Goal: Task Accomplishment & Management: Complete application form

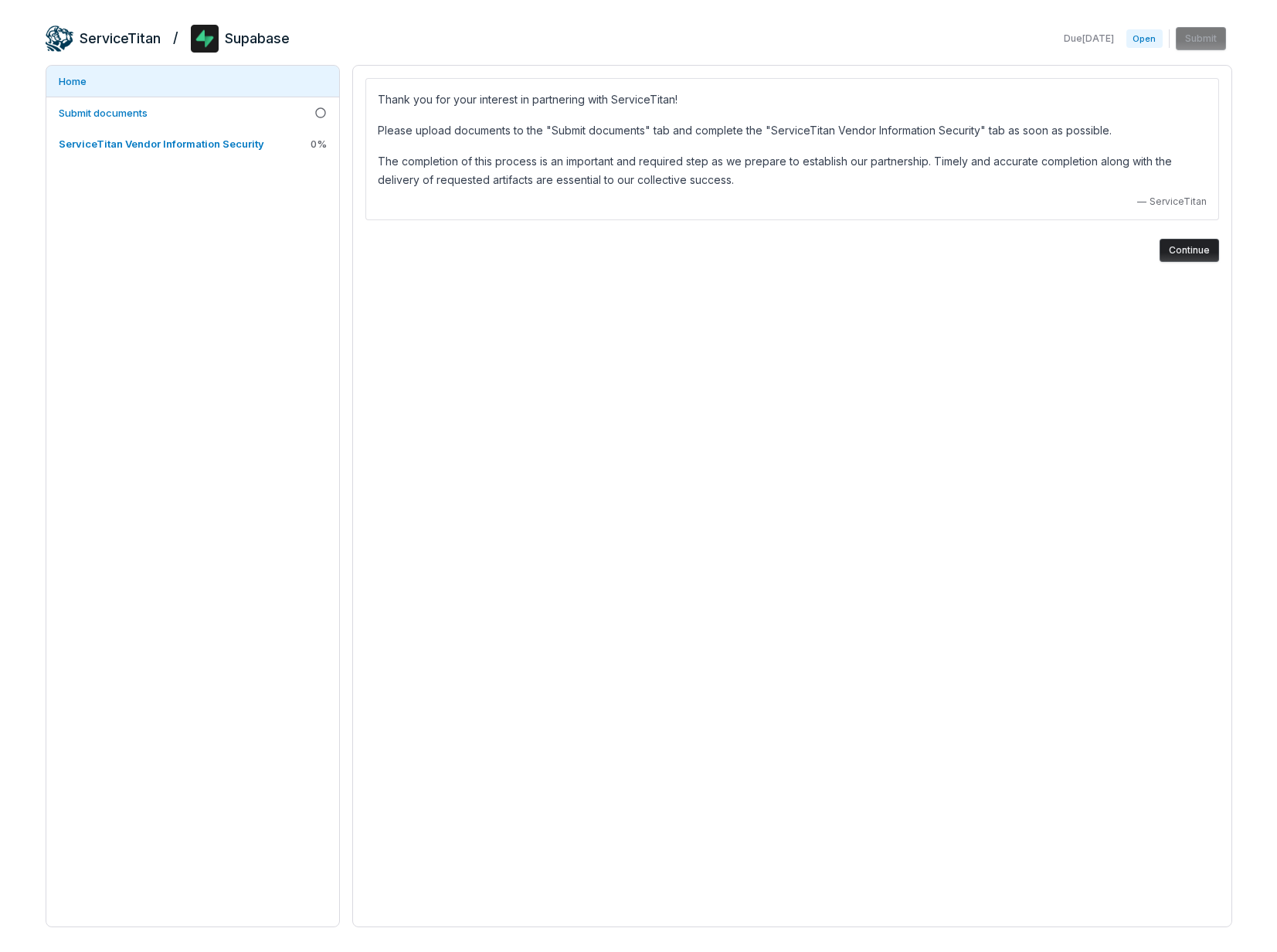
click at [1202, 245] on button "Continue" at bounding box center [1189, 250] width 59 height 23
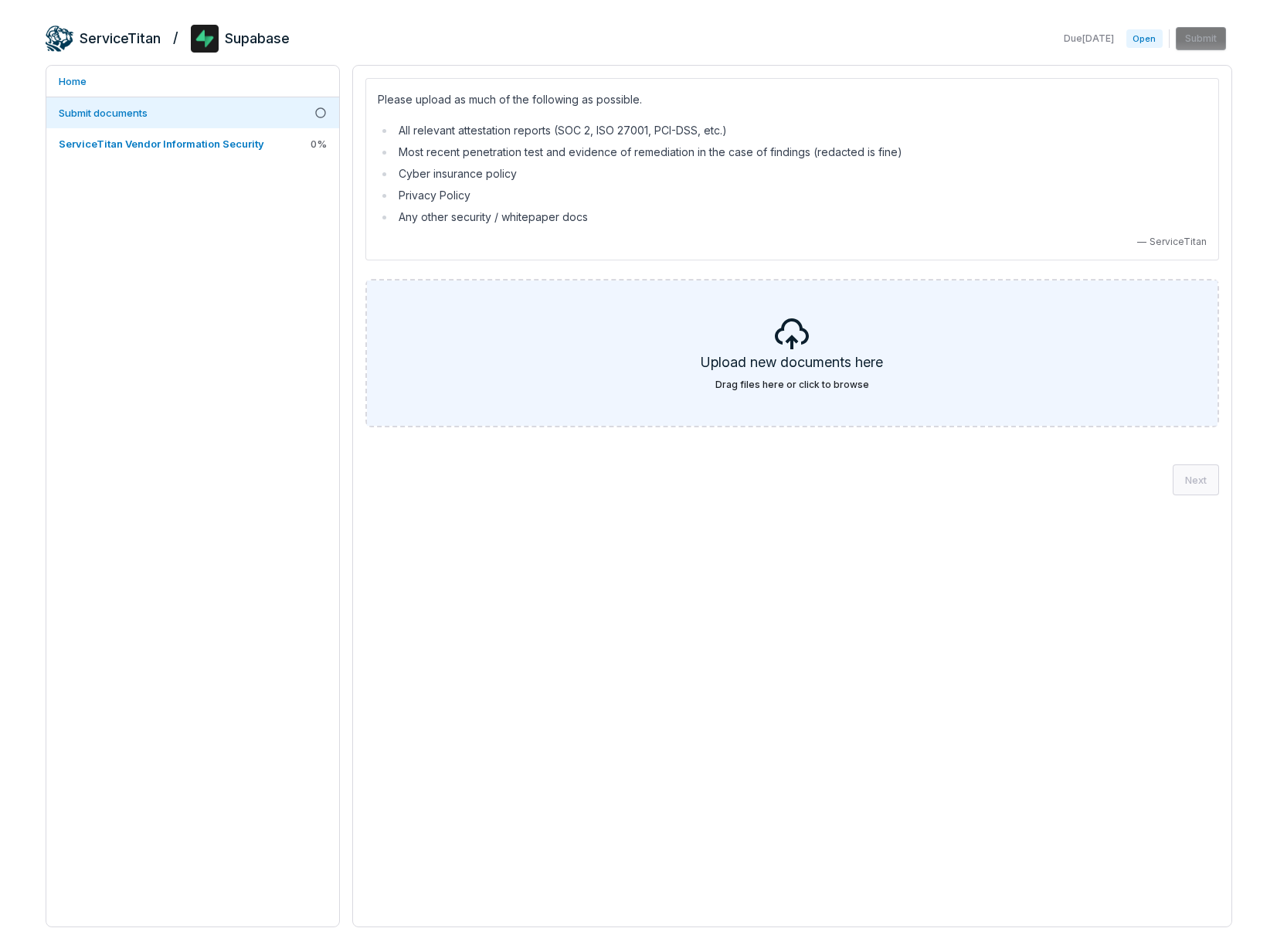
click at [825, 338] on div "Upload new documents here Drag files here or click to browse" at bounding box center [792, 353] width 850 height 145
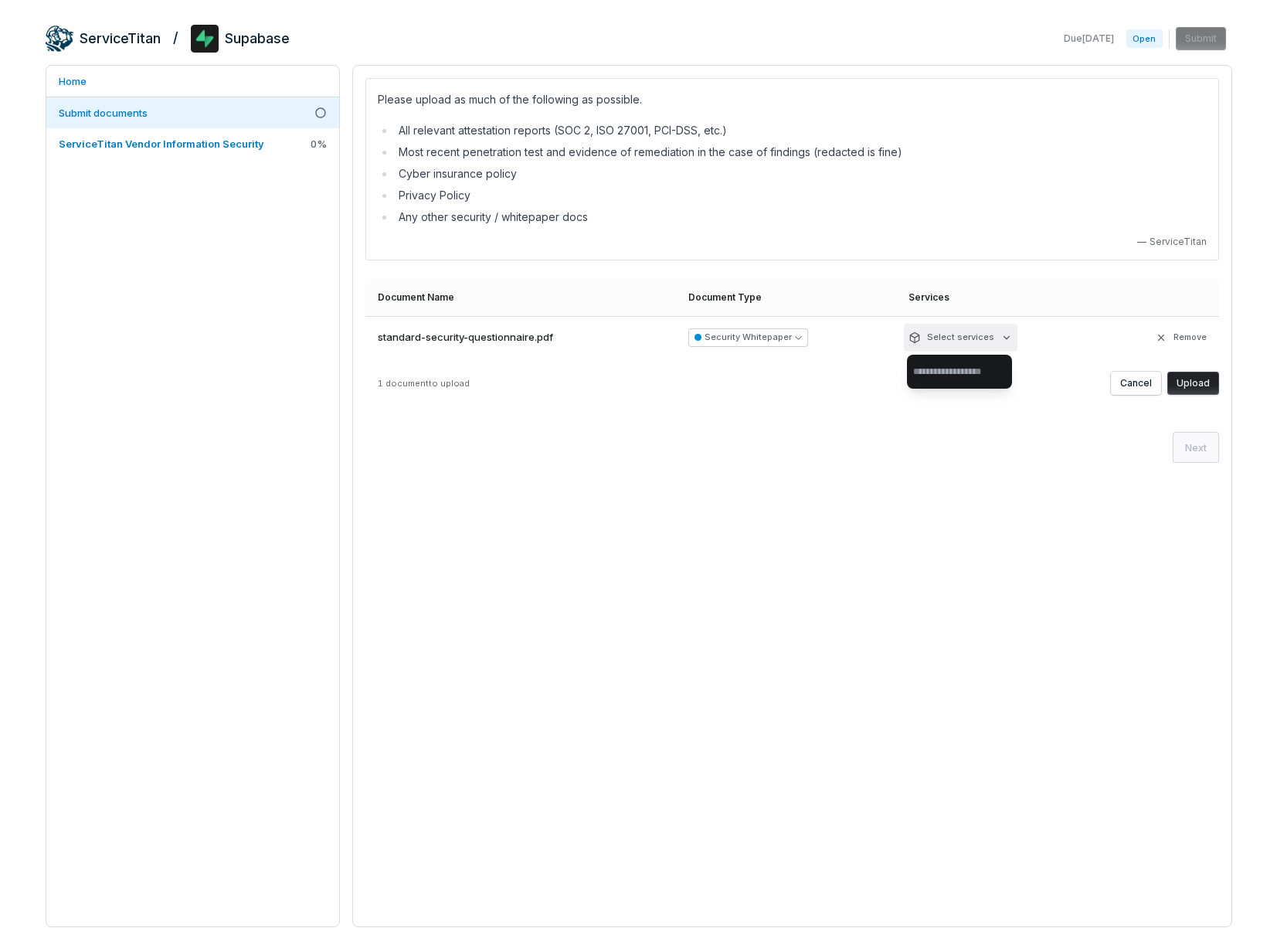
click at [957, 342] on html "ServiceTitan / Supabase Due [DATE] Open Submit Home Submit documents ServiceTit…" at bounding box center [638, 476] width 1277 height 952
click at [1210, 380] on html "ServiceTitan / Supabase Due [DATE] Open Submit Home Submit documents ServiceTit…" at bounding box center [638, 476] width 1277 height 952
click at [1207, 387] on button "Upload" at bounding box center [1193, 383] width 52 height 23
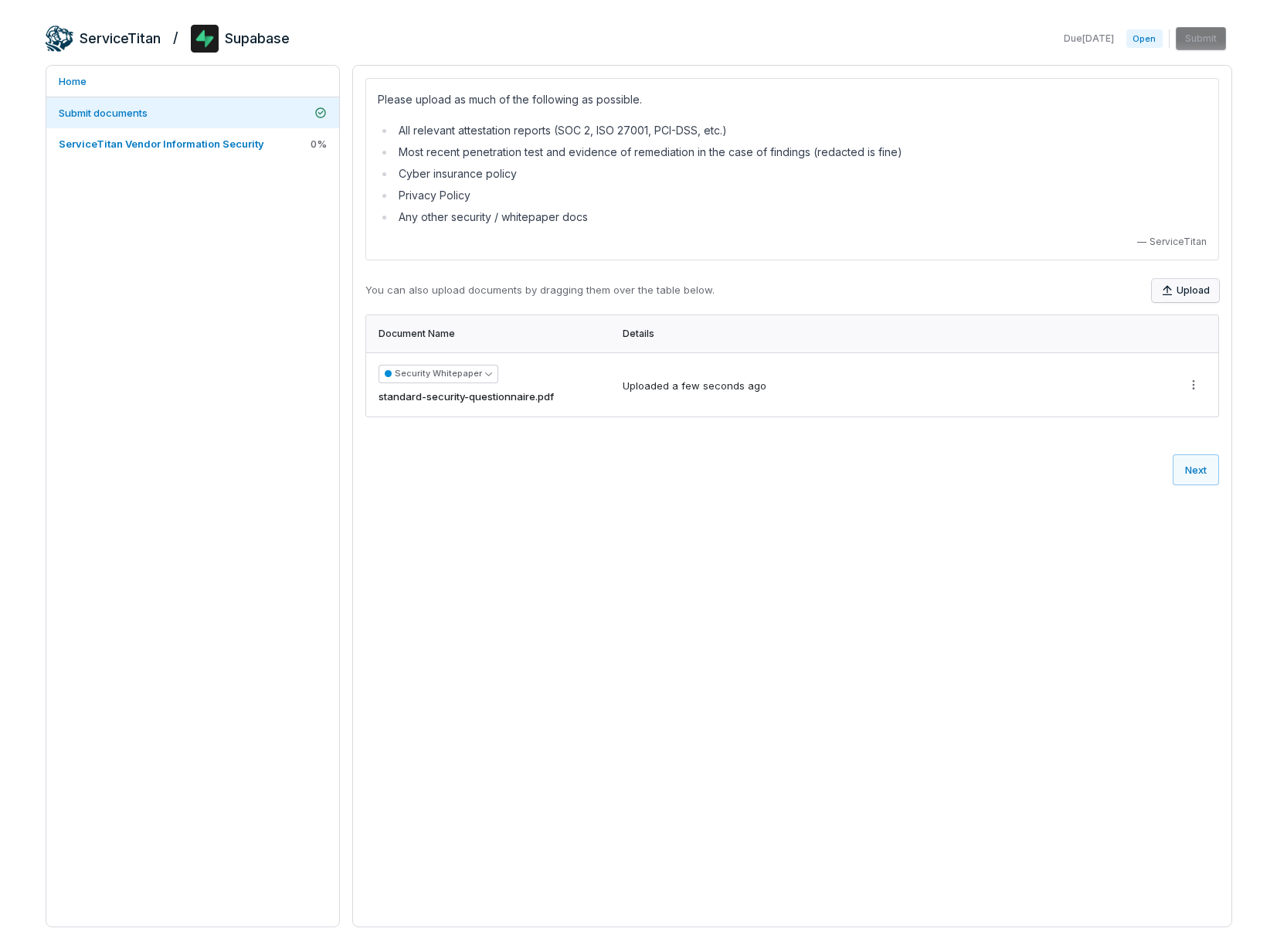
click at [1193, 290] on button "Upload" at bounding box center [1186, 291] width 67 height 23
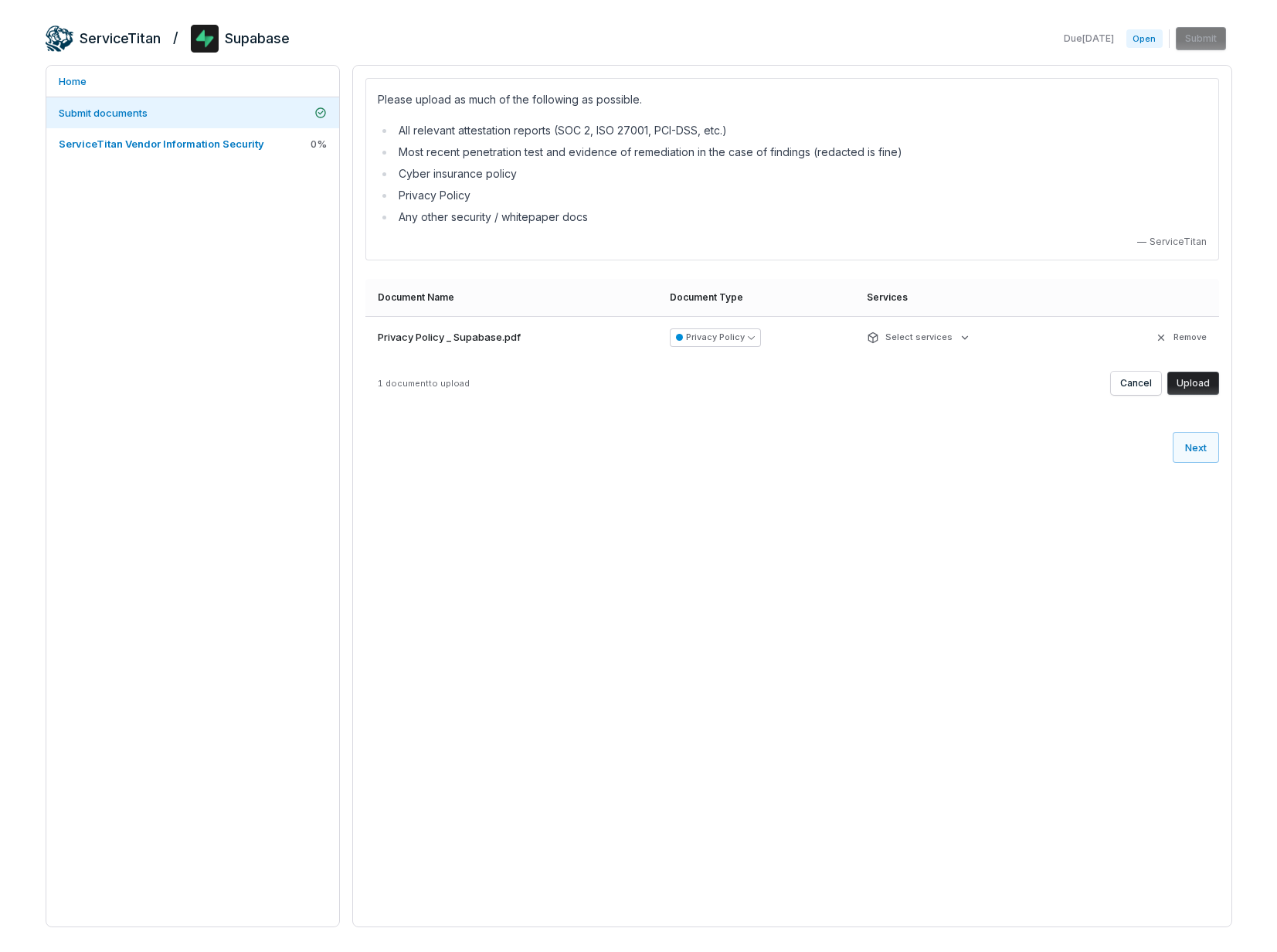
click at [1193, 381] on button "Upload" at bounding box center [1193, 383] width 52 height 23
click at [1201, 454] on button "Next" at bounding box center [1196, 448] width 46 height 31
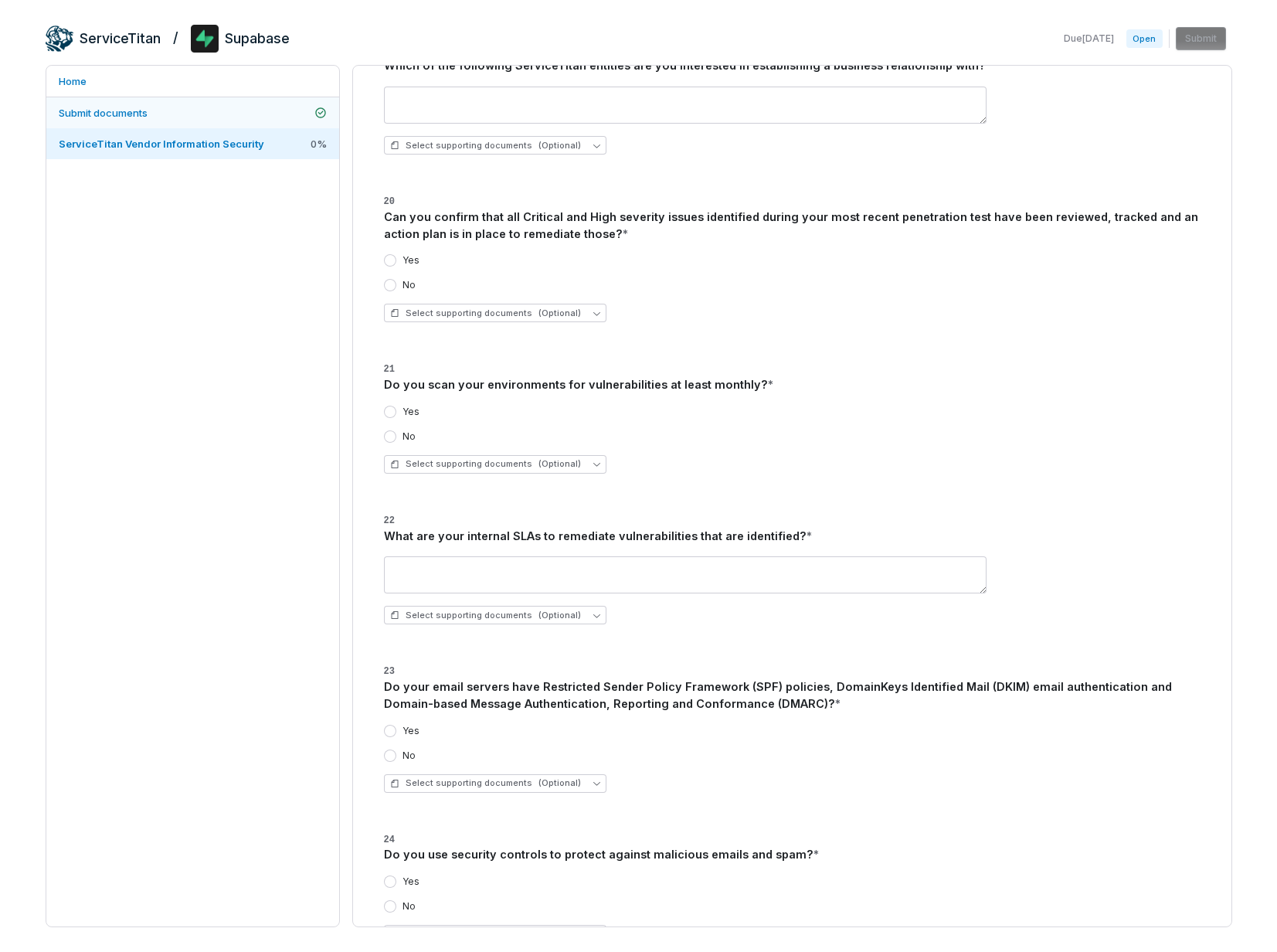
scroll to position [1813, 0]
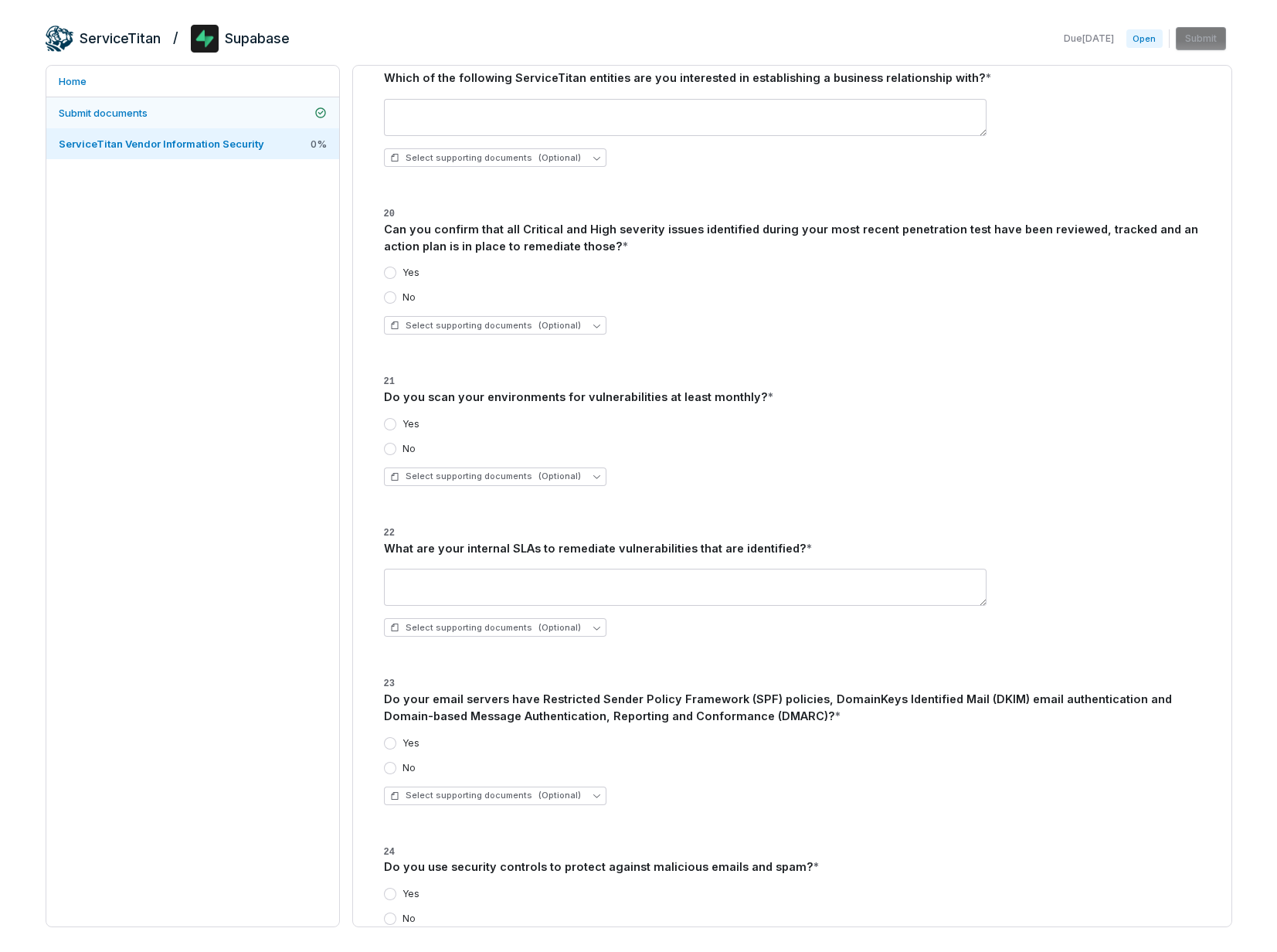
click at [180, 115] on link "Submit documents" at bounding box center [192, 113] width 293 height 31
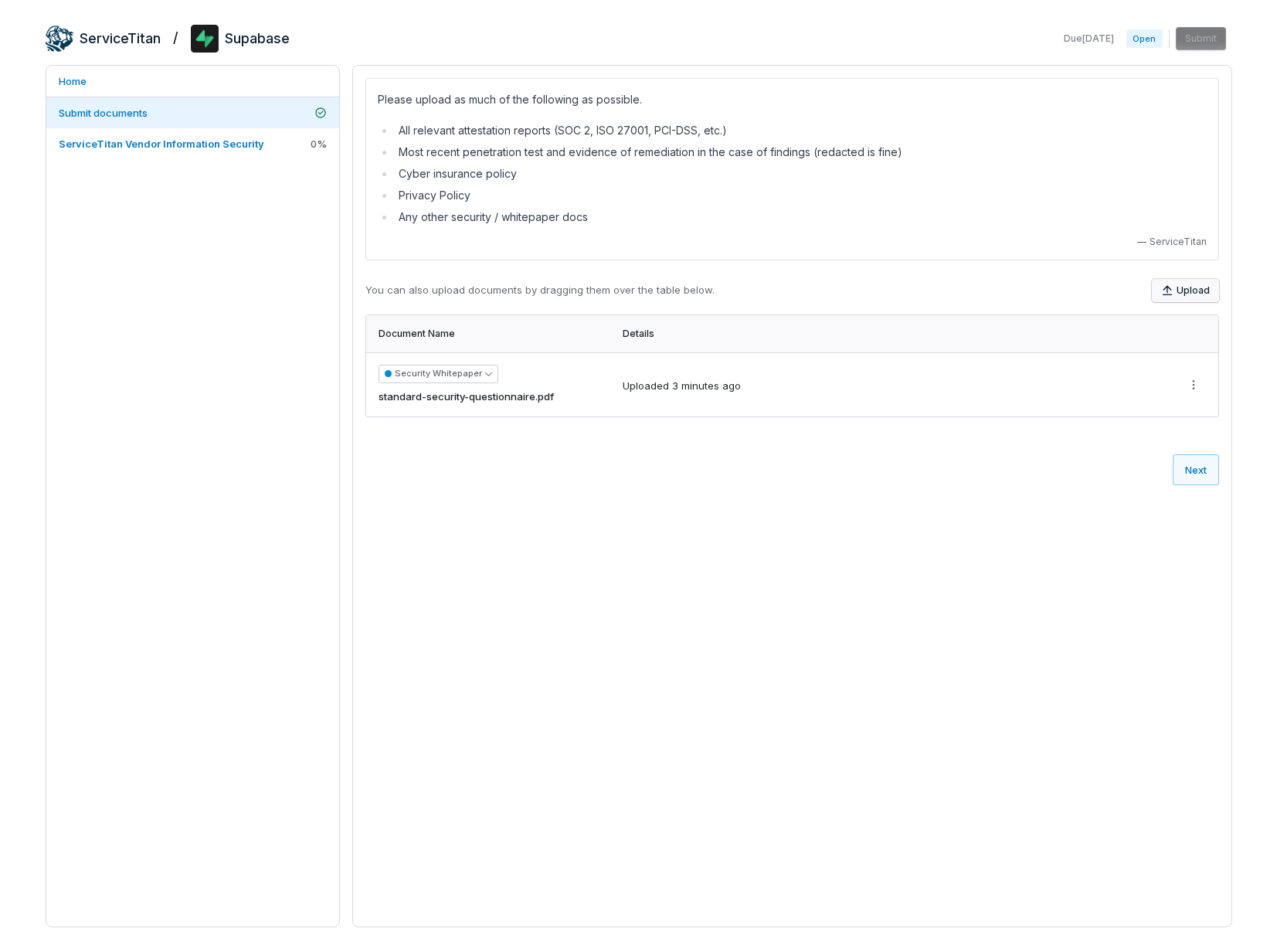
click at [1193, 295] on button "Upload" at bounding box center [1186, 291] width 67 height 23
click at [1185, 286] on button "Upload" at bounding box center [1186, 291] width 67 height 23
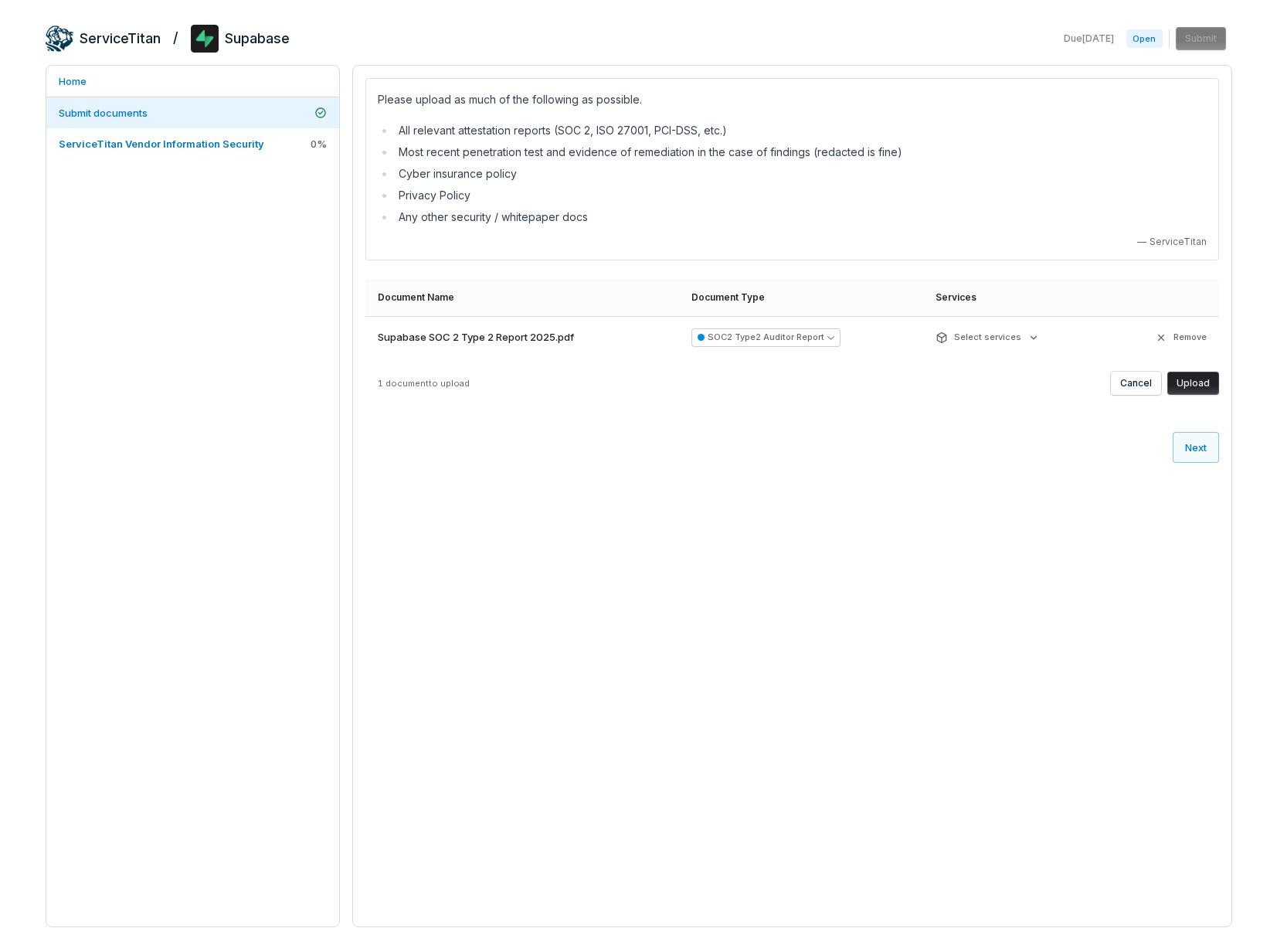
click at [1195, 383] on button "Upload" at bounding box center [1193, 383] width 52 height 23
click at [1187, 447] on button "Next" at bounding box center [1196, 448] width 46 height 31
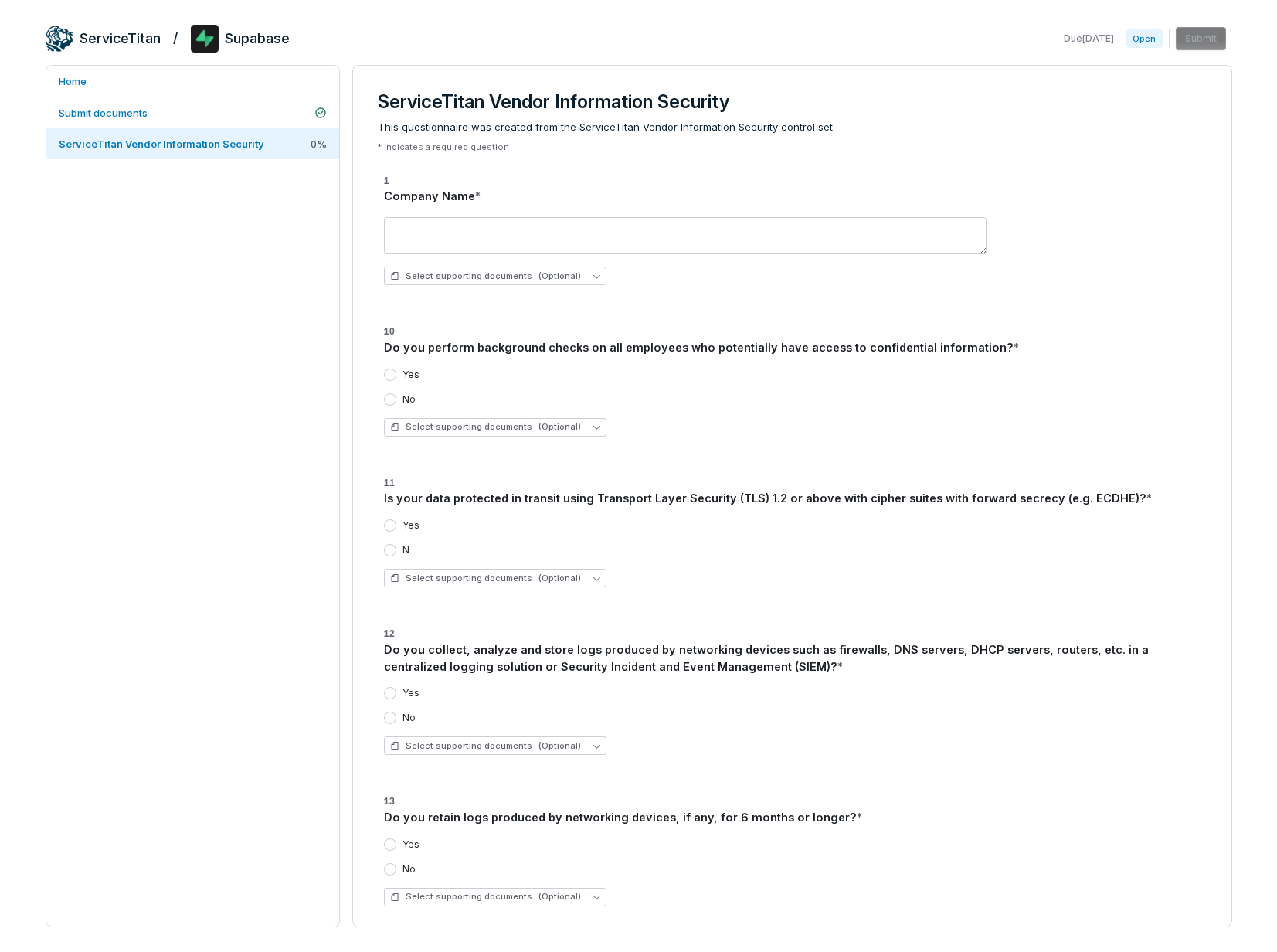
click at [871, 390] on div "Yes No" at bounding box center [792, 387] width 817 height 37
click at [467, 242] on textarea at bounding box center [685, 235] width 603 height 37
type textarea "********"
click at [392, 374] on button "Yes" at bounding box center [390, 375] width 13 height 13
click at [410, 544] on div "N" at bounding box center [792, 550] width 817 height 13
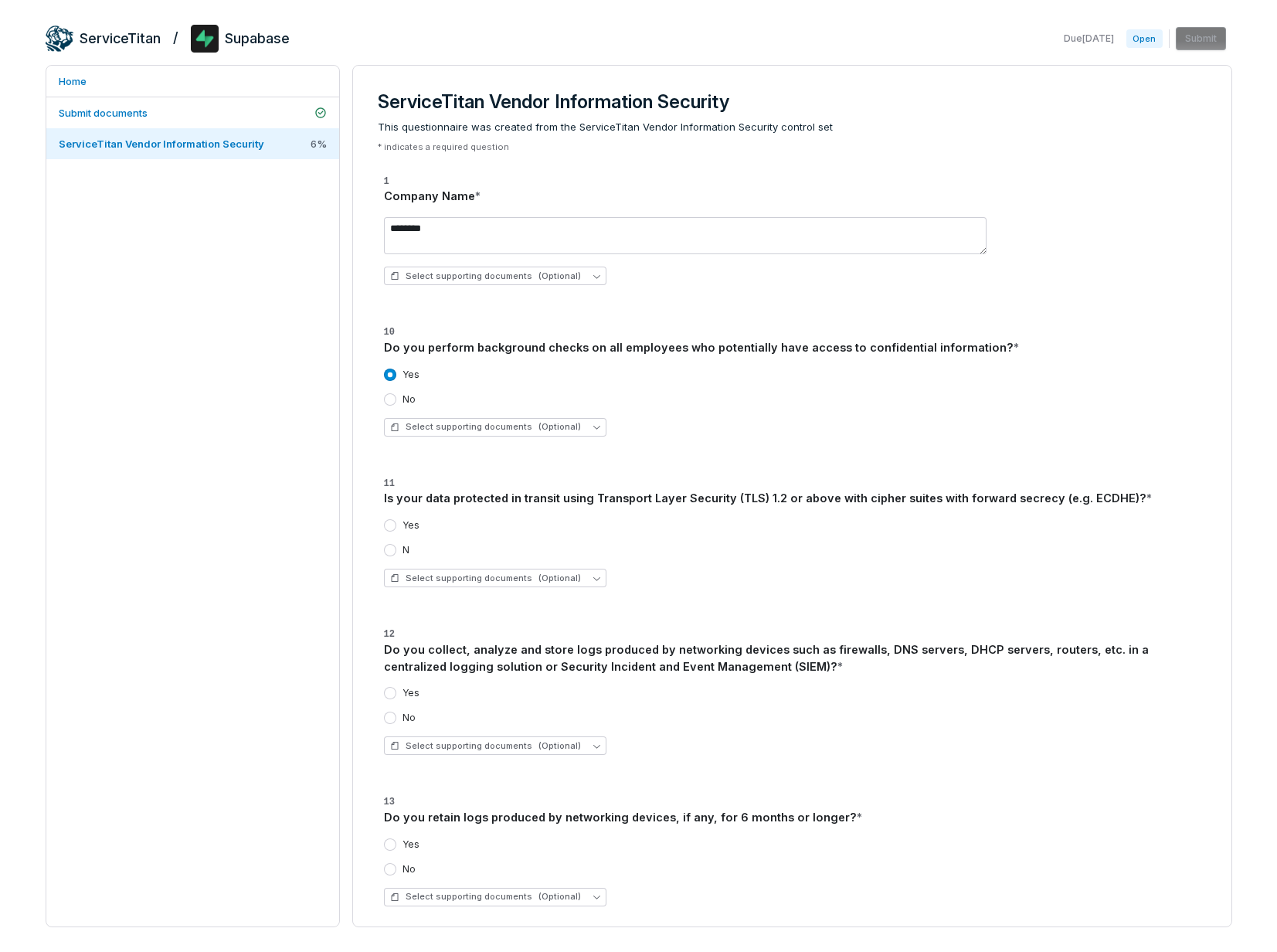
click at [410, 531] on div "Yes N" at bounding box center [792, 537] width 817 height 37
click at [402, 527] on label "Yes" at bounding box center [411, 525] width 17 height 13
click at [396, 527] on button "Yes" at bounding box center [390, 525] width 13 height 13
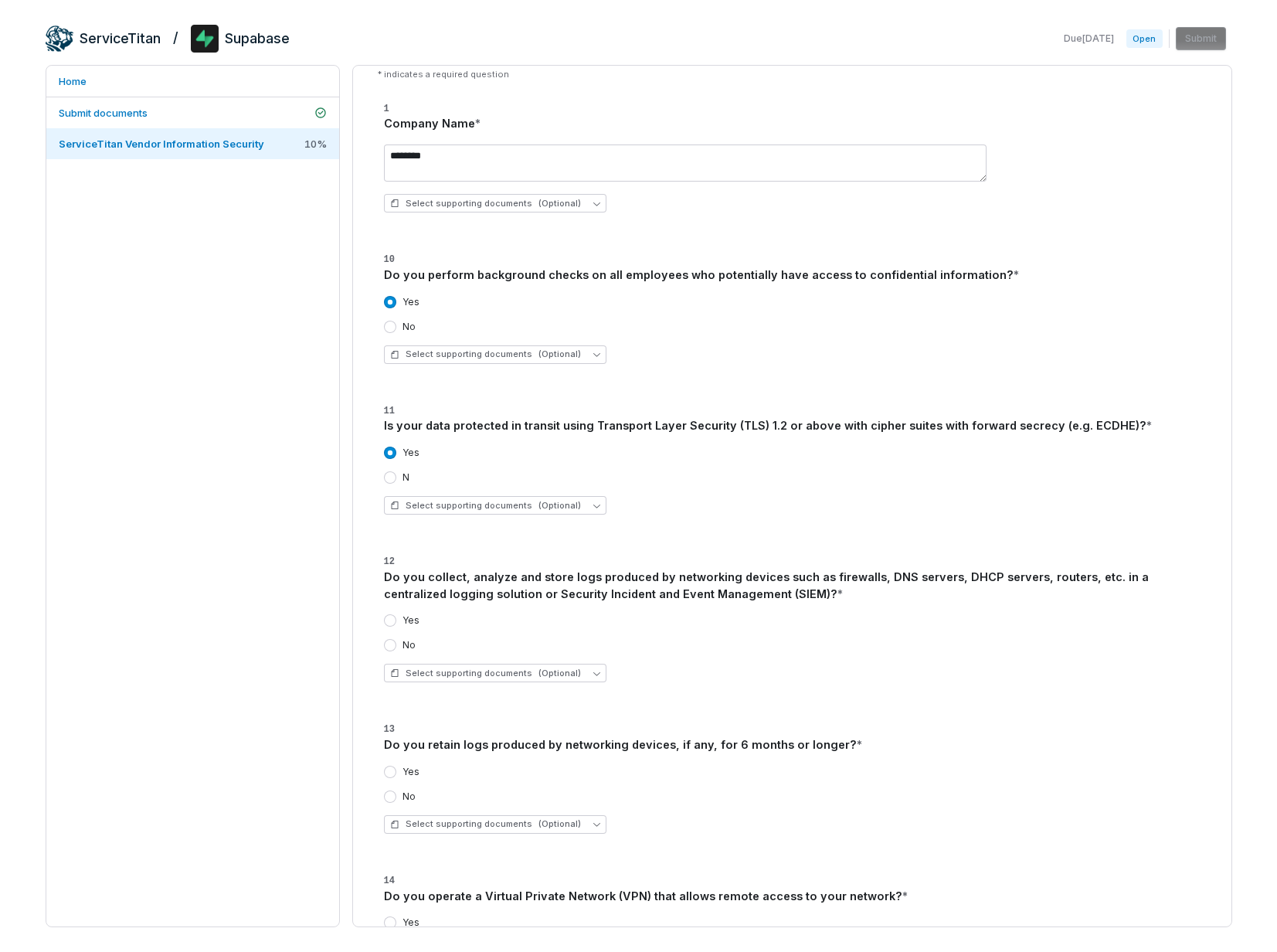
scroll to position [76, 0]
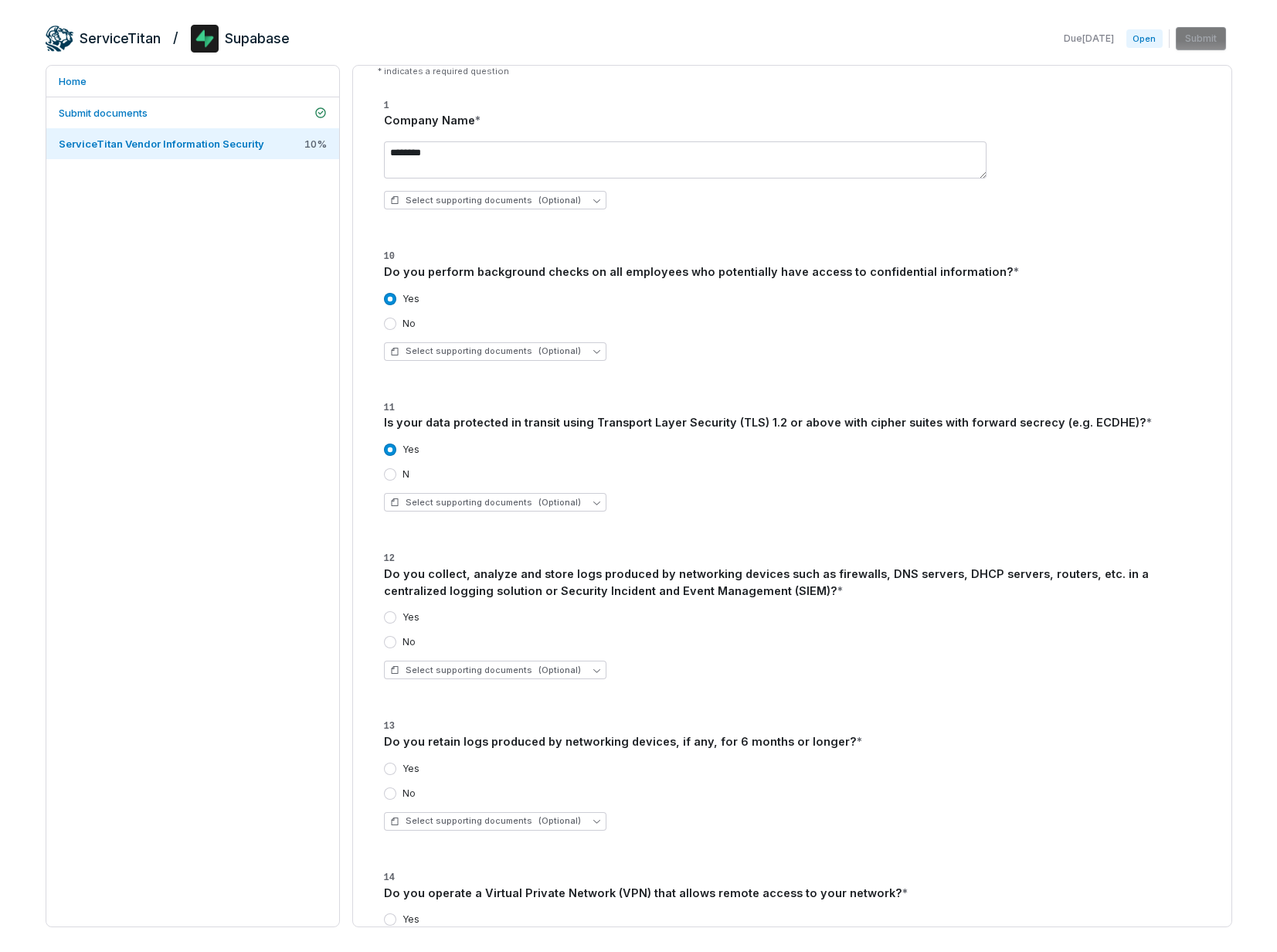
click at [389, 617] on button "Yes" at bounding box center [390, 617] width 13 height 13
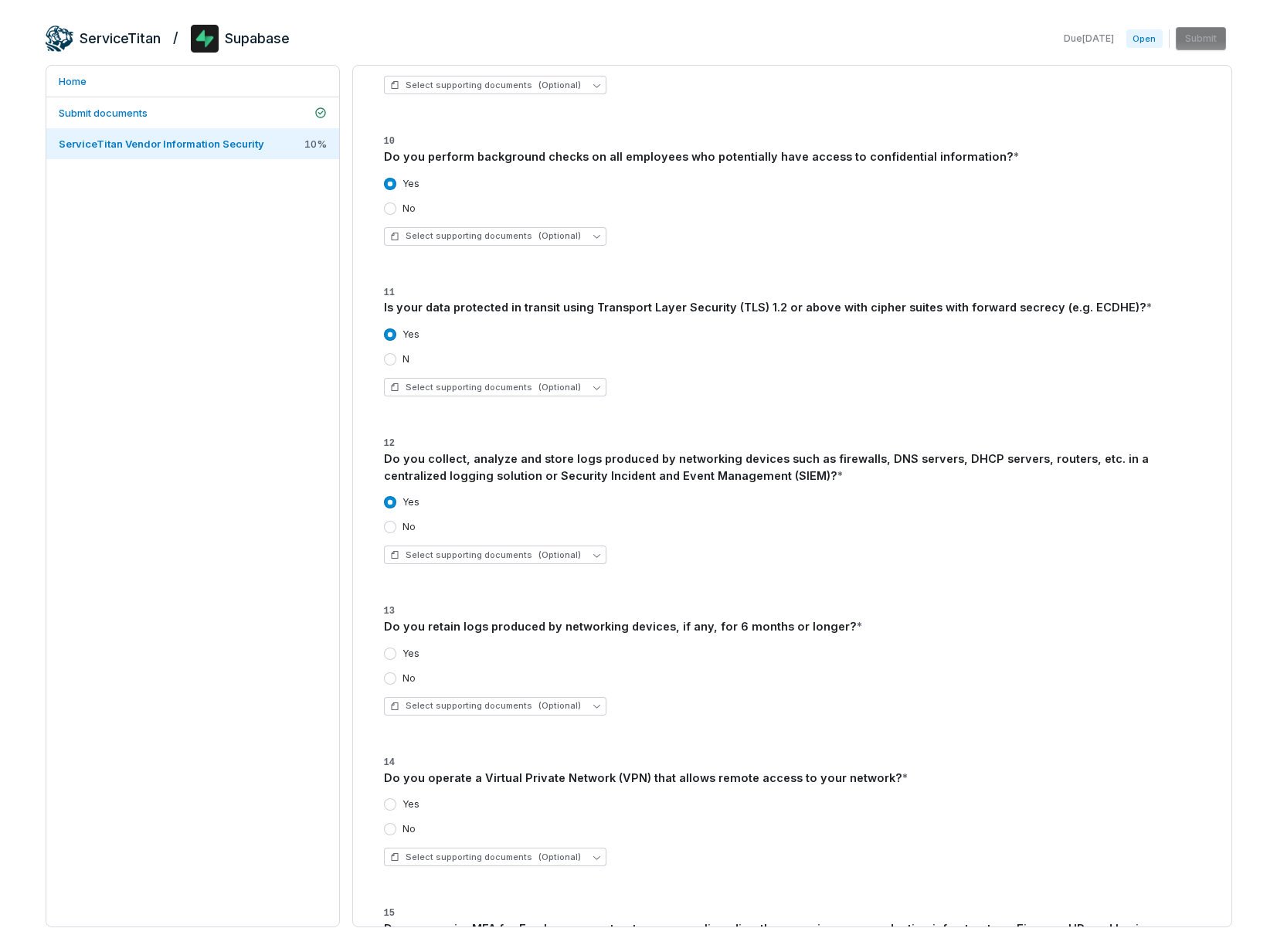
scroll to position [191, 0]
click at [402, 650] on label "Yes" at bounding box center [411, 653] width 17 height 13
click at [396, 650] on button "Yes" at bounding box center [390, 653] width 13 height 13
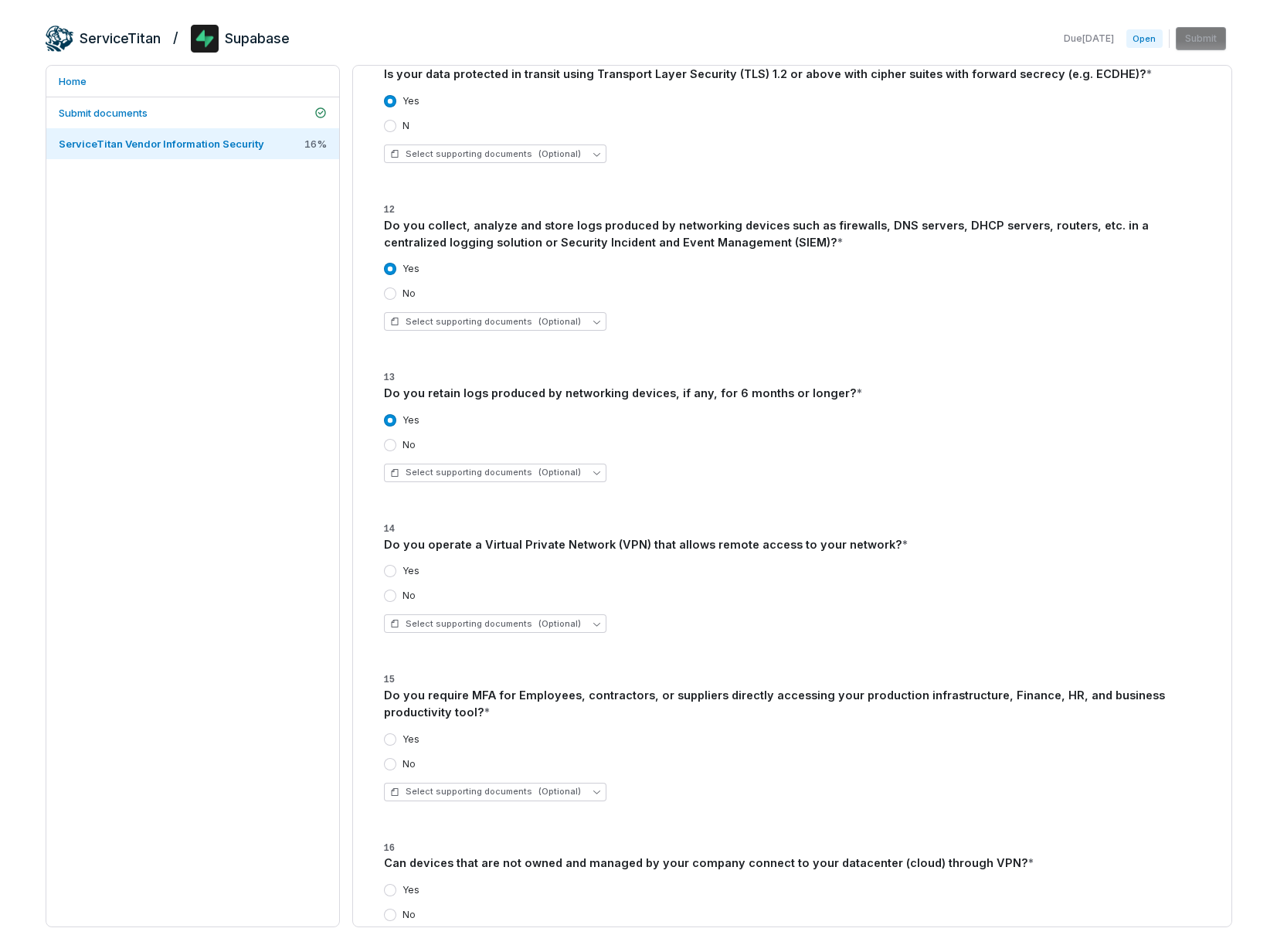
scroll to position [430, 0]
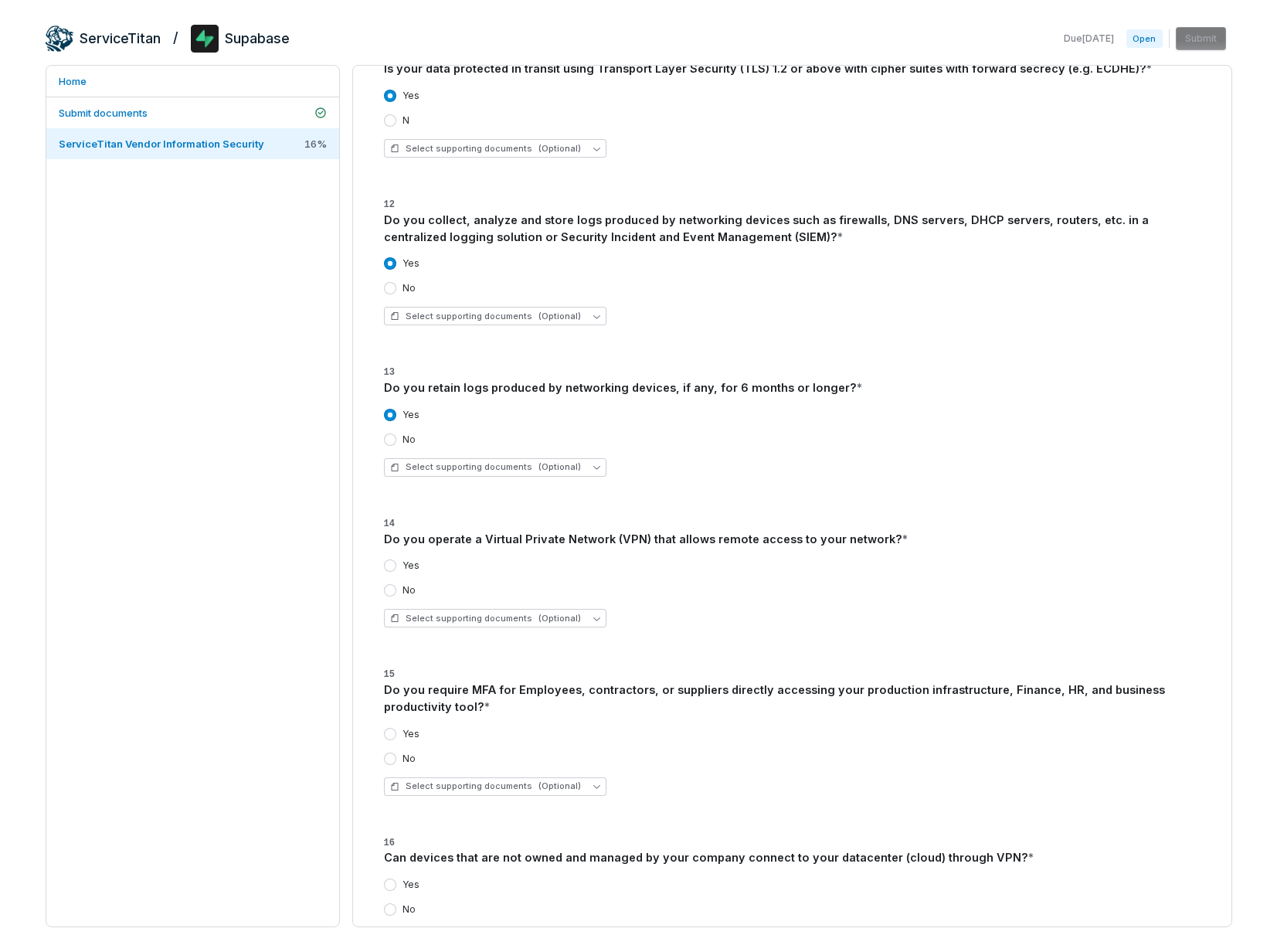
click at [392, 566] on button "Yes" at bounding box center [390, 566] width 13 height 13
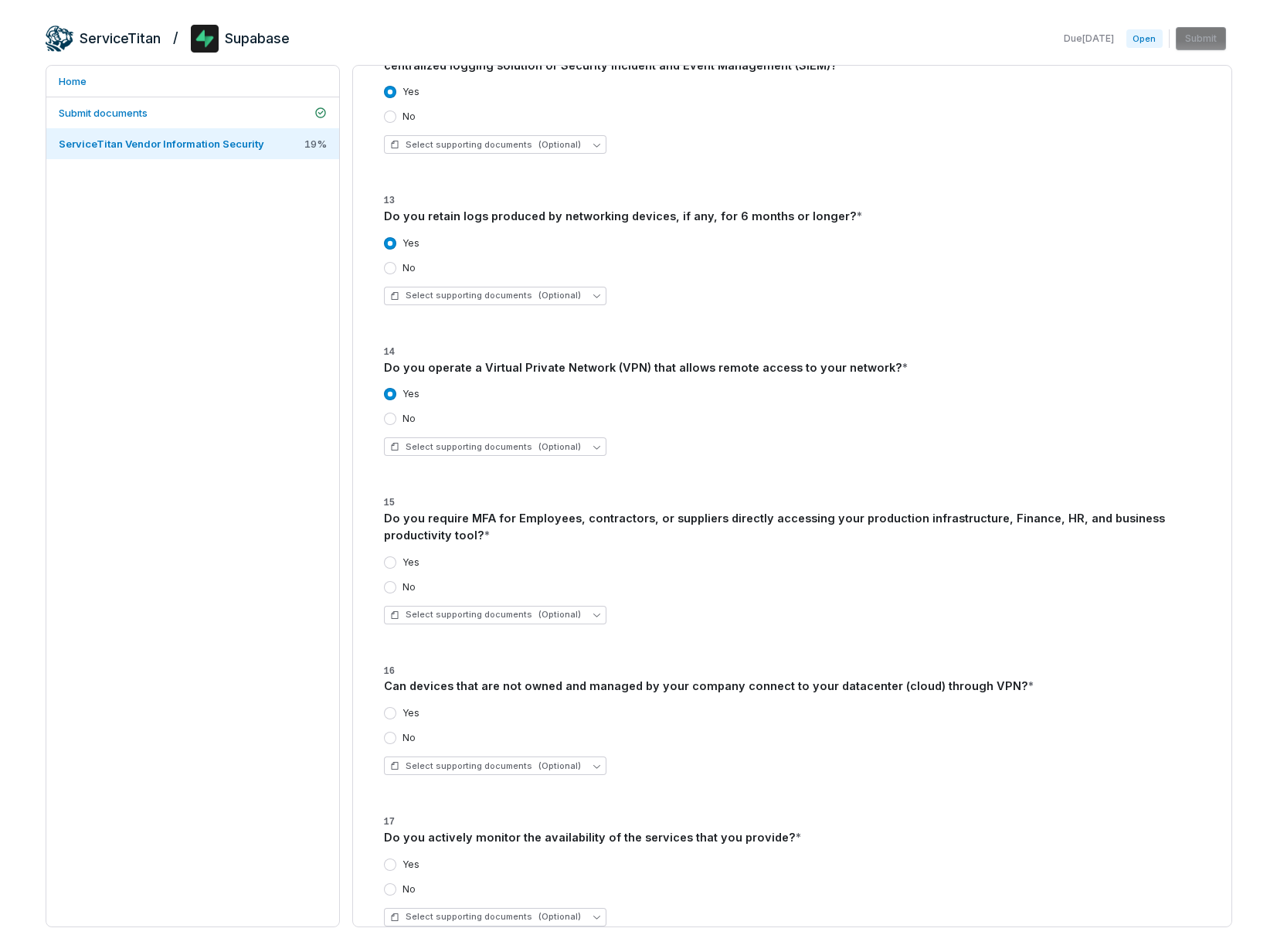
scroll to position [609, 0]
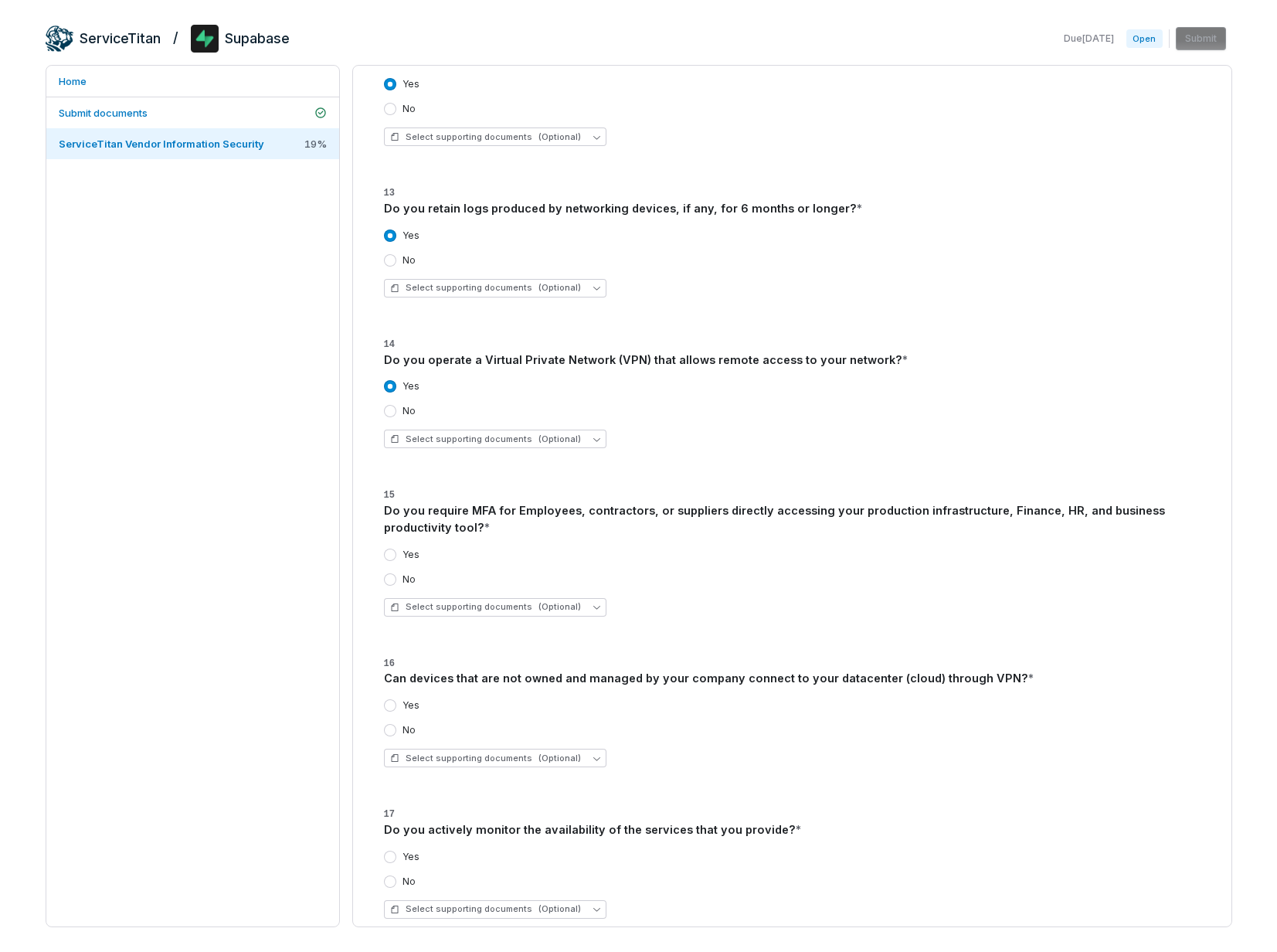
click at [410, 557] on label "Yes" at bounding box center [411, 555] width 17 height 13
click at [396, 557] on button "Yes" at bounding box center [390, 555] width 13 height 13
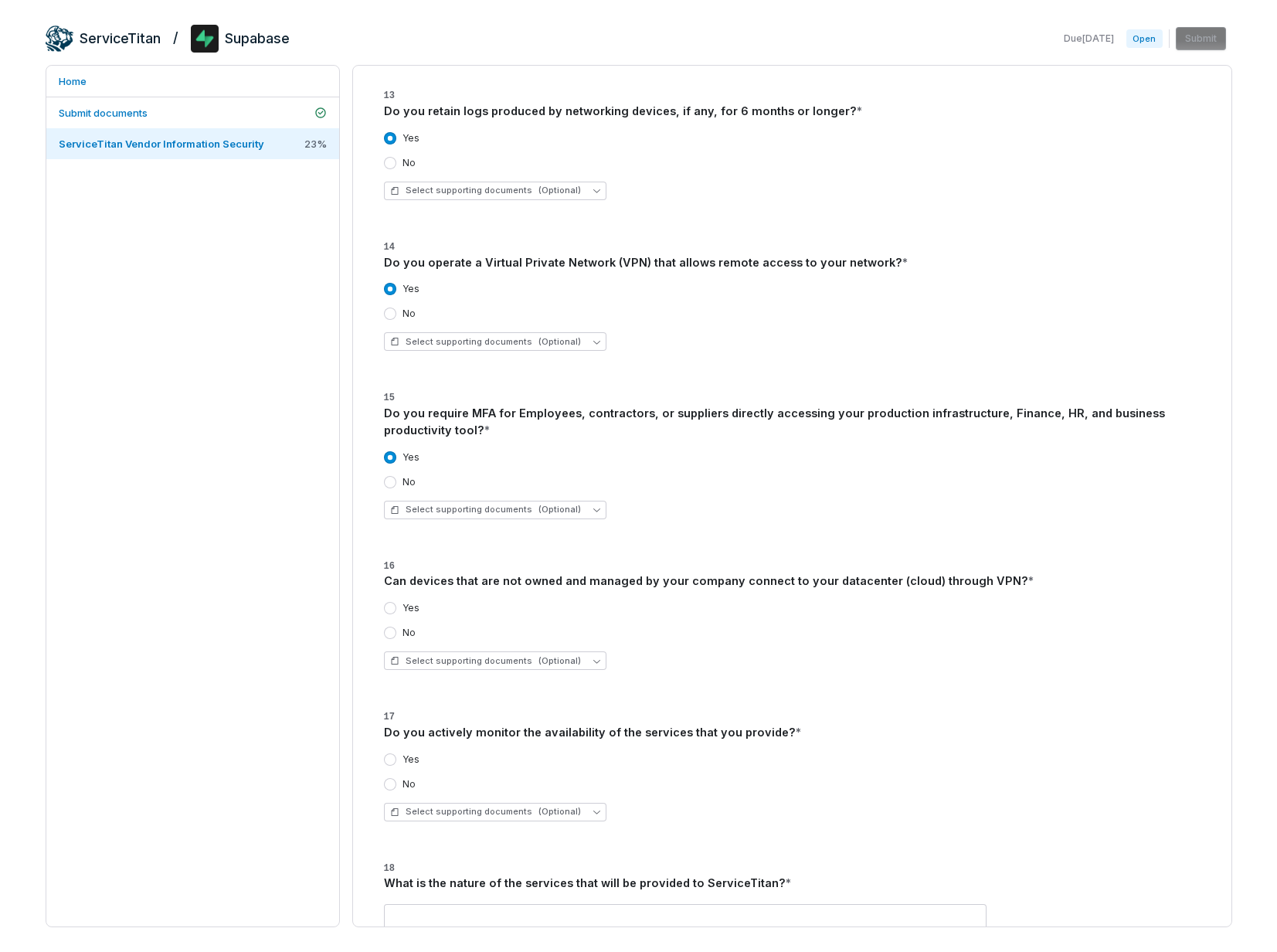
scroll to position [707, 0]
click at [410, 634] on label "No" at bounding box center [409, 632] width 13 height 13
click at [396, 634] on button "No" at bounding box center [390, 632] width 13 height 13
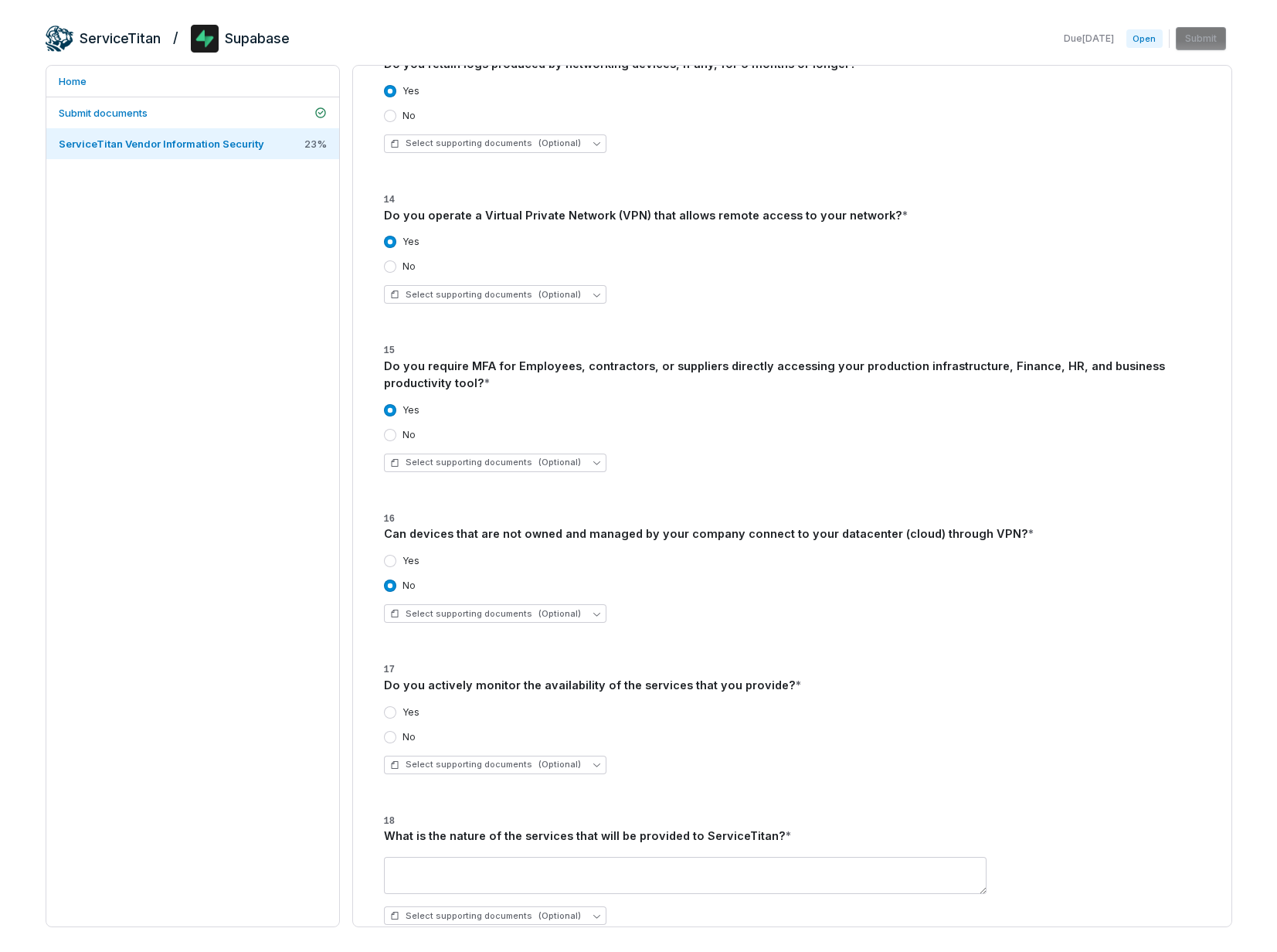
scroll to position [754, 0]
click at [393, 713] on button "Yes" at bounding box center [390, 712] width 13 height 13
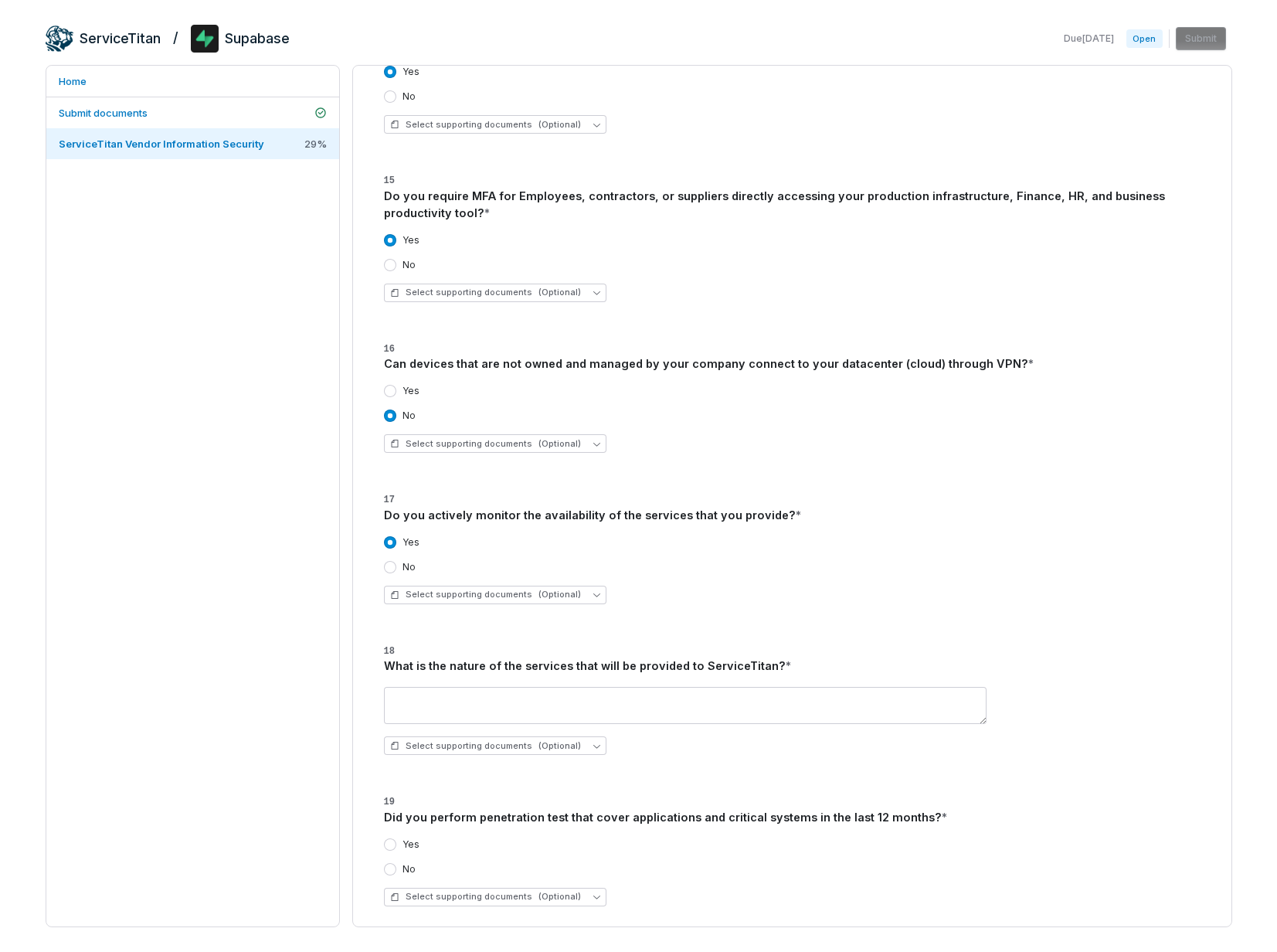
scroll to position [924, 0]
click at [524, 698] on textarea at bounding box center [685, 704] width 603 height 37
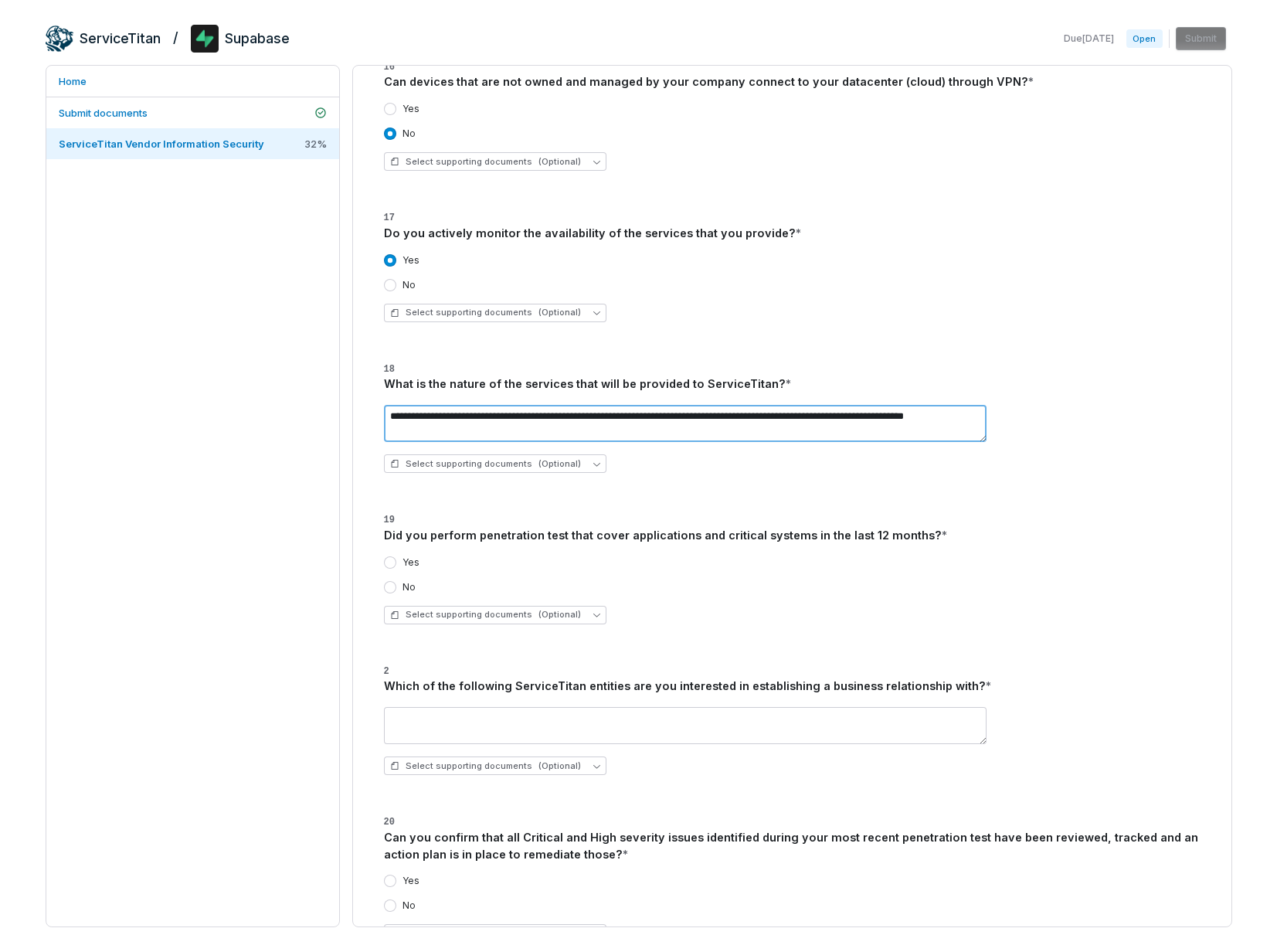
scroll to position [1209, 0]
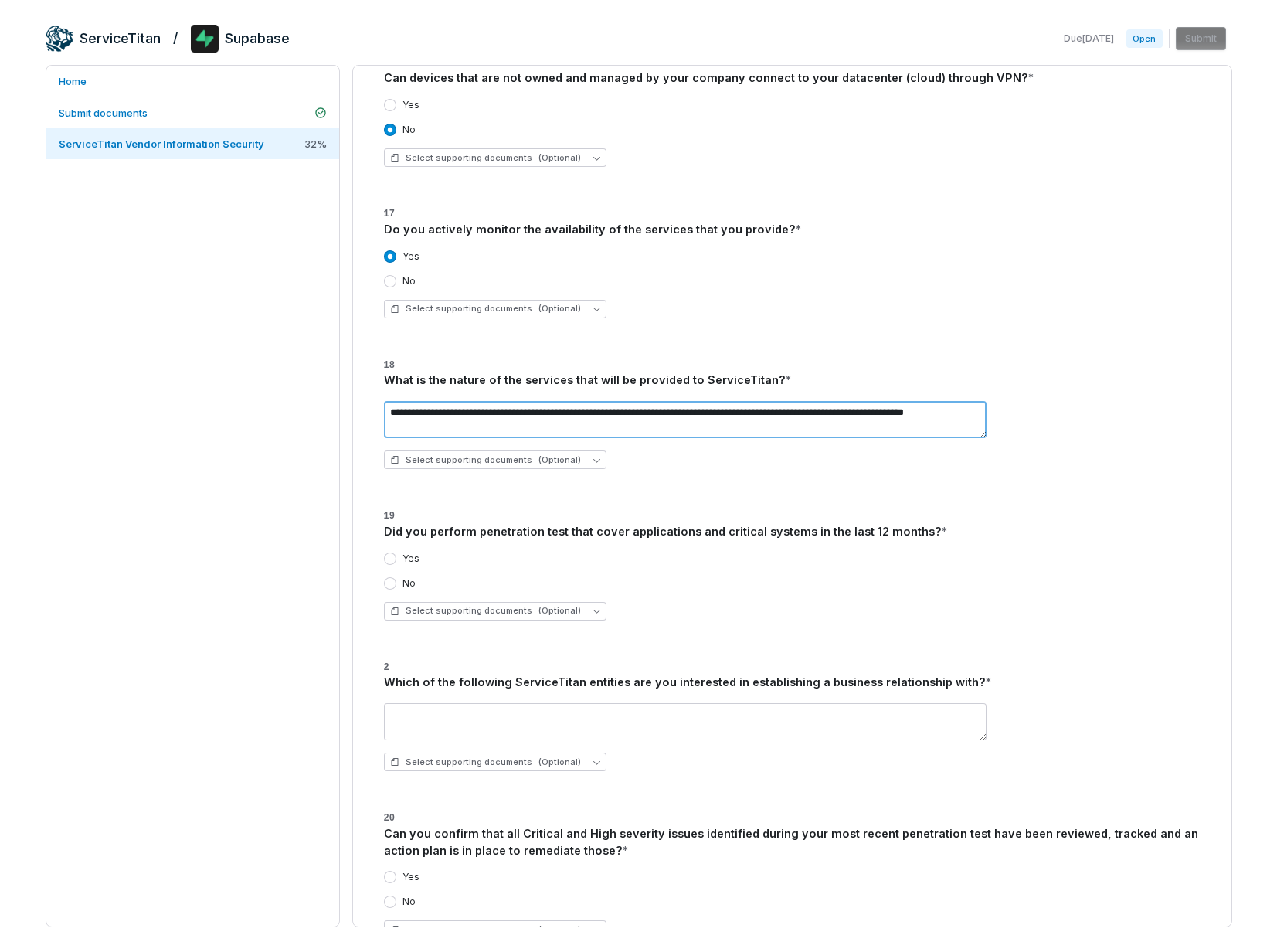
type textarea "**********"
click at [394, 560] on button "Yes" at bounding box center [390, 559] width 13 height 13
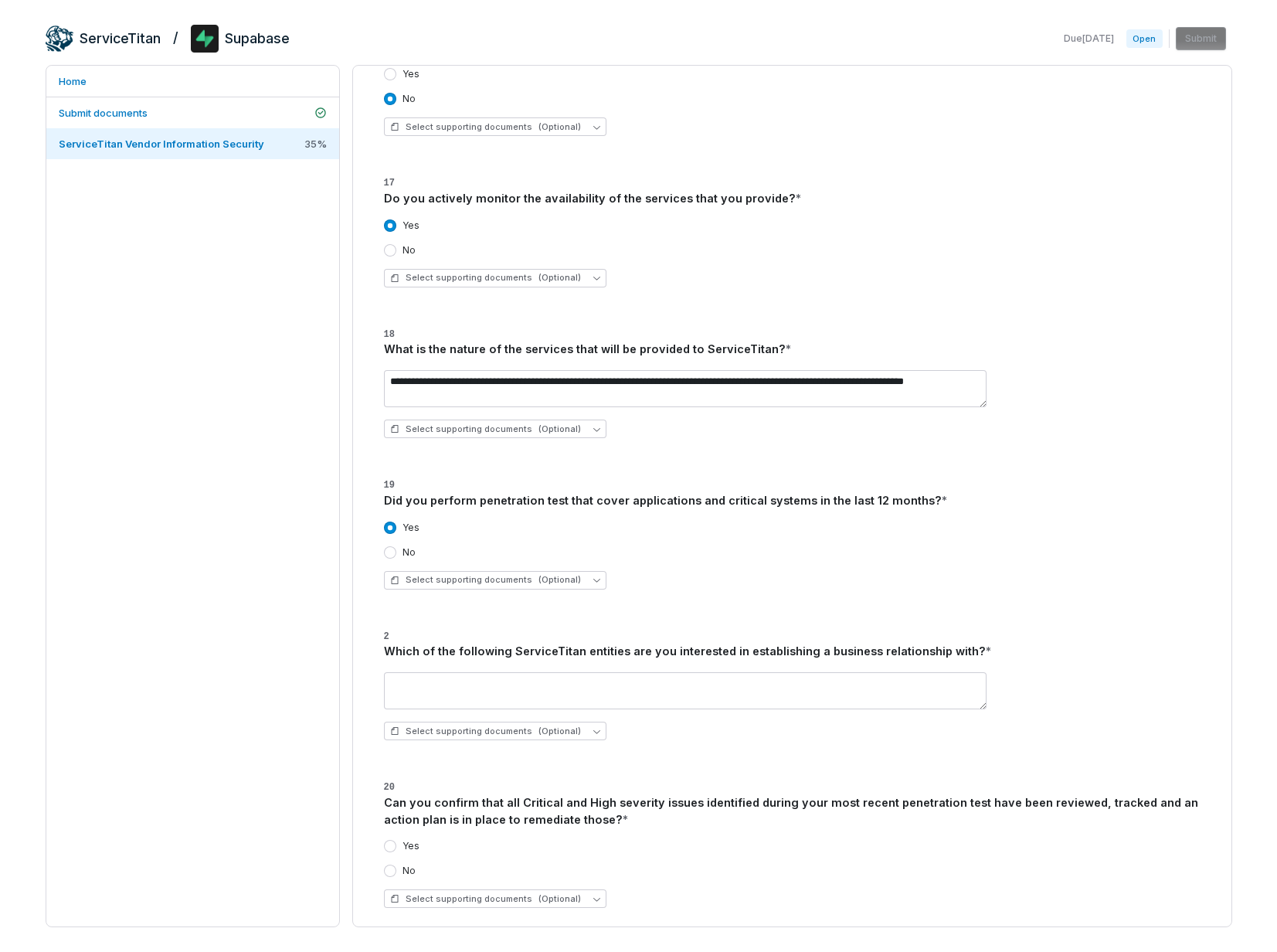
scroll to position [1264, 0]
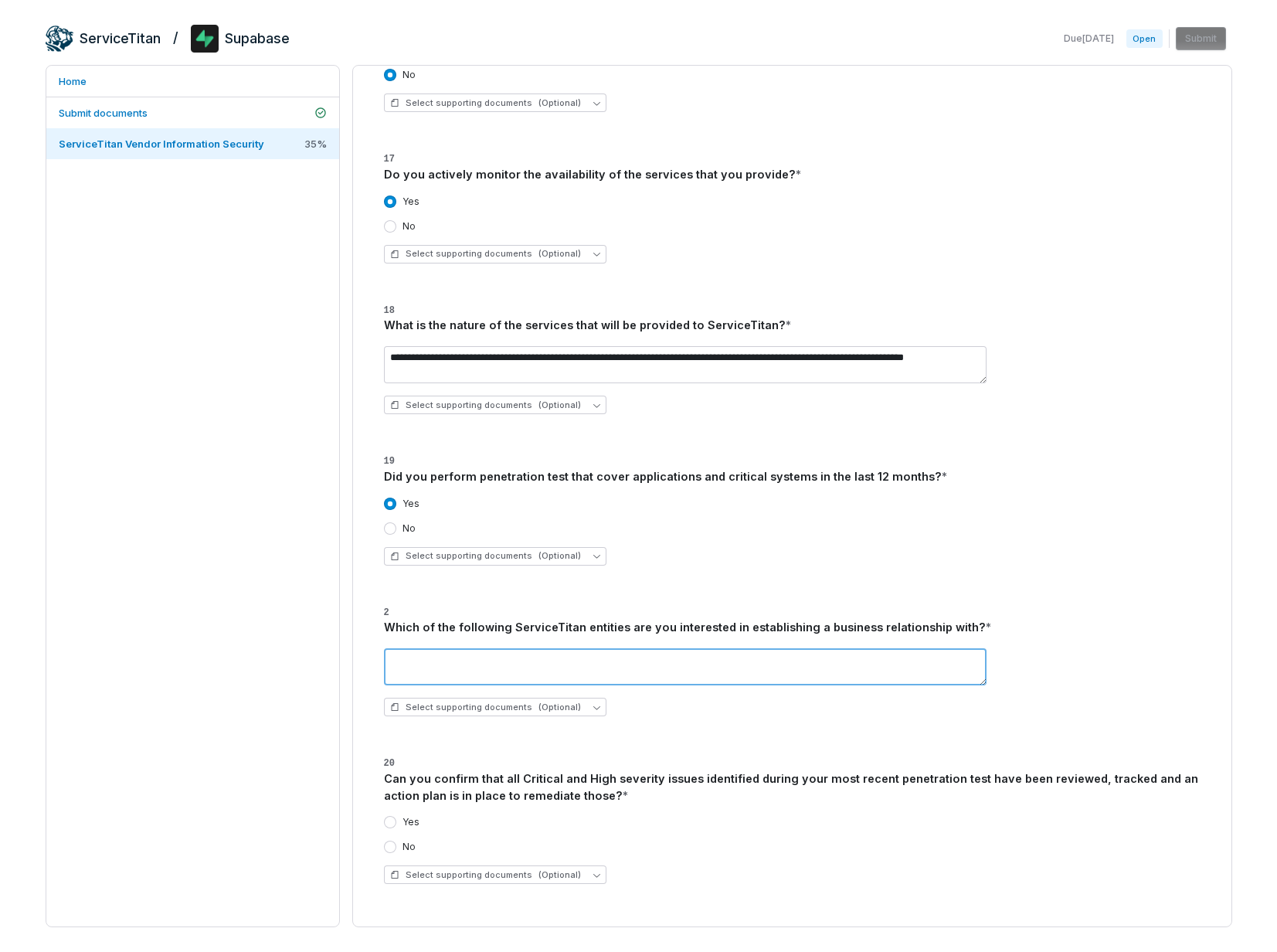
click at [606, 656] on textarea at bounding box center [685, 666] width 603 height 37
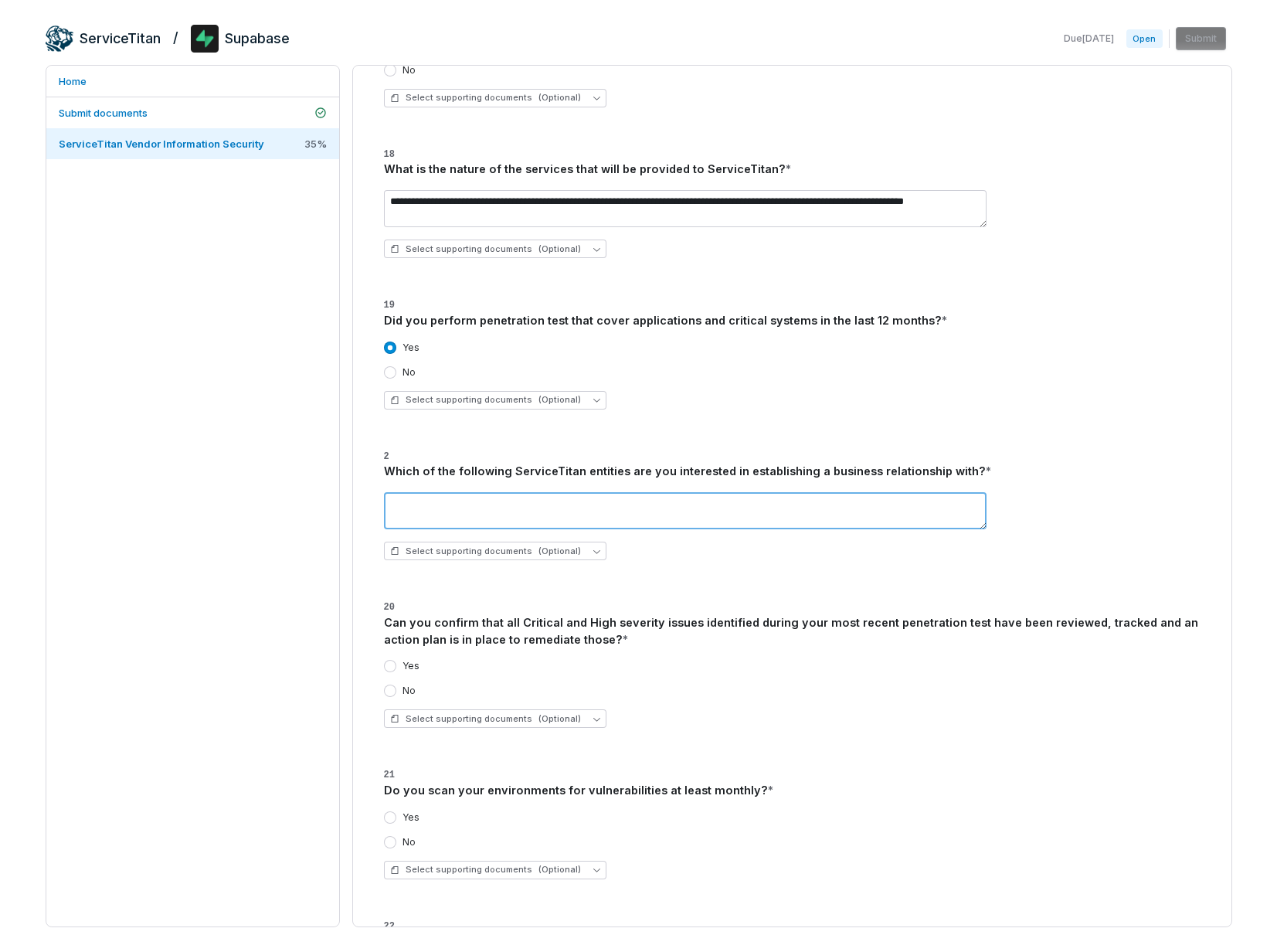
scroll to position [1424, 0]
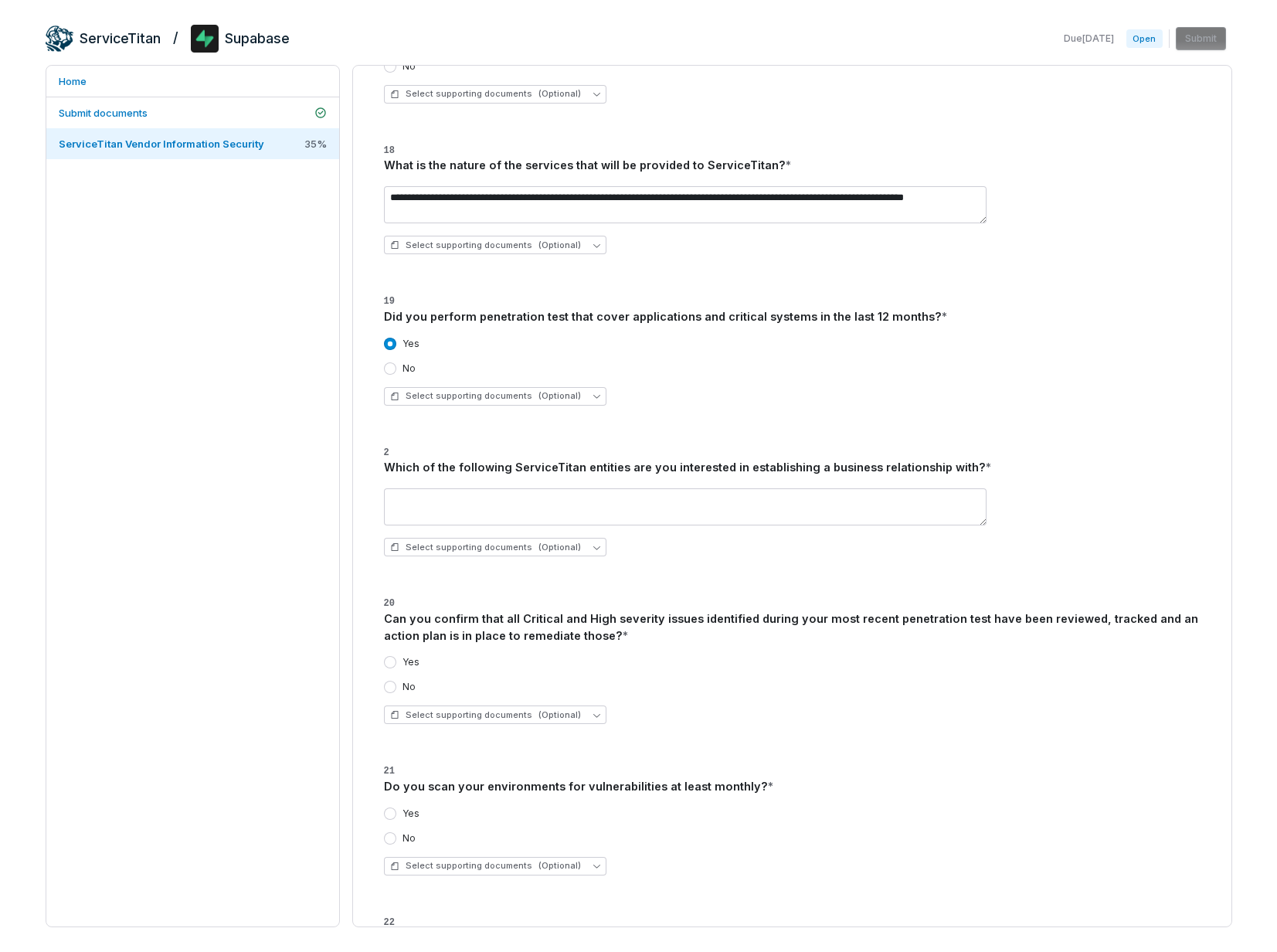
click at [404, 661] on label "Yes" at bounding box center [411, 662] width 17 height 13
click at [396, 661] on button "Yes" at bounding box center [390, 662] width 13 height 13
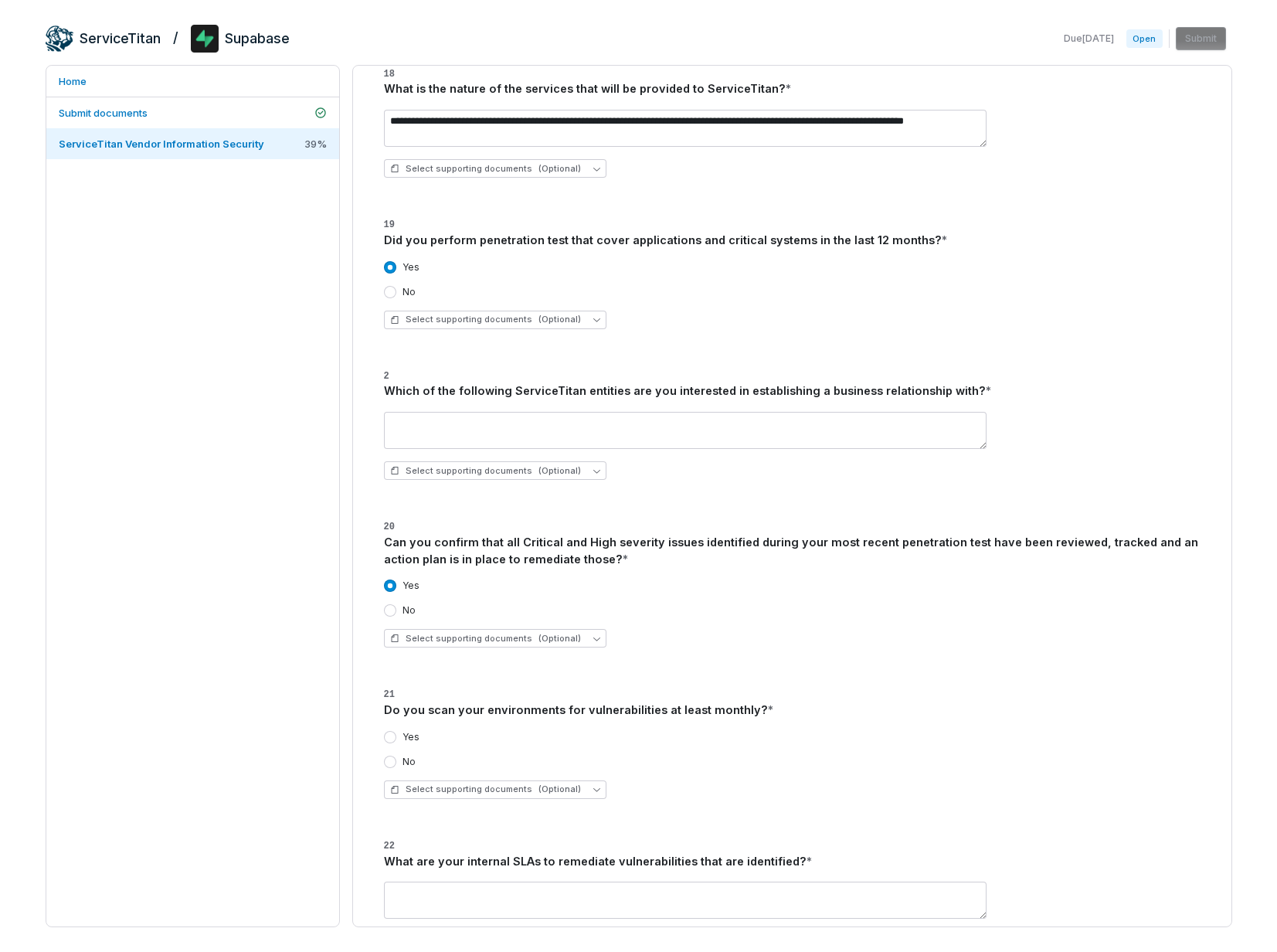
scroll to position [1501, 0]
click at [406, 732] on label "Yes" at bounding box center [411, 736] width 17 height 13
click at [396, 732] on button "Yes" at bounding box center [390, 736] width 13 height 13
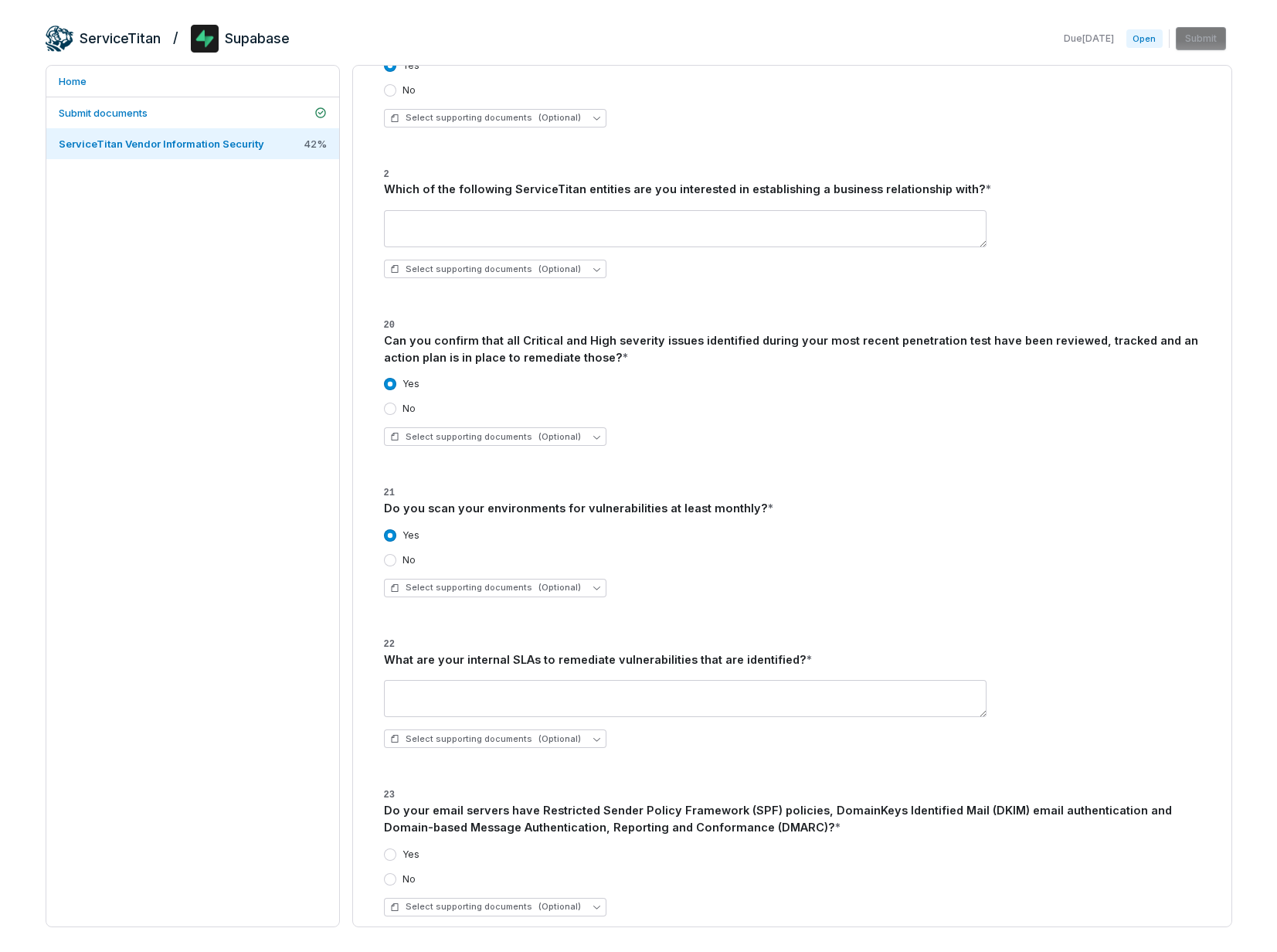
scroll to position [1703, 0]
click at [528, 697] on textarea at bounding box center [685, 697] width 603 height 37
paste textarea "**********"
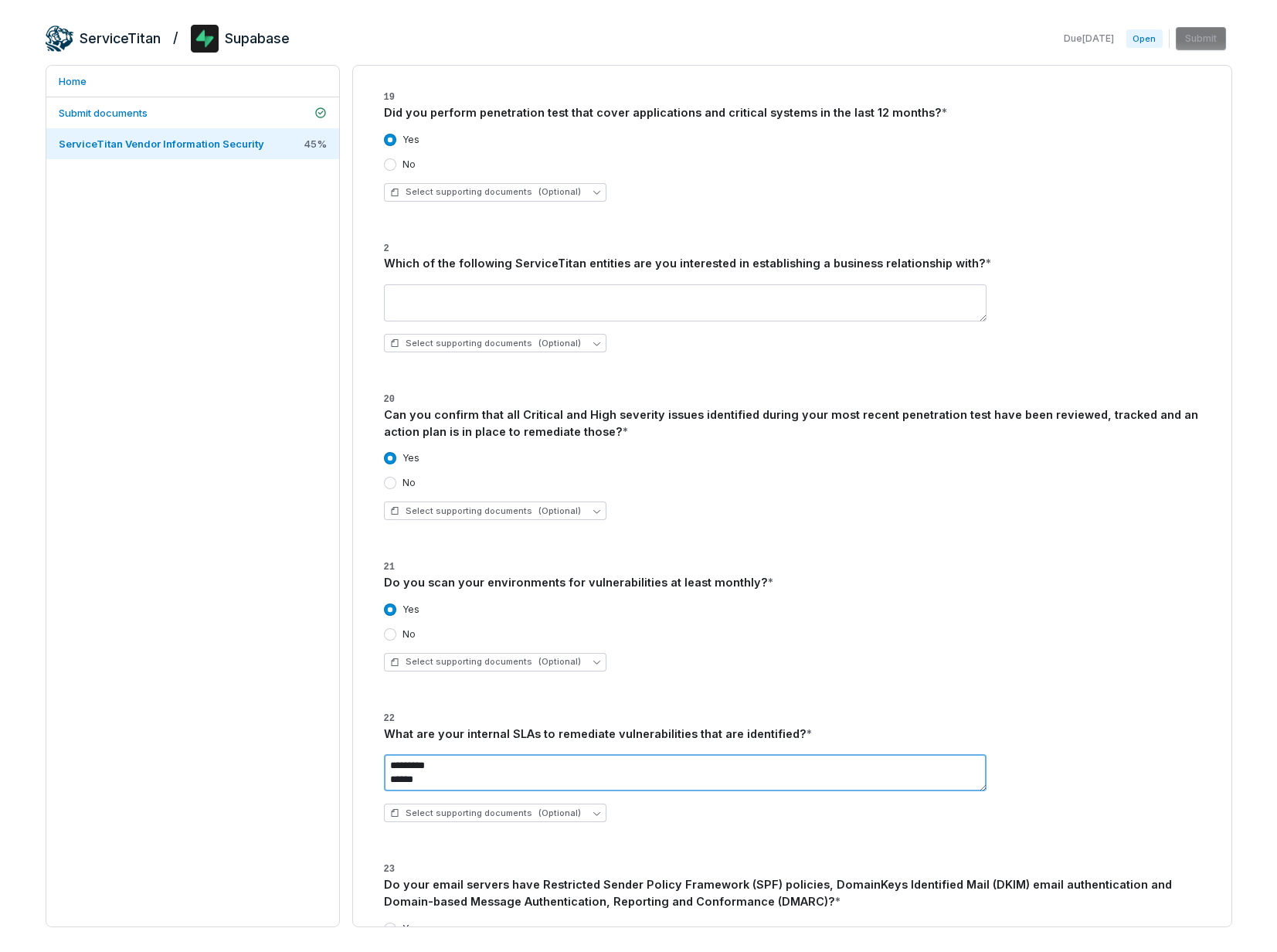
scroll to position [0, 0]
click at [479, 763] on textarea "**********" at bounding box center [685, 772] width 603 height 37
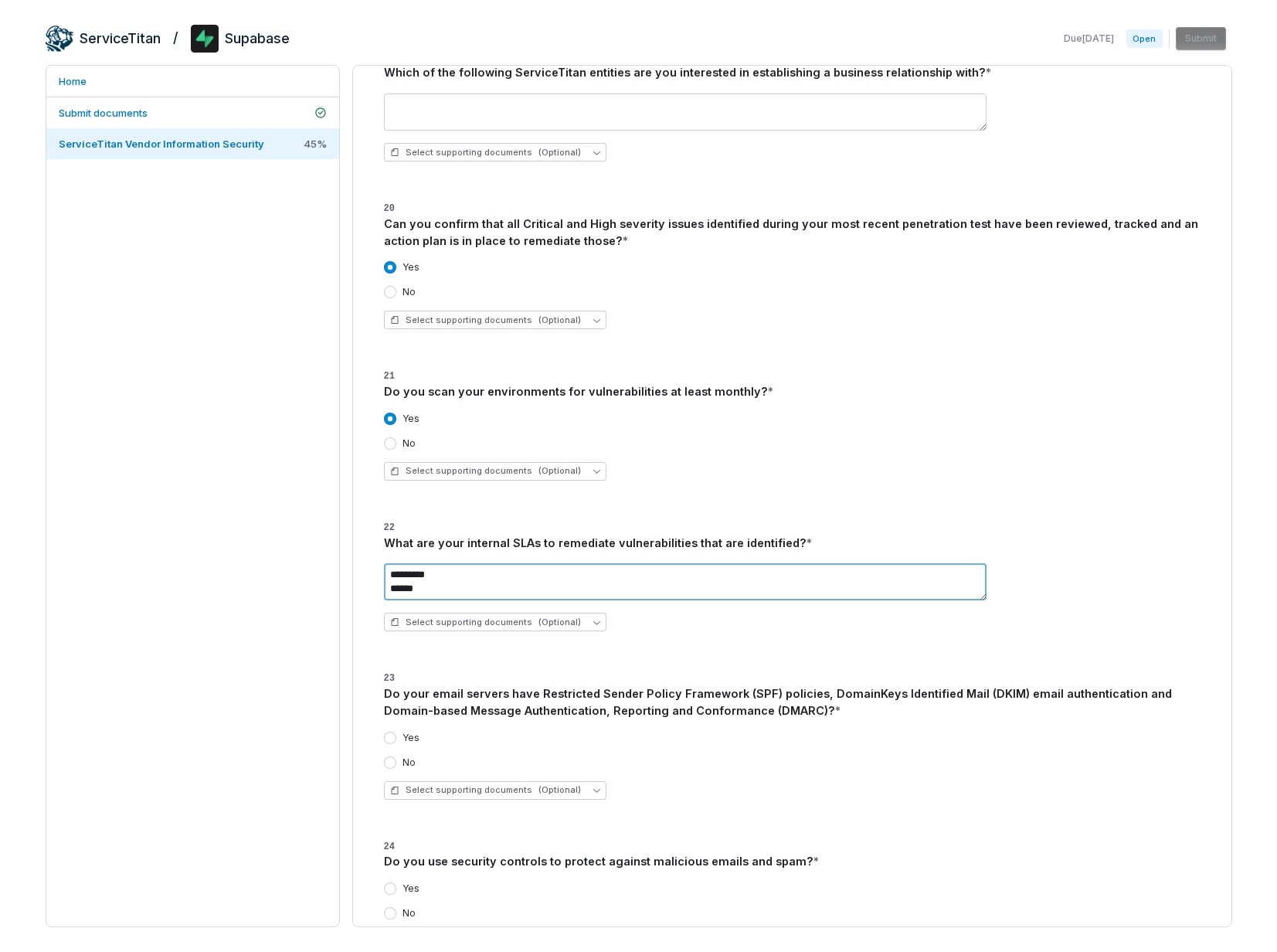
scroll to position [1828, 0]
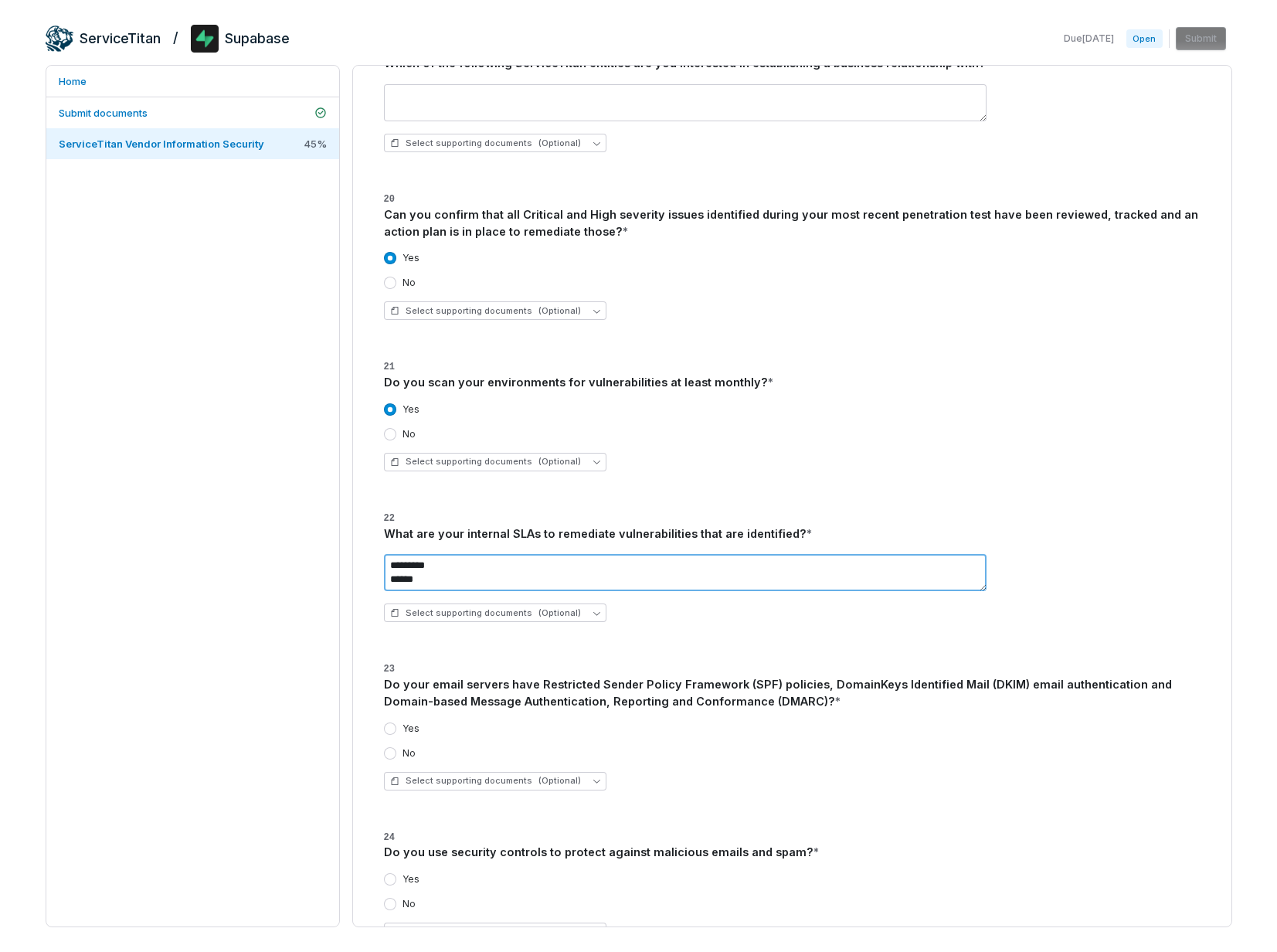
type textarea "**********"
click at [399, 727] on div "Yes" at bounding box center [401, 728] width 35 height 13
click at [392, 726] on button "Yes" at bounding box center [390, 728] width 13 height 13
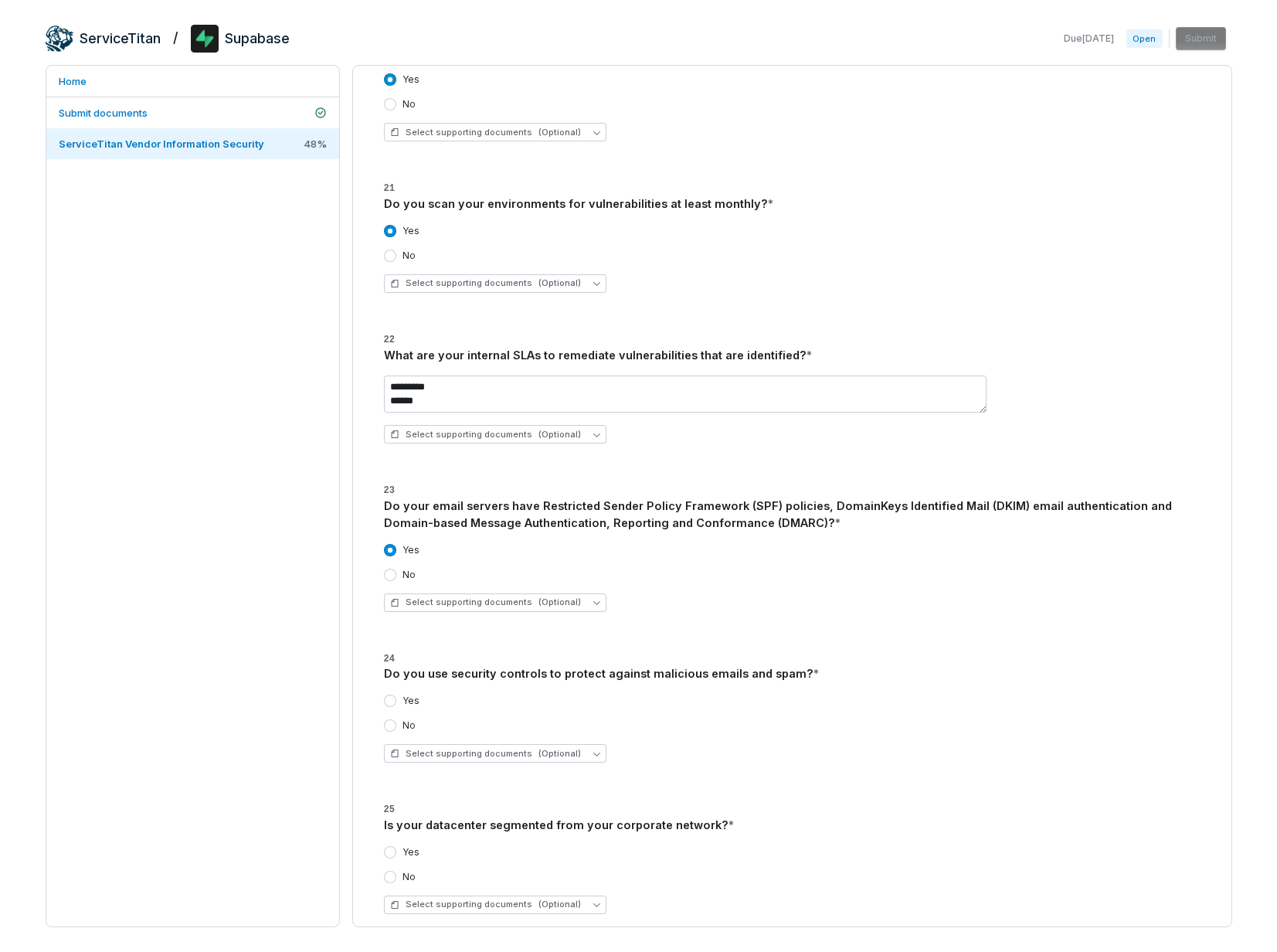
scroll to position [2010, 0]
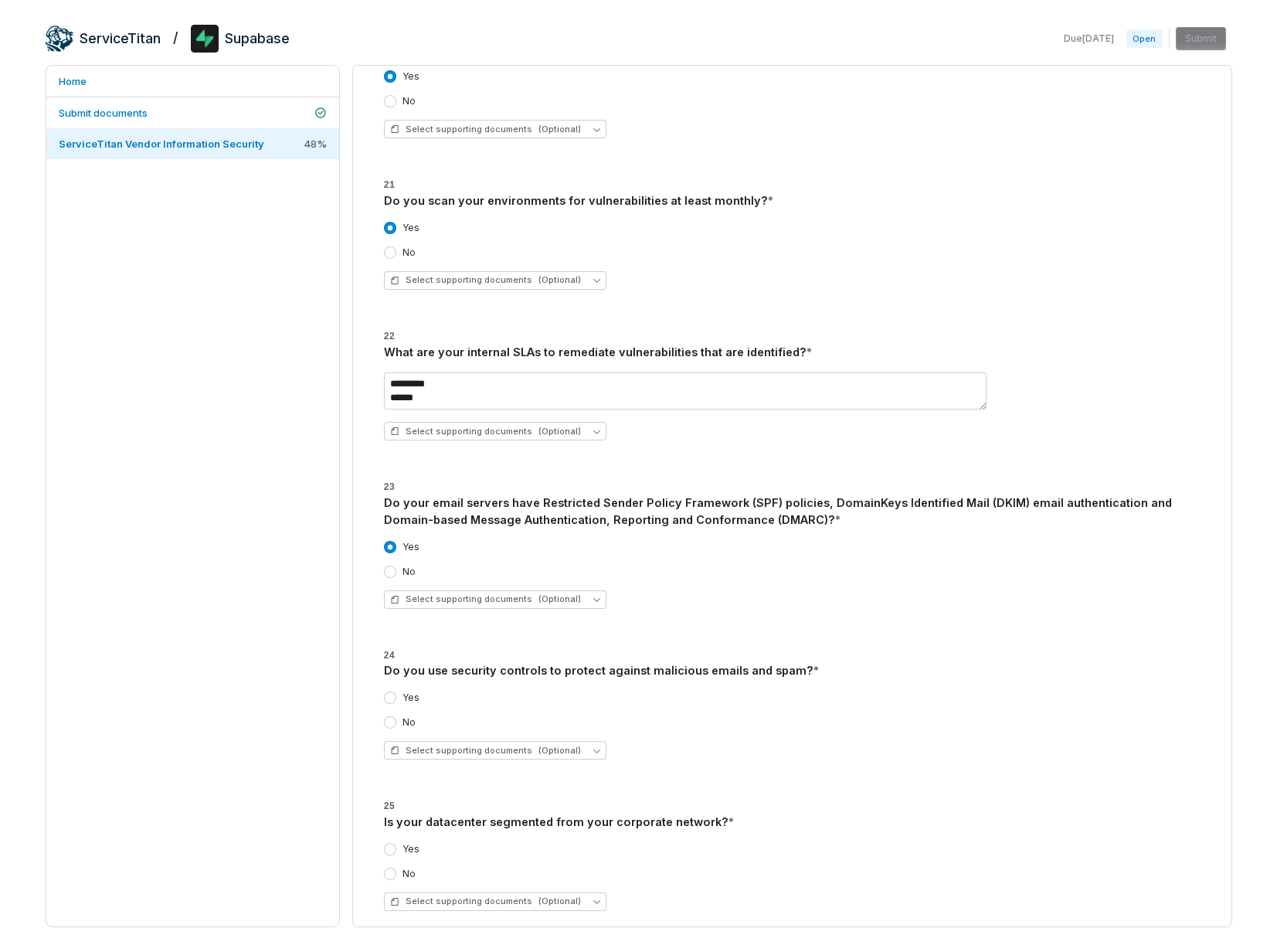
click at [395, 698] on div "Yes" at bounding box center [401, 698] width 35 height 13
click at [393, 698] on button "Yes" at bounding box center [390, 698] width 13 height 13
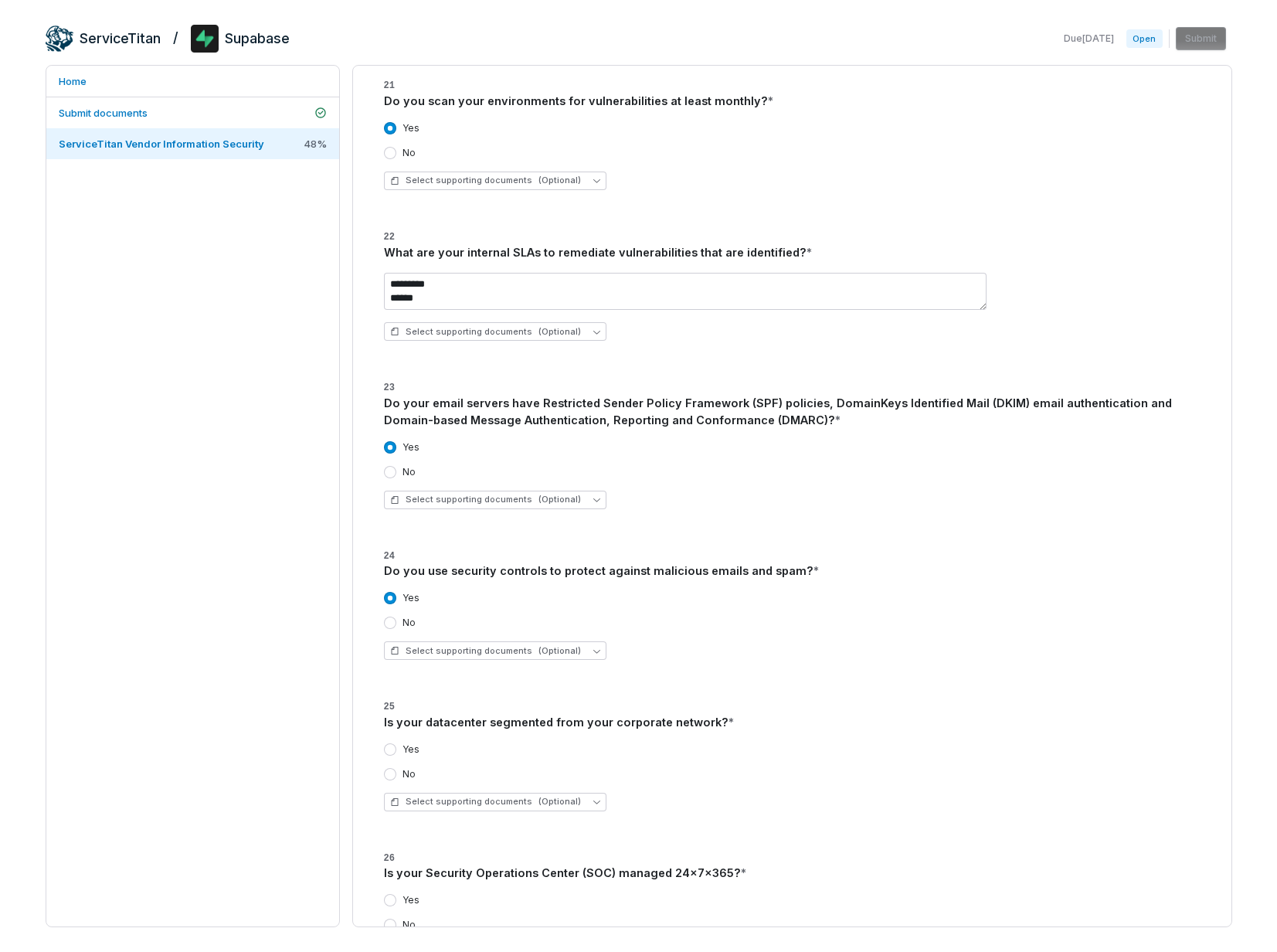
scroll to position [2115, 0]
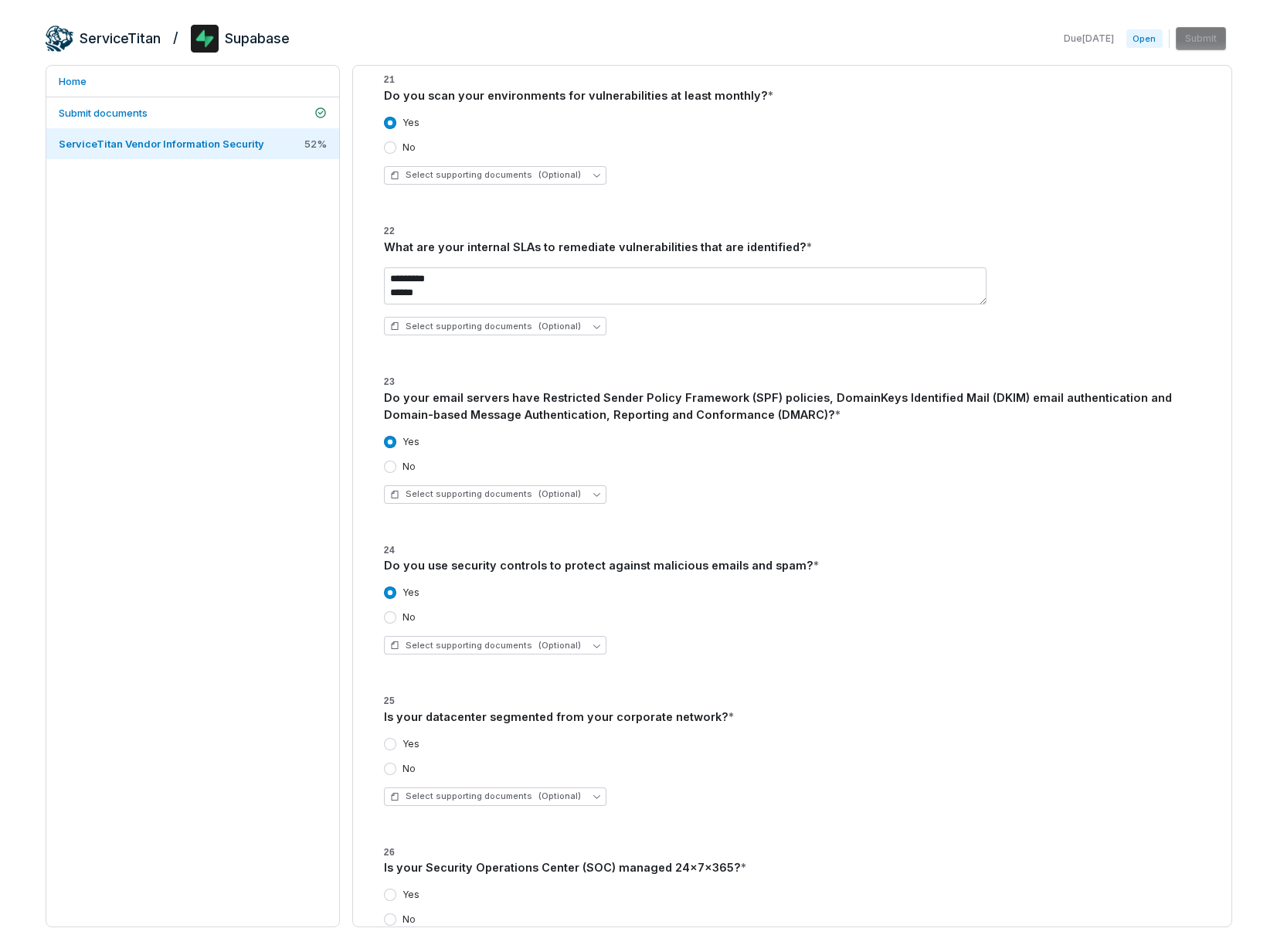
click at [393, 768] on button "No" at bounding box center [390, 769] width 13 height 13
click at [504, 791] on span "Select supporting documents (Optional)" at bounding box center [485, 796] width 191 height 12
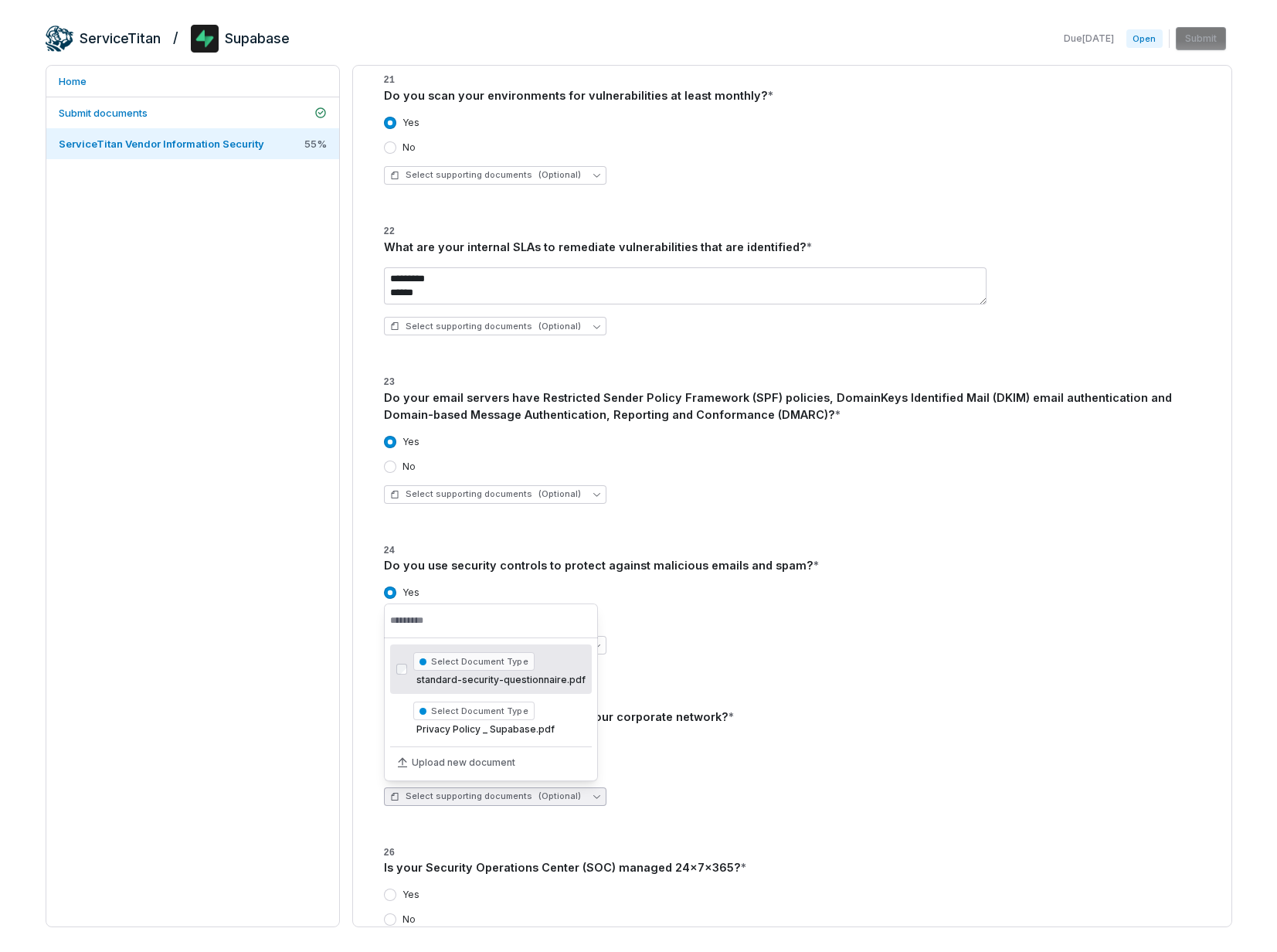
drag, startPoint x: 681, startPoint y: 799, endPoint x: 660, endPoint y: 795, distance: 21.4
click at [680, 799] on div "Select supporting documents (Optional)" at bounding box center [792, 796] width 817 height 19
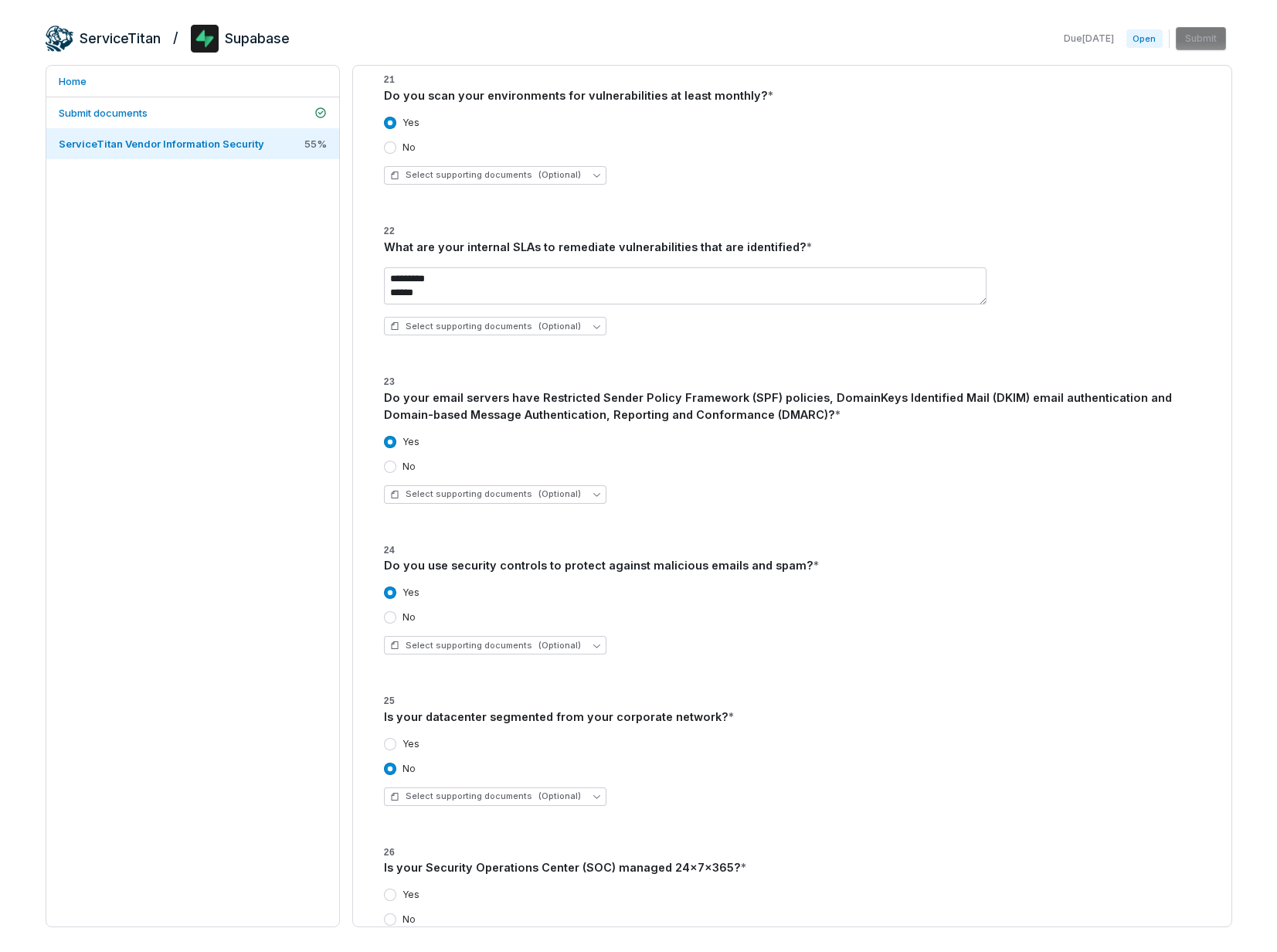
click at [390, 750] on div "Yes No" at bounding box center [792, 756] width 817 height 37
click at [403, 743] on label "Yes" at bounding box center [411, 744] width 17 height 13
click at [396, 743] on button "Yes" at bounding box center [390, 744] width 13 height 13
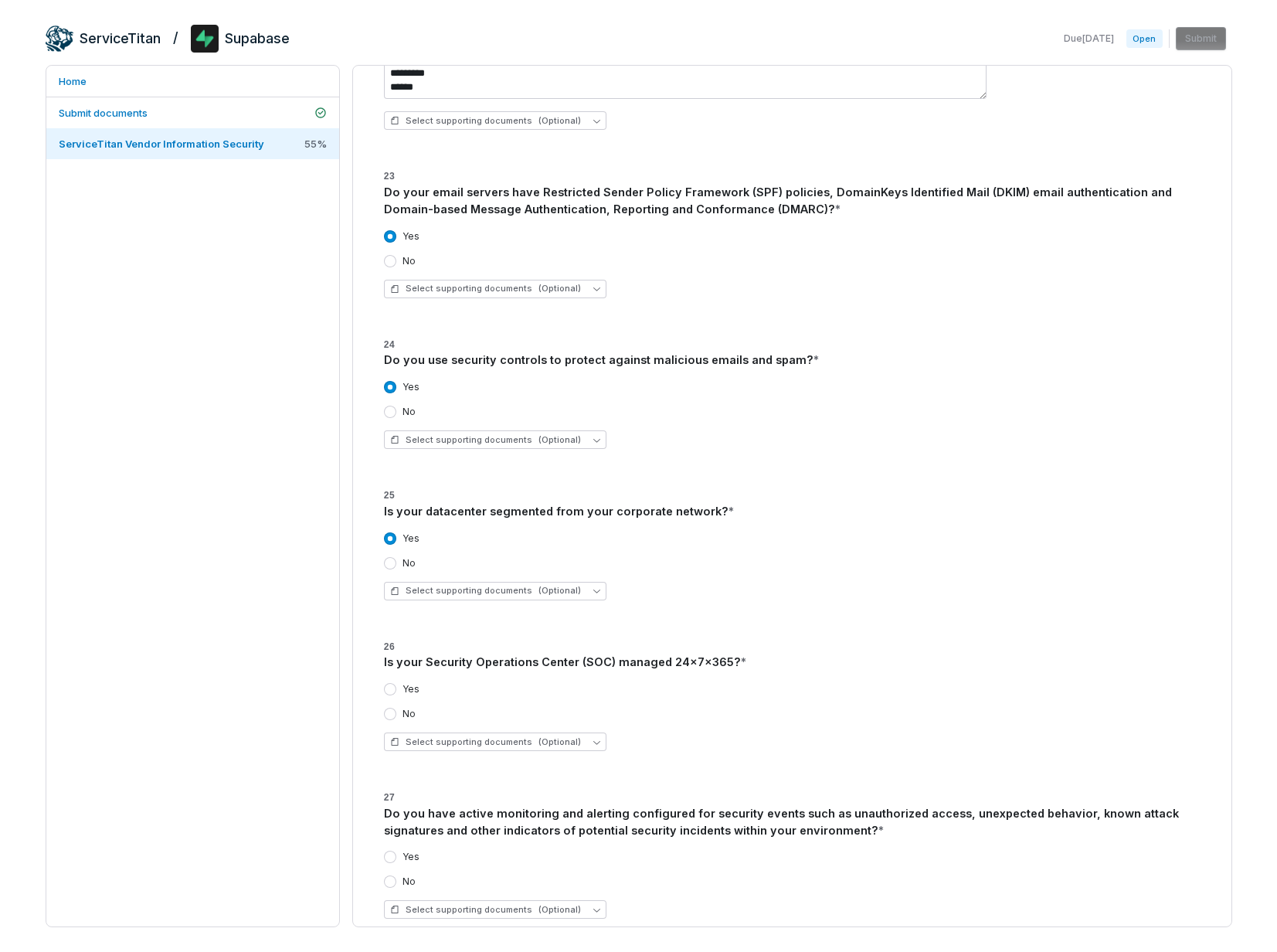
click at [406, 688] on label "Yes" at bounding box center [411, 689] width 17 height 13
click at [396, 688] on button "Yes" at bounding box center [390, 689] width 13 height 13
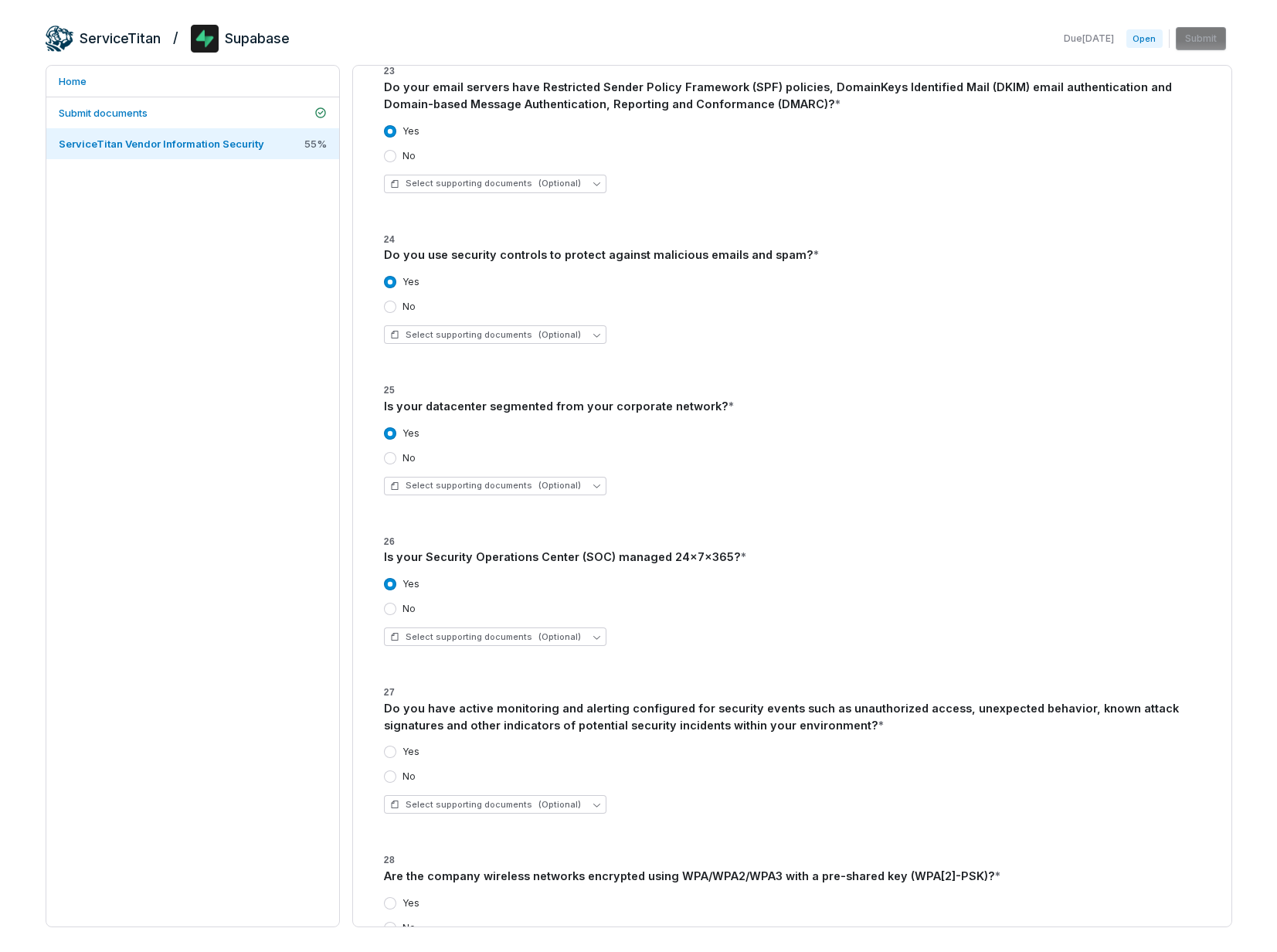
scroll to position [2429, 0]
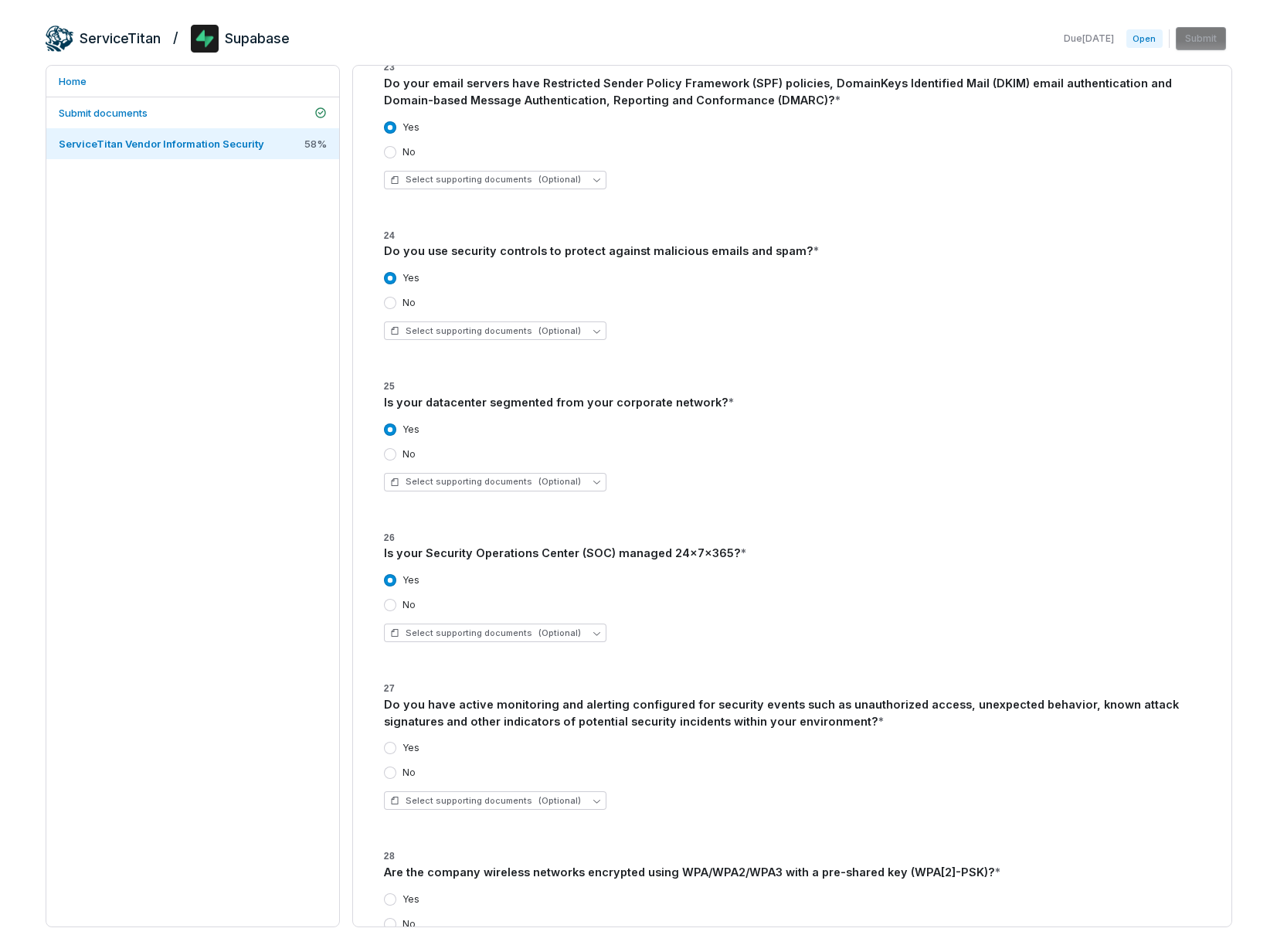
click at [394, 748] on button "Yes" at bounding box center [390, 748] width 13 height 13
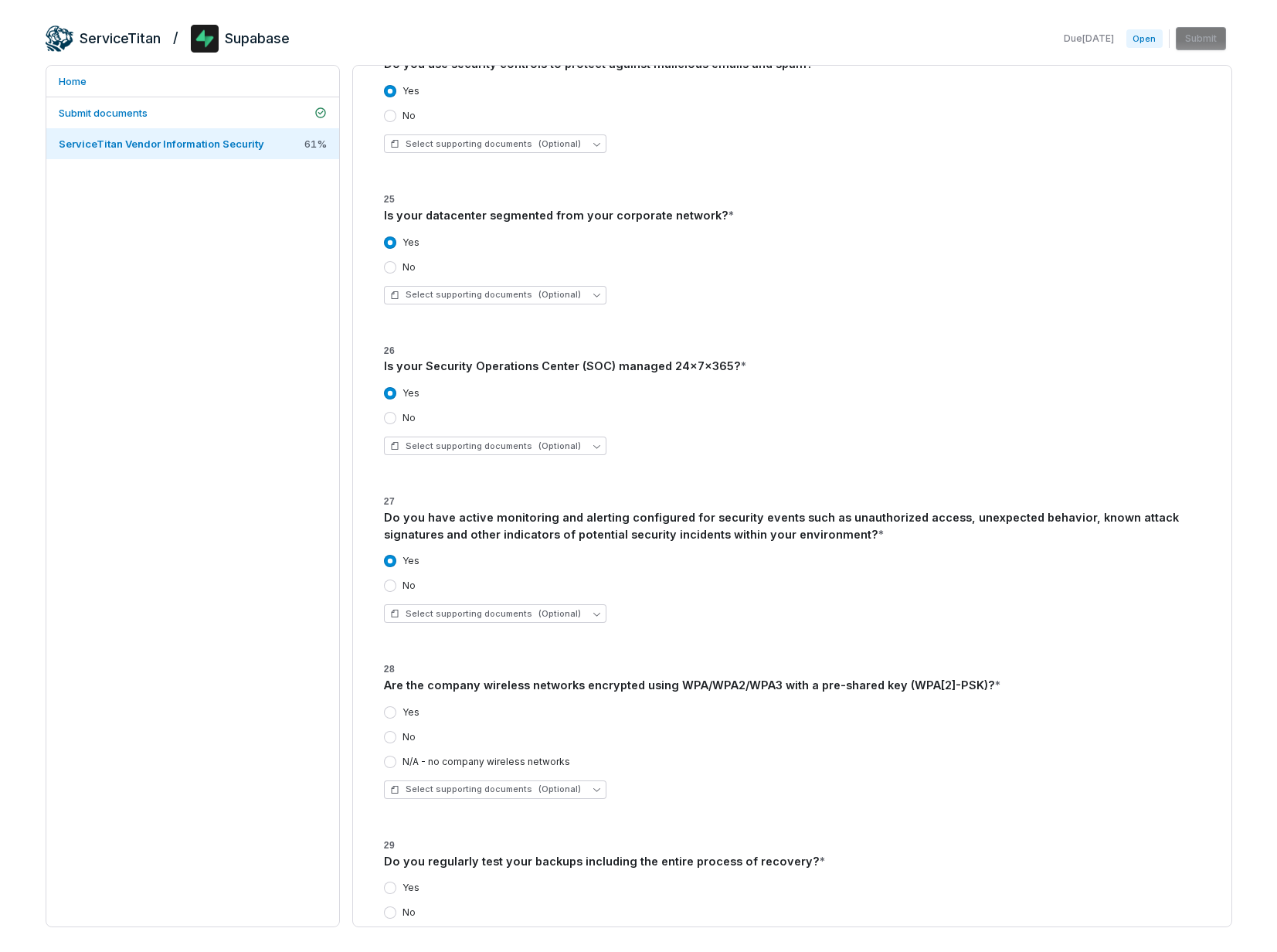
scroll to position [2620, 0]
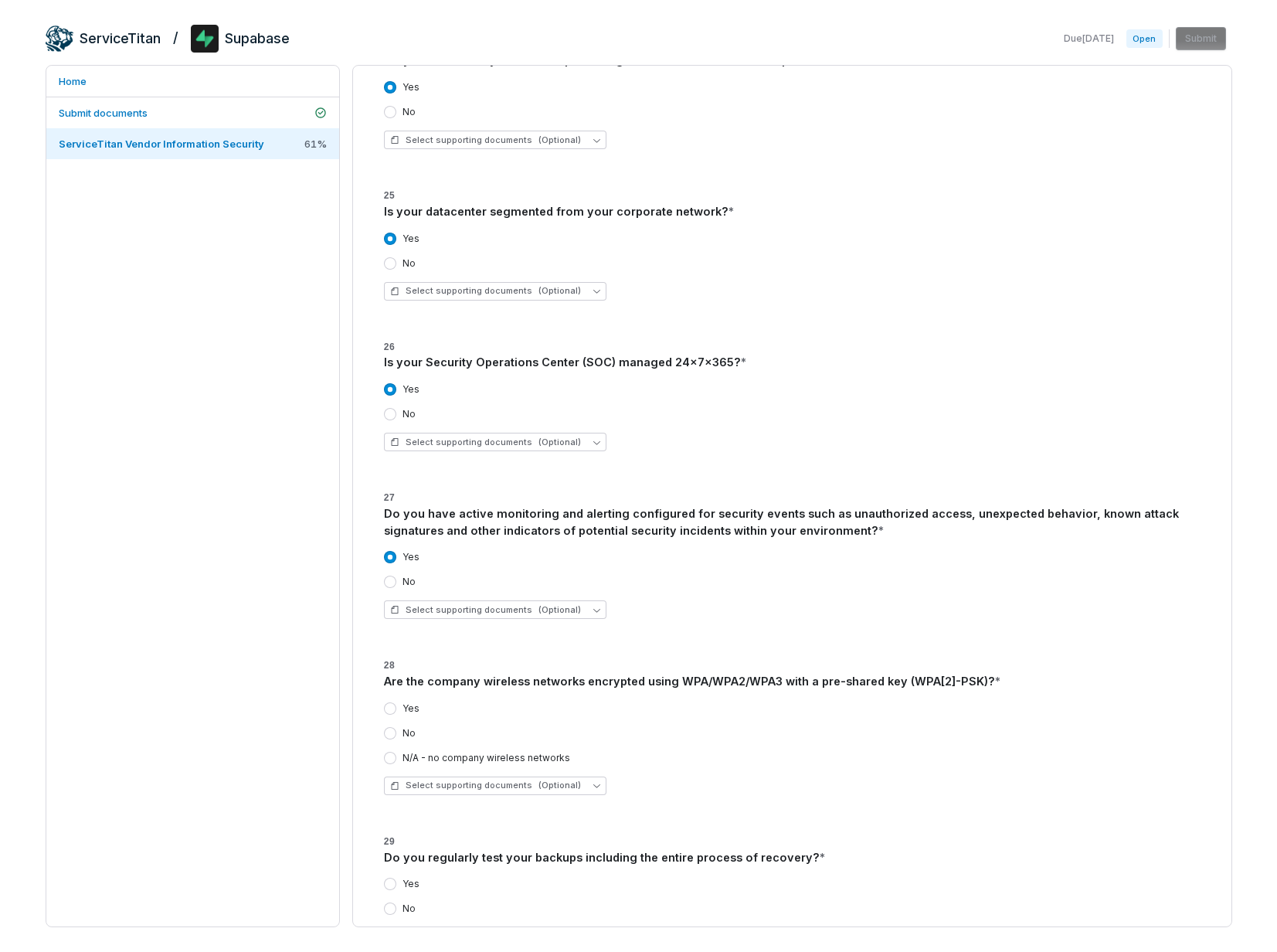
click at [468, 755] on label "N/A - no company wireless networks" at bounding box center [486, 758] width 168 height 13
click at [396, 755] on button "N/A - no company wireless networks" at bounding box center [390, 758] width 13 height 13
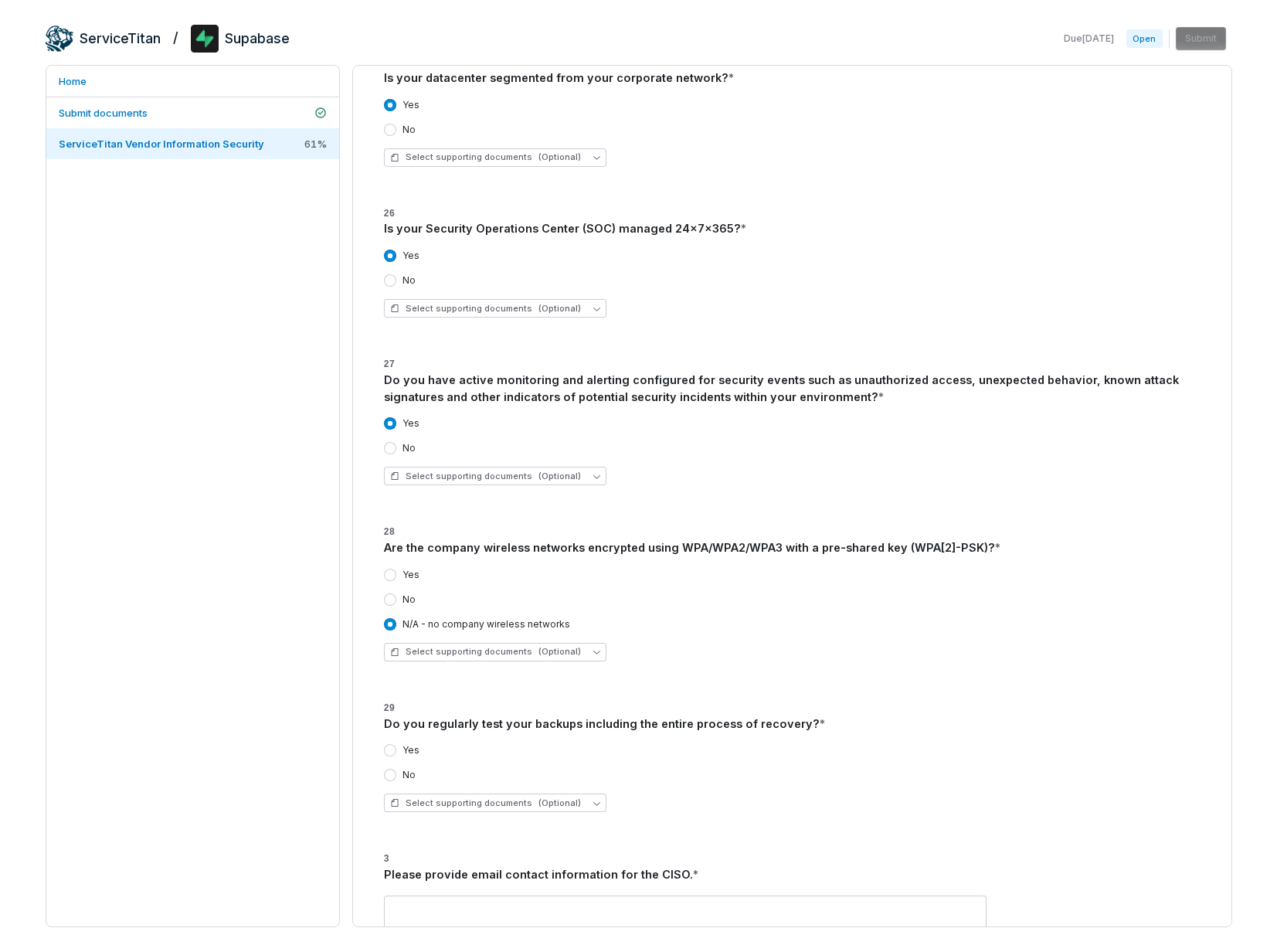
scroll to position [2761, 0]
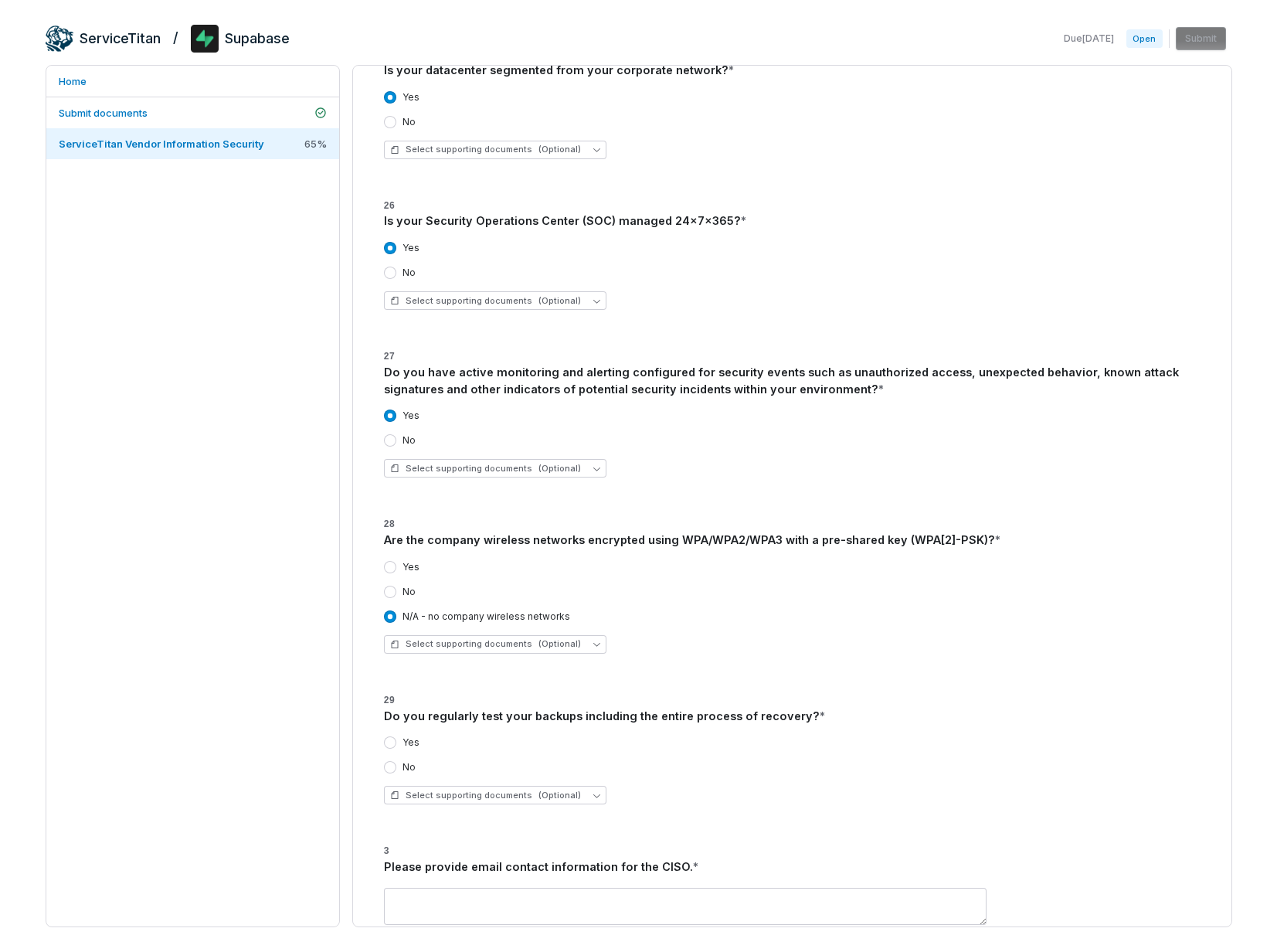
click at [407, 743] on label "Yes" at bounding box center [411, 743] width 17 height 13
click at [396, 743] on button "Yes" at bounding box center [390, 743] width 13 height 13
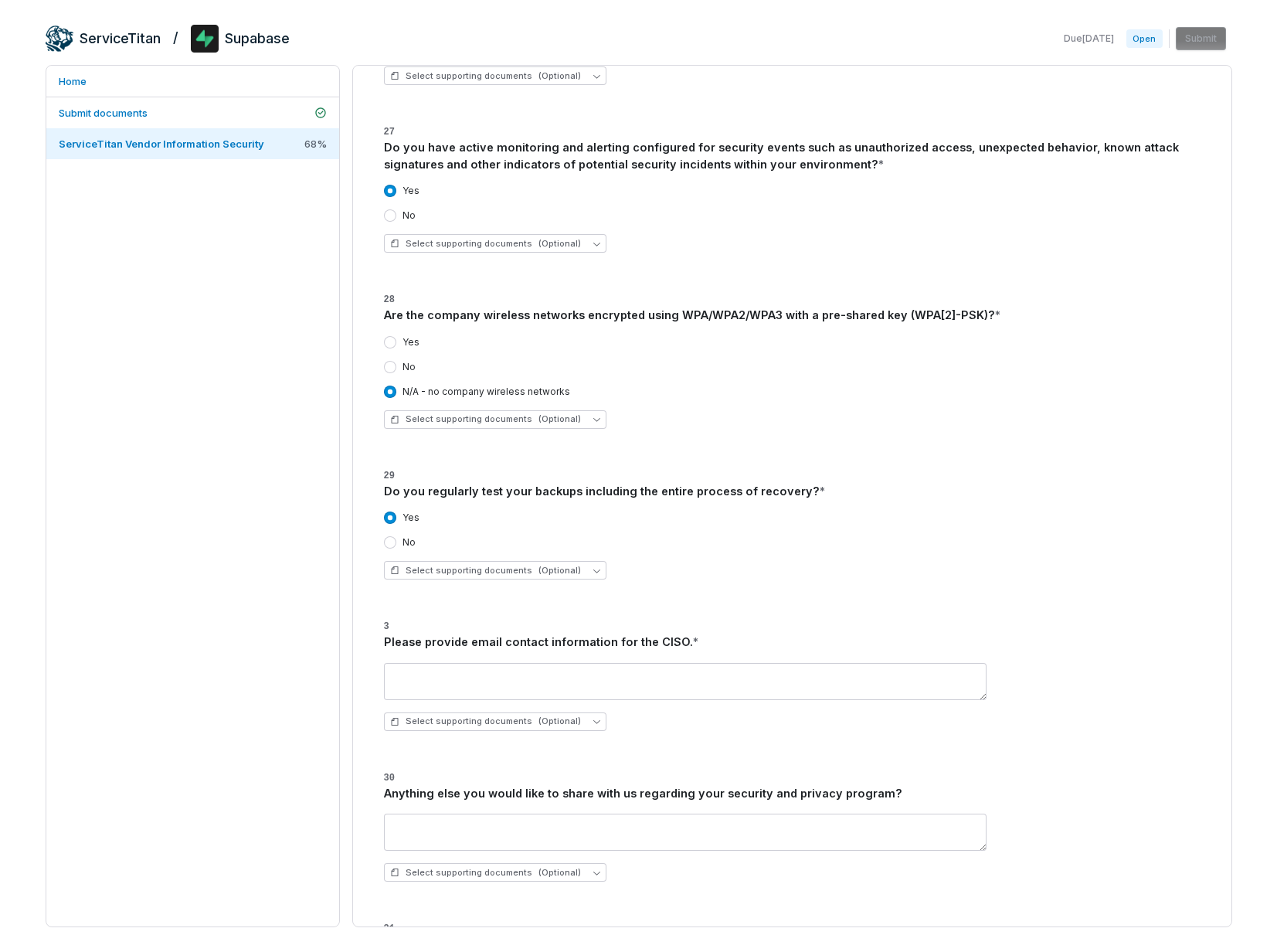
scroll to position [2994, 0]
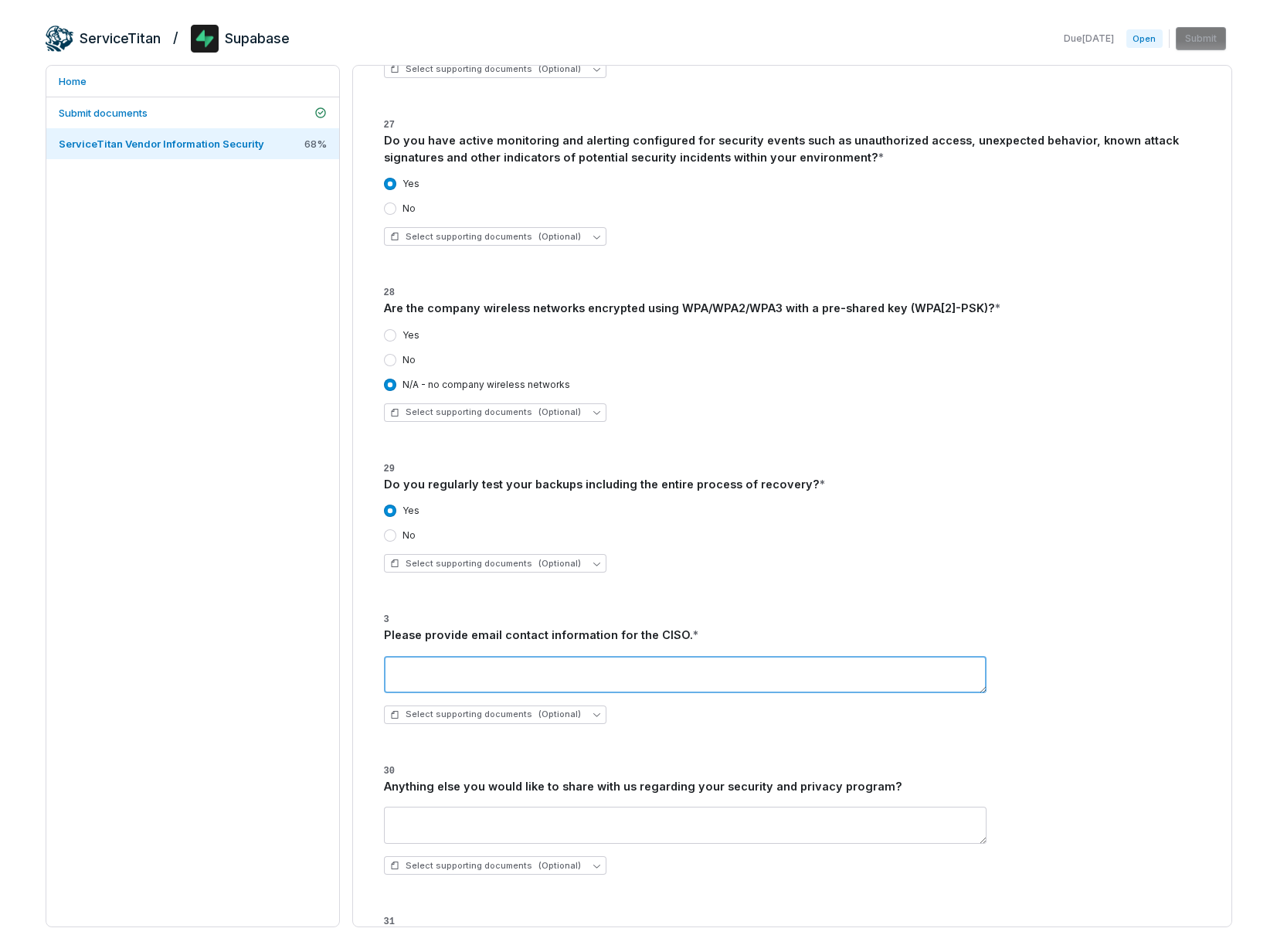
click at [513, 668] on textarea at bounding box center [685, 674] width 603 height 37
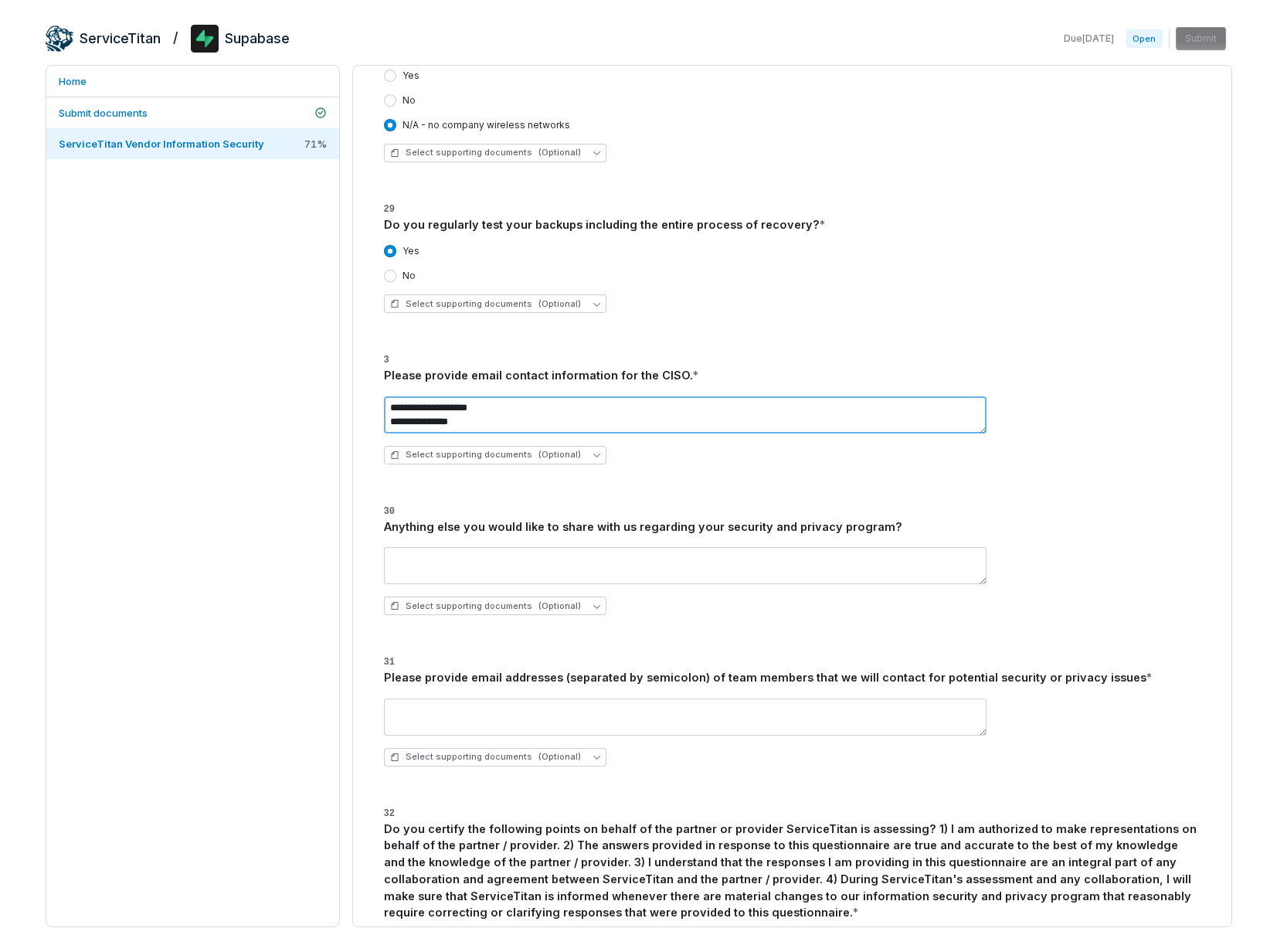
scroll to position [3259, 0]
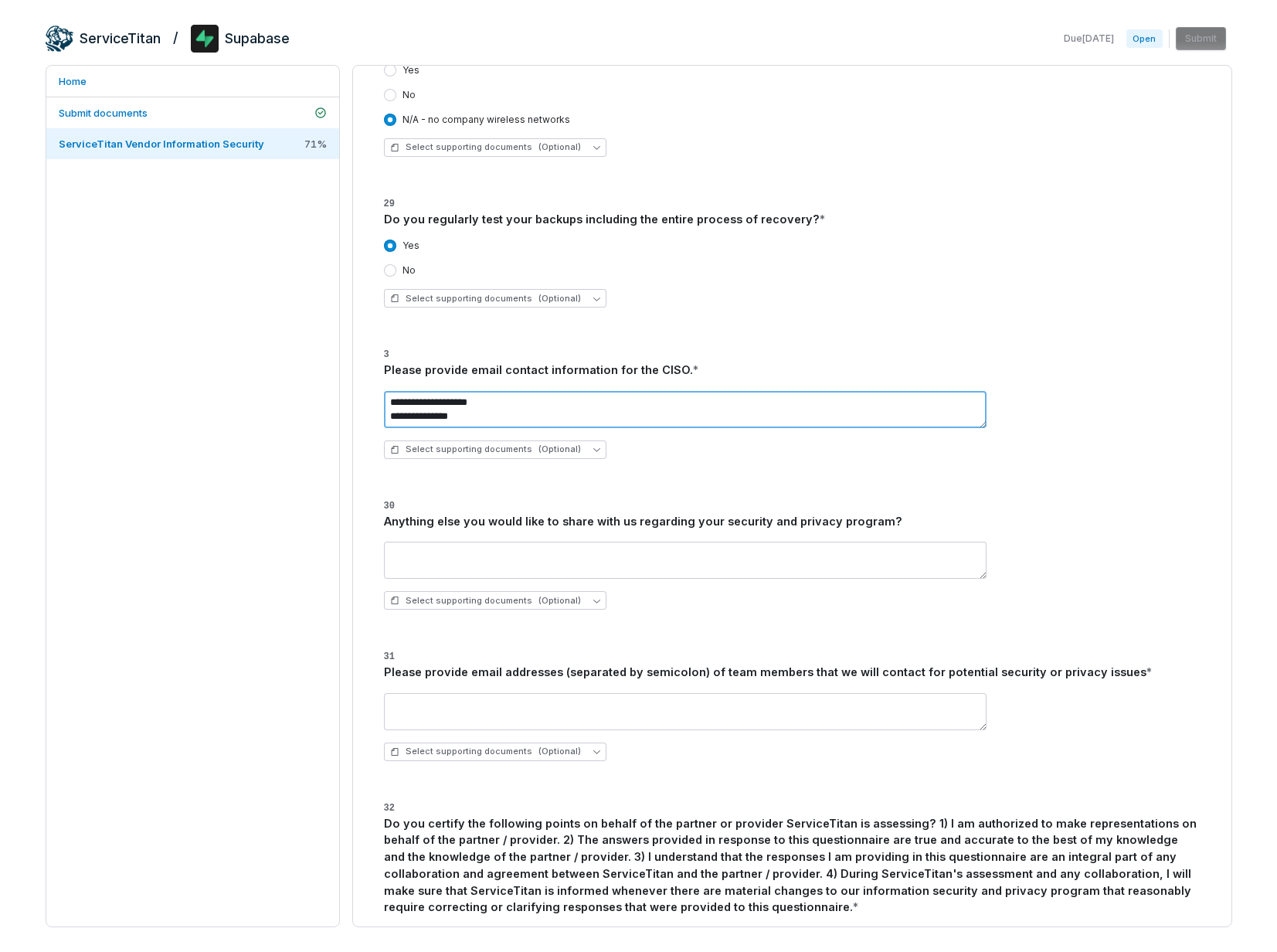
type textarea "**********"
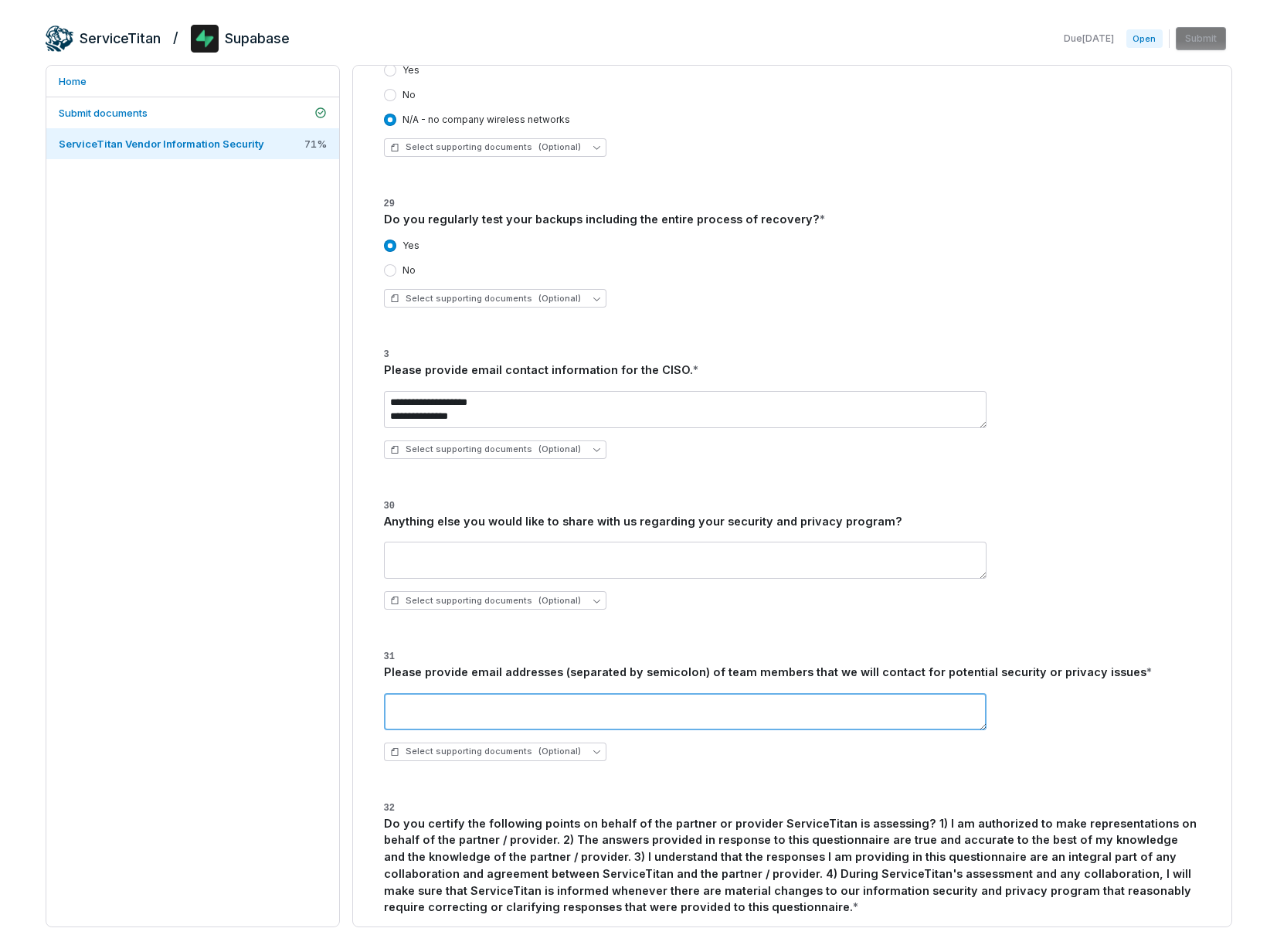
click at [667, 705] on textarea at bounding box center [685, 711] width 603 height 37
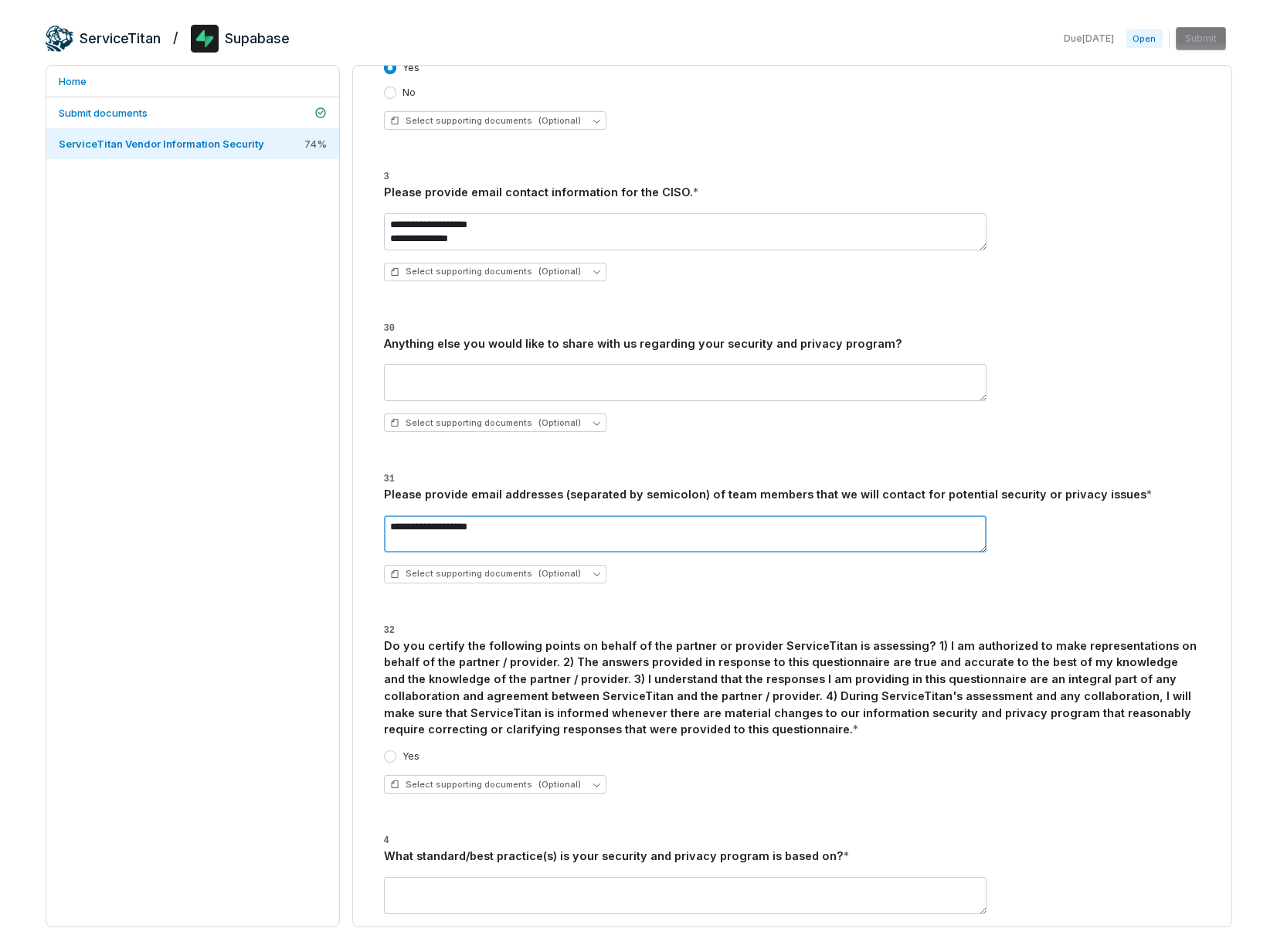
scroll to position [3465, 0]
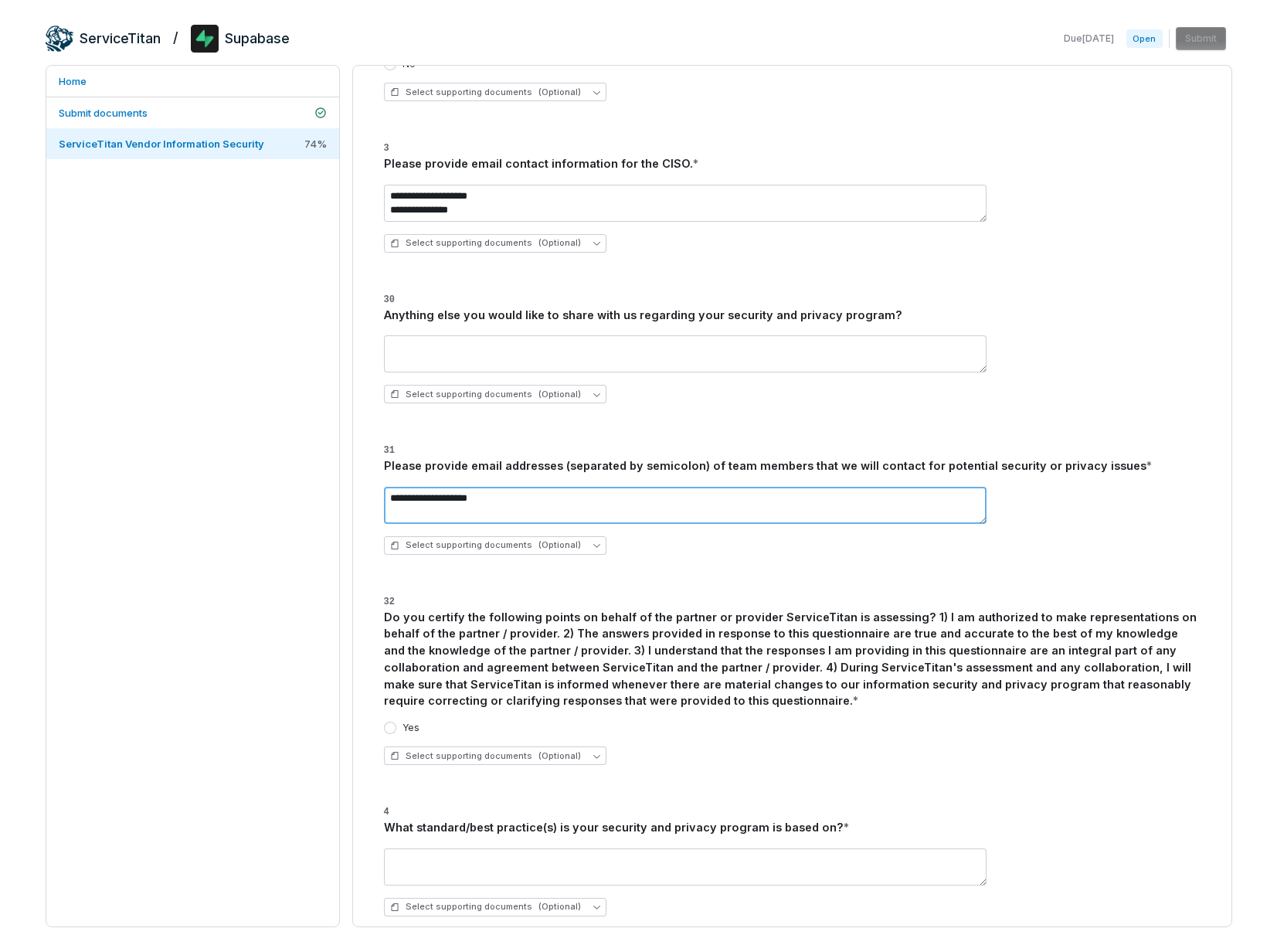
type textarea "**********"
click at [399, 721] on div "Yes" at bounding box center [401, 728] width 35 height 13
click at [402, 724] on label "Yes" at bounding box center [411, 728] width 17 height 13
click at [396, 724] on button "Yes" at bounding box center [390, 728] width 13 height 13
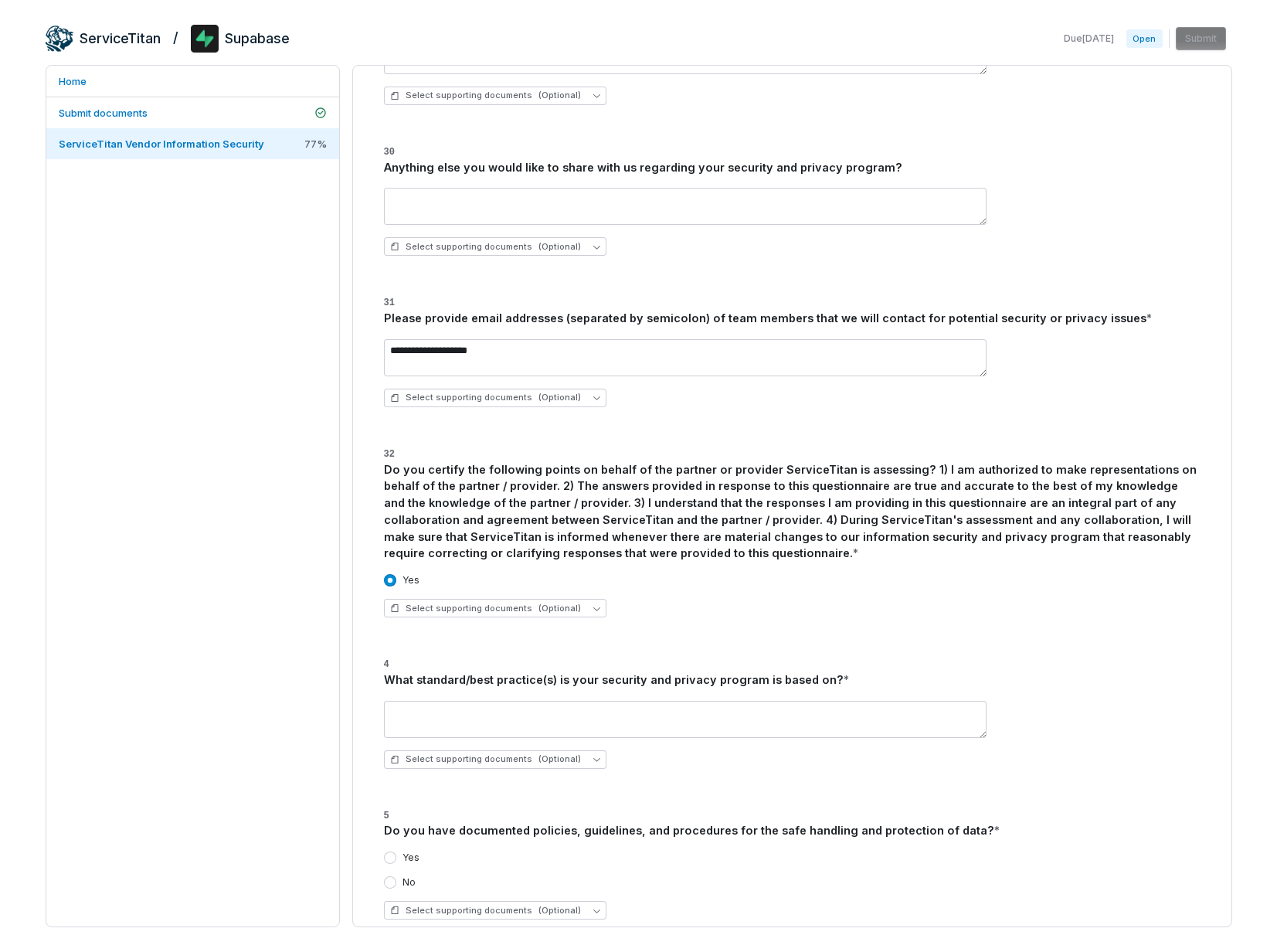
scroll to position [3614, 0]
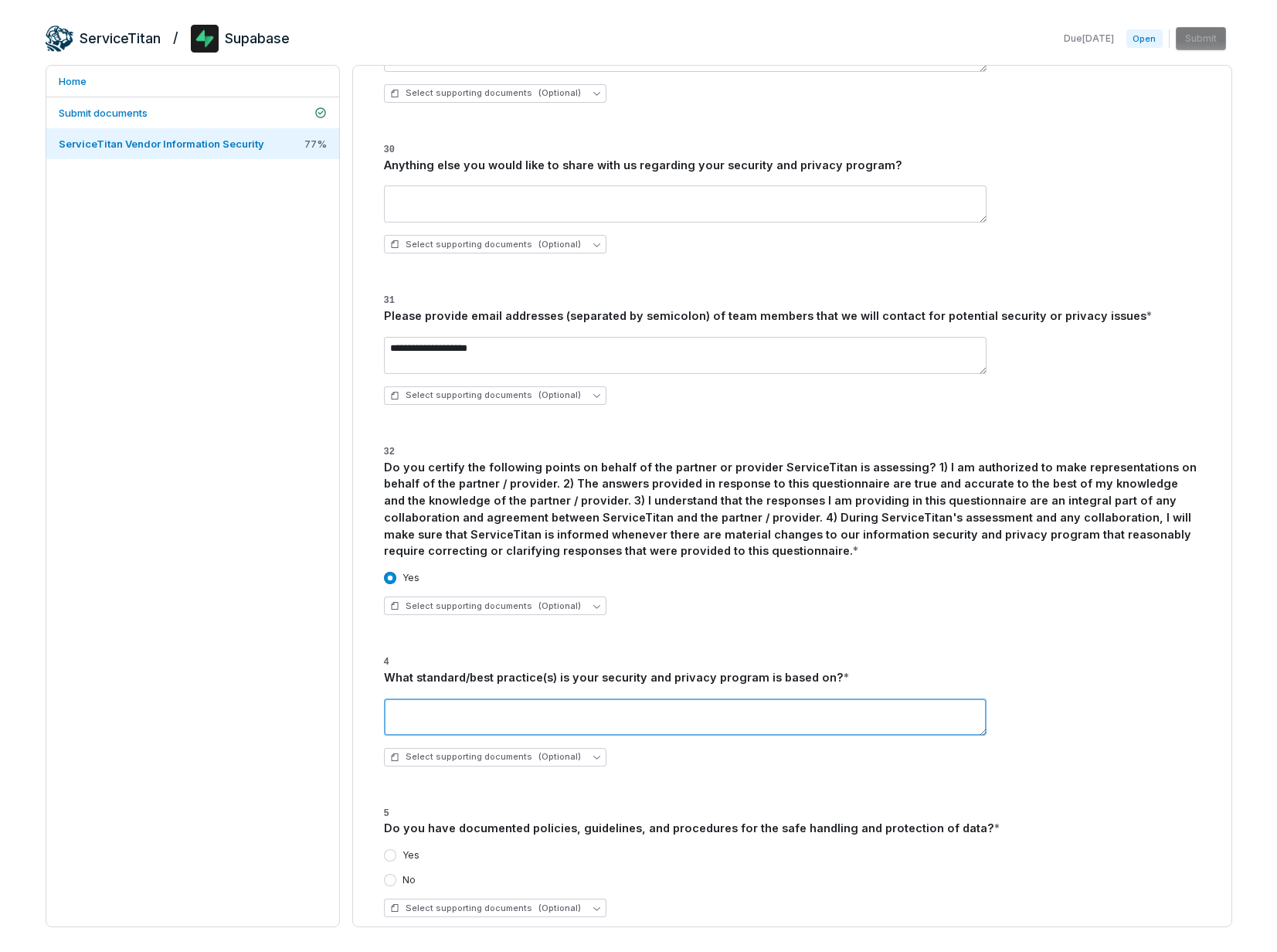
click at [484, 709] on textarea at bounding box center [685, 717] width 603 height 37
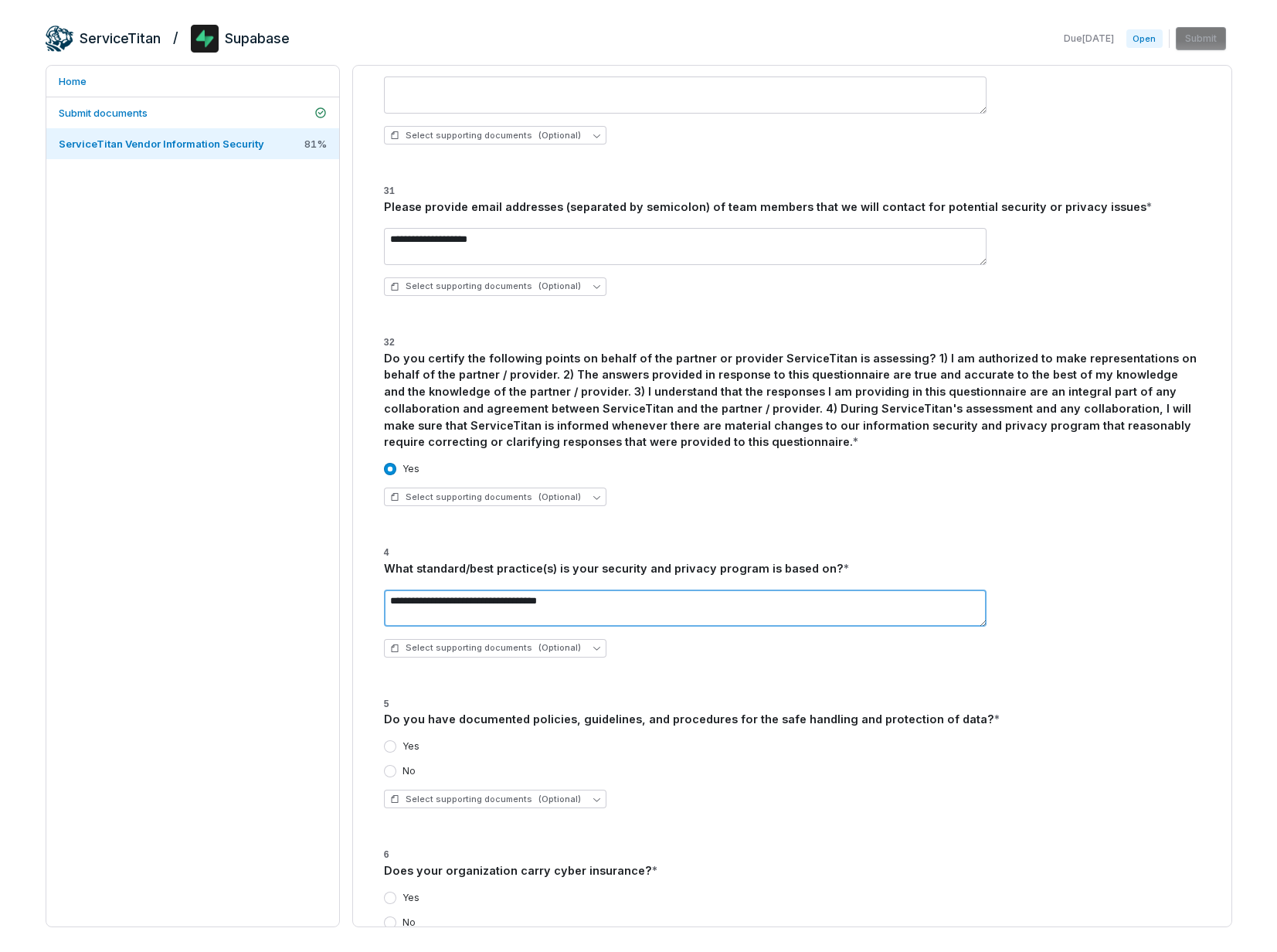
scroll to position [3727, 0]
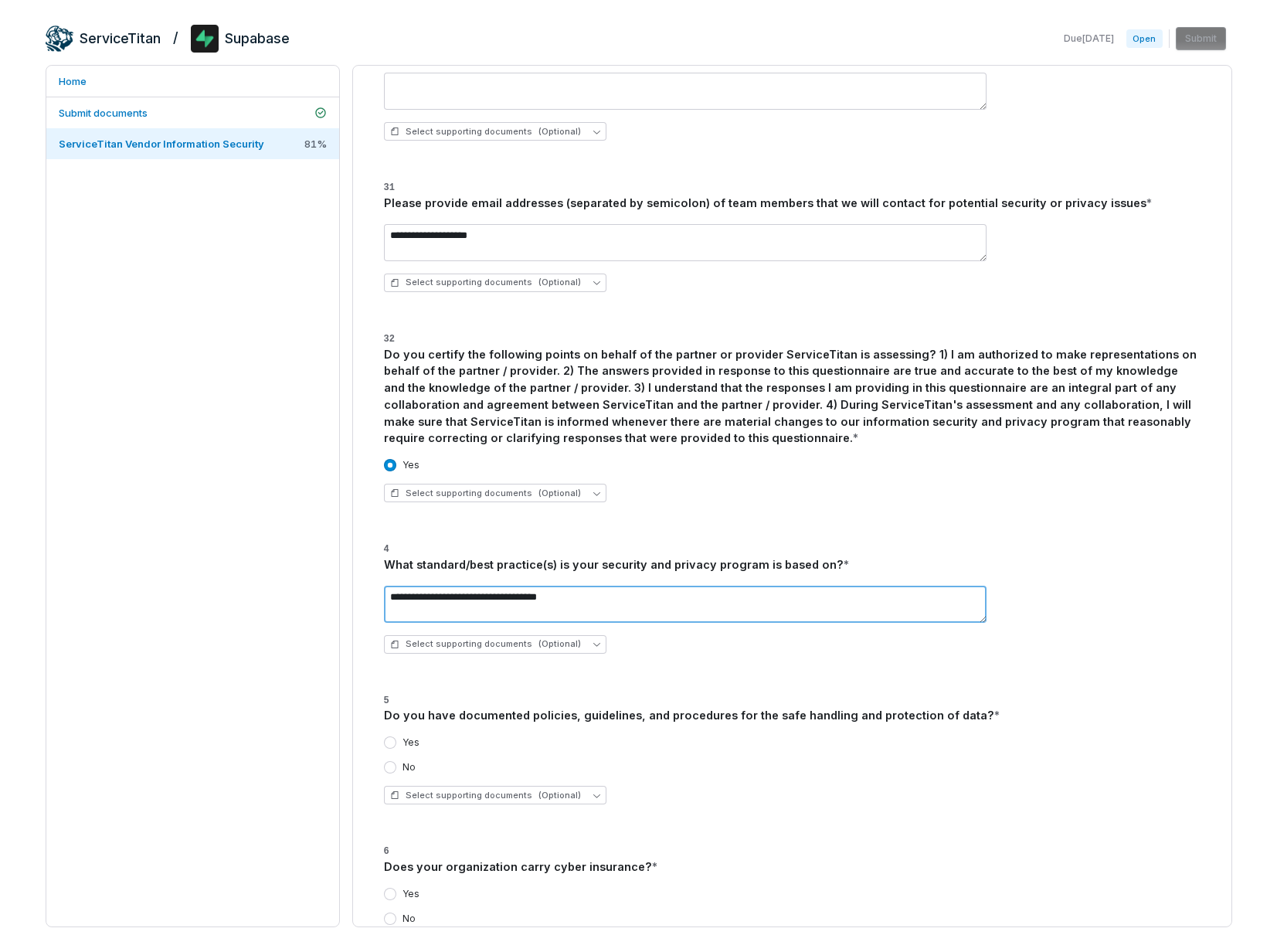
type textarea "**********"
click at [413, 742] on label "Yes" at bounding box center [411, 743] width 17 height 13
click at [396, 742] on button "Yes" at bounding box center [390, 743] width 13 height 13
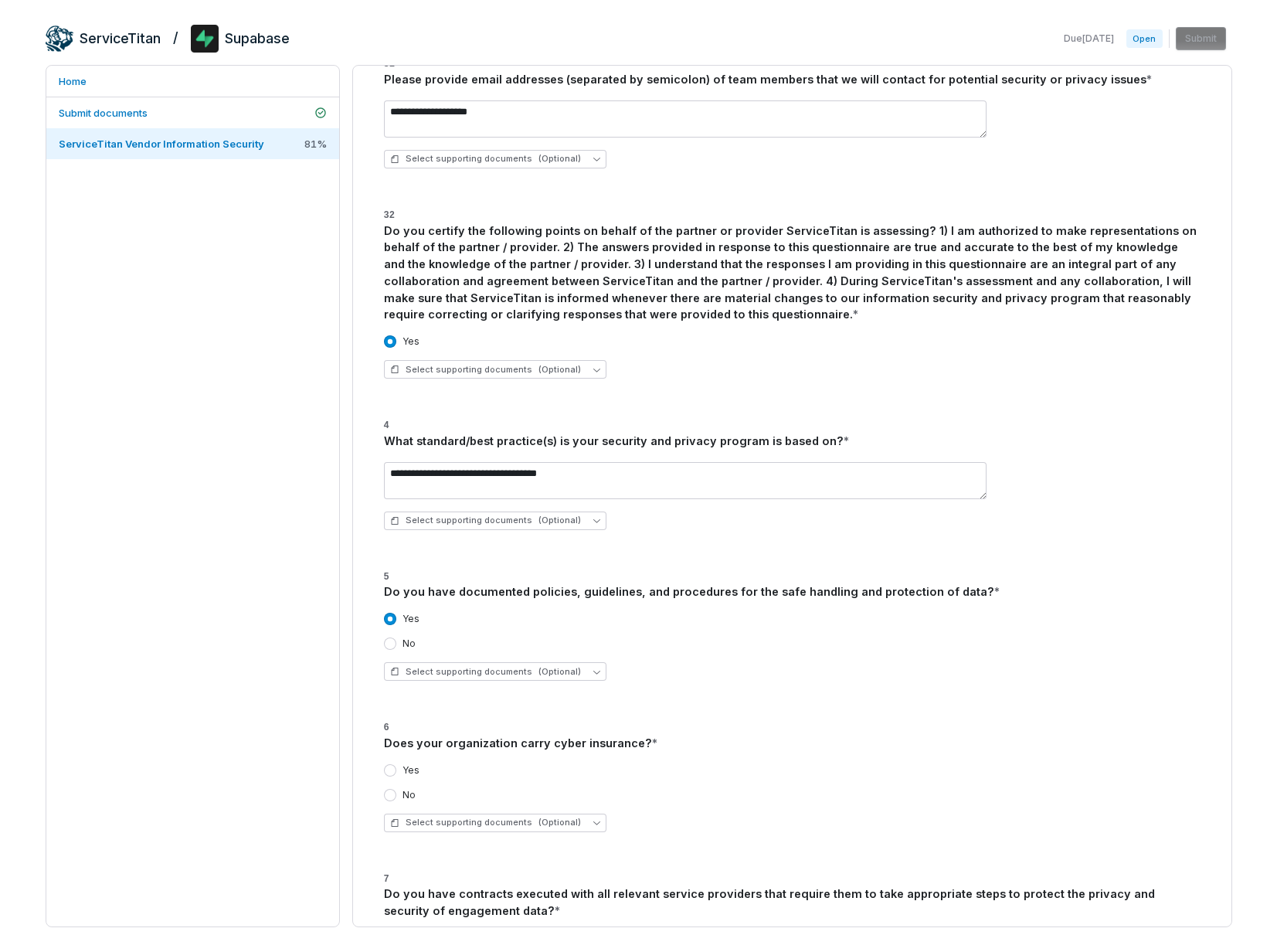
scroll to position [3854, 0]
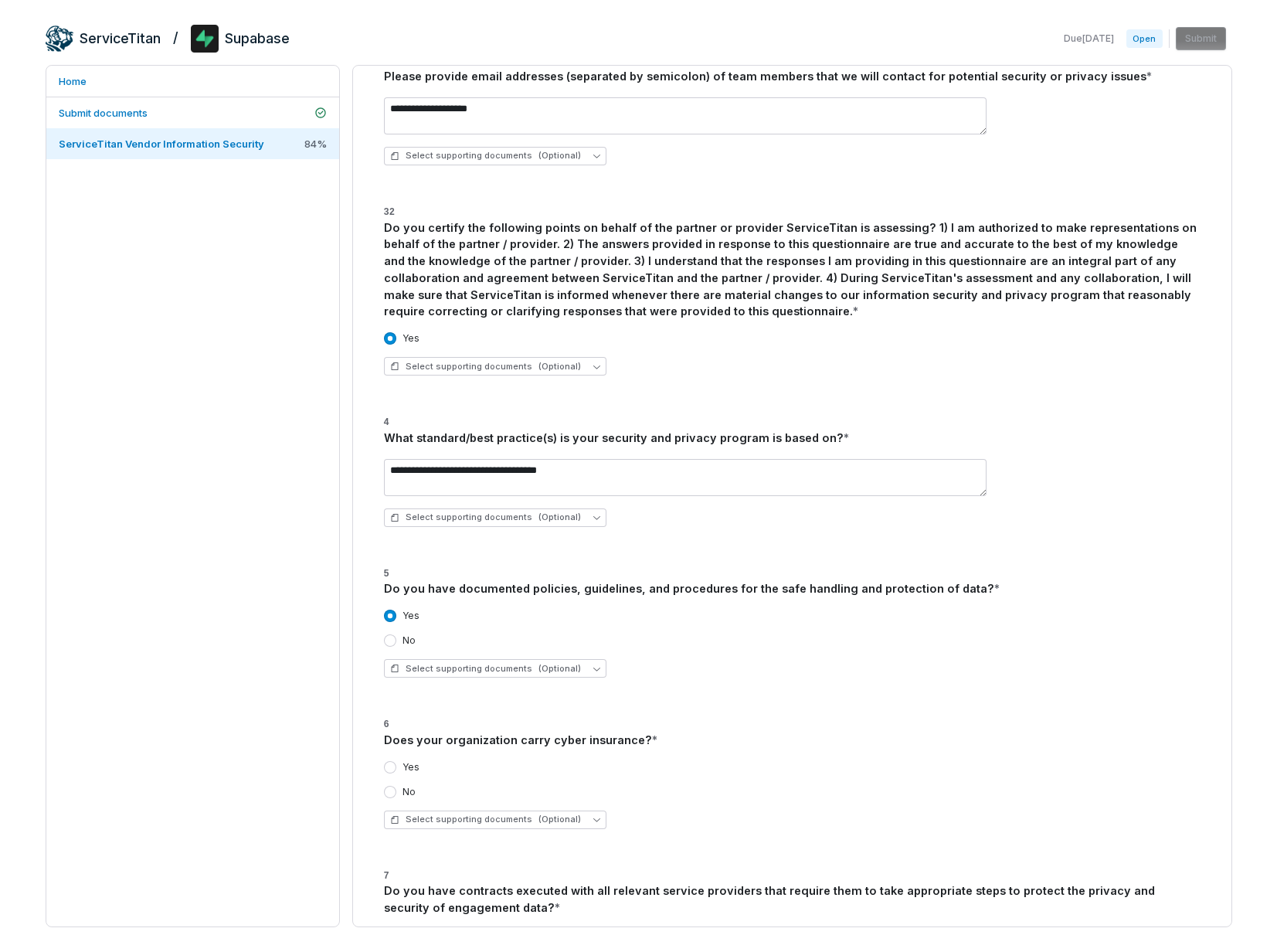
click at [413, 769] on label "Yes" at bounding box center [411, 768] width 17 height 13
click at [396, 769] on button "Yes" at bounding box center [390, 768] width 13 height 13
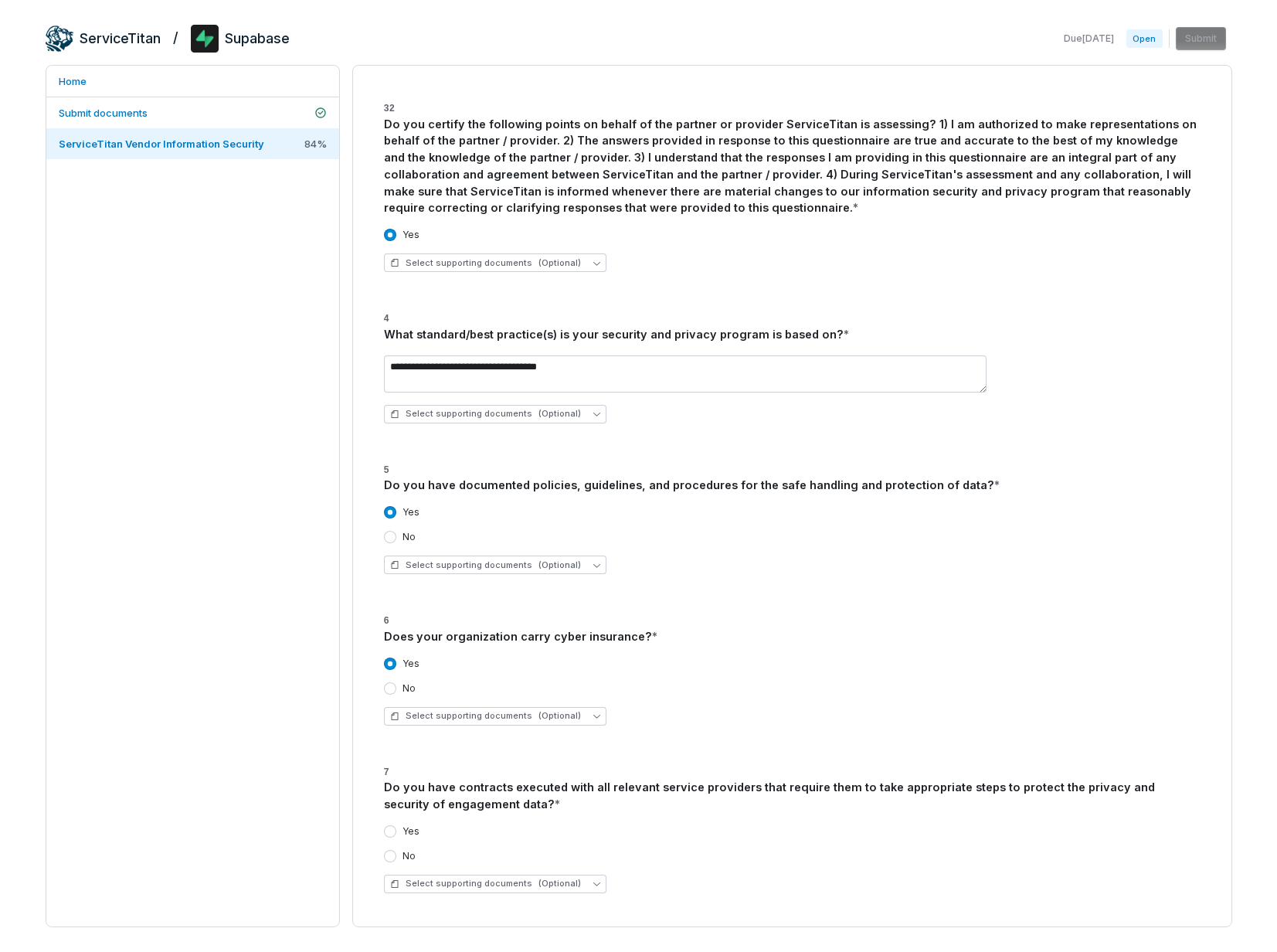
scroll to position [4034, 0]
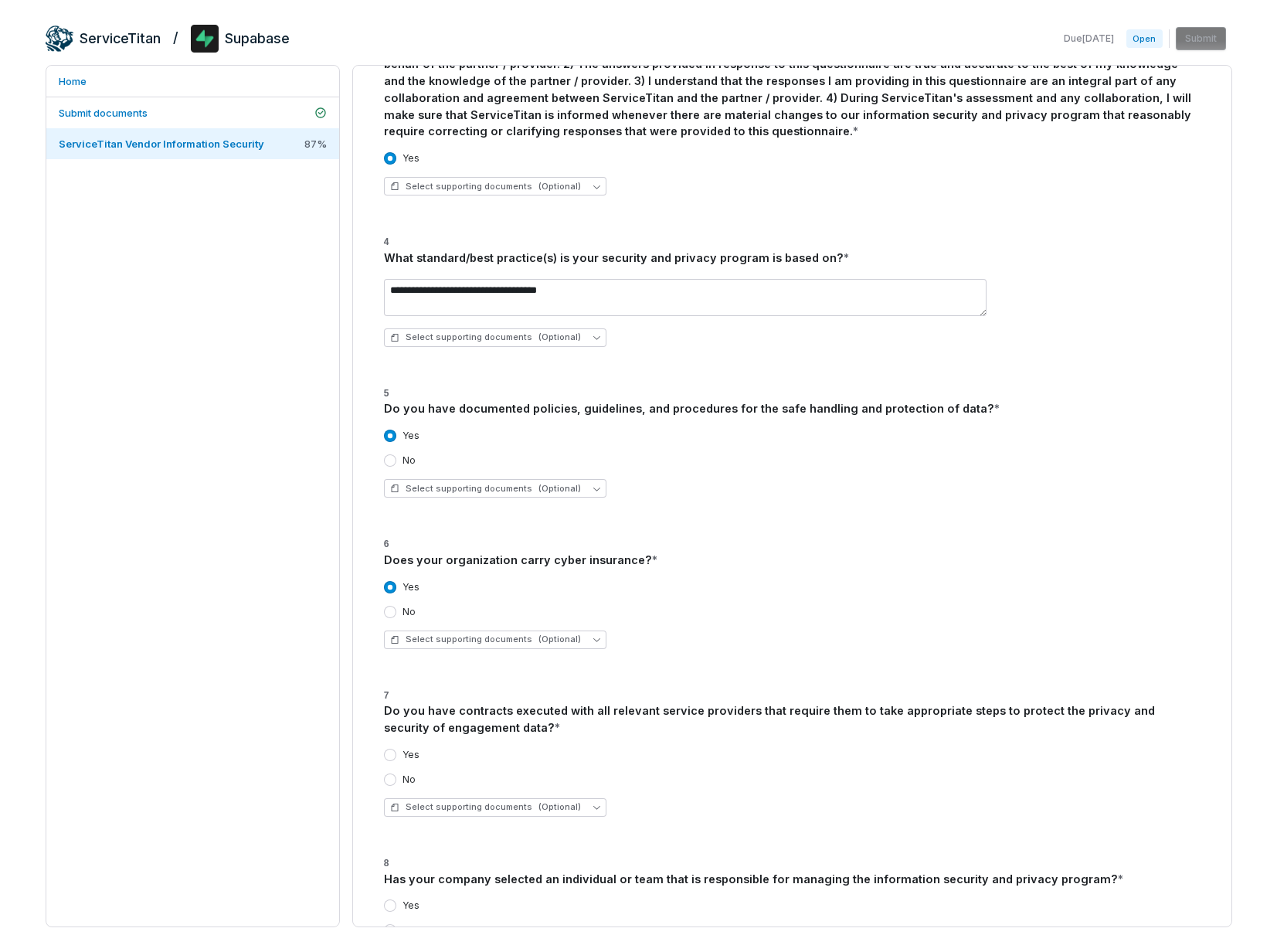
click at [399, 758] on div "Yes" at bounding box center [401, 755] width 35 height 13
click at [406, 756] on label "Yes" at bounding box center [411, 755] width 17 height 13
click at [396, 756] on button "Yes" at bounding box center [390, 755] width 13 height 13
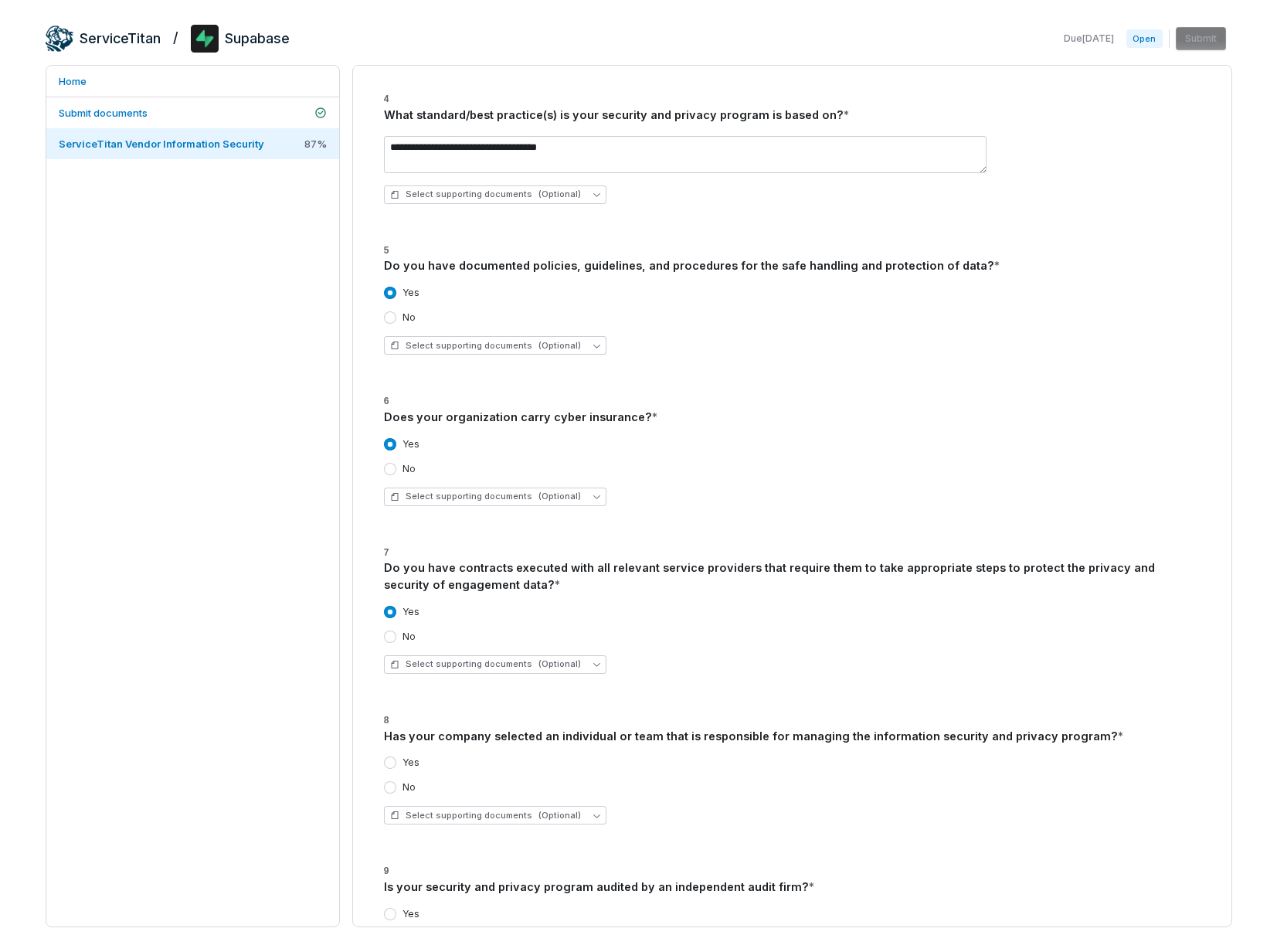
scroll to position [4188, 0]
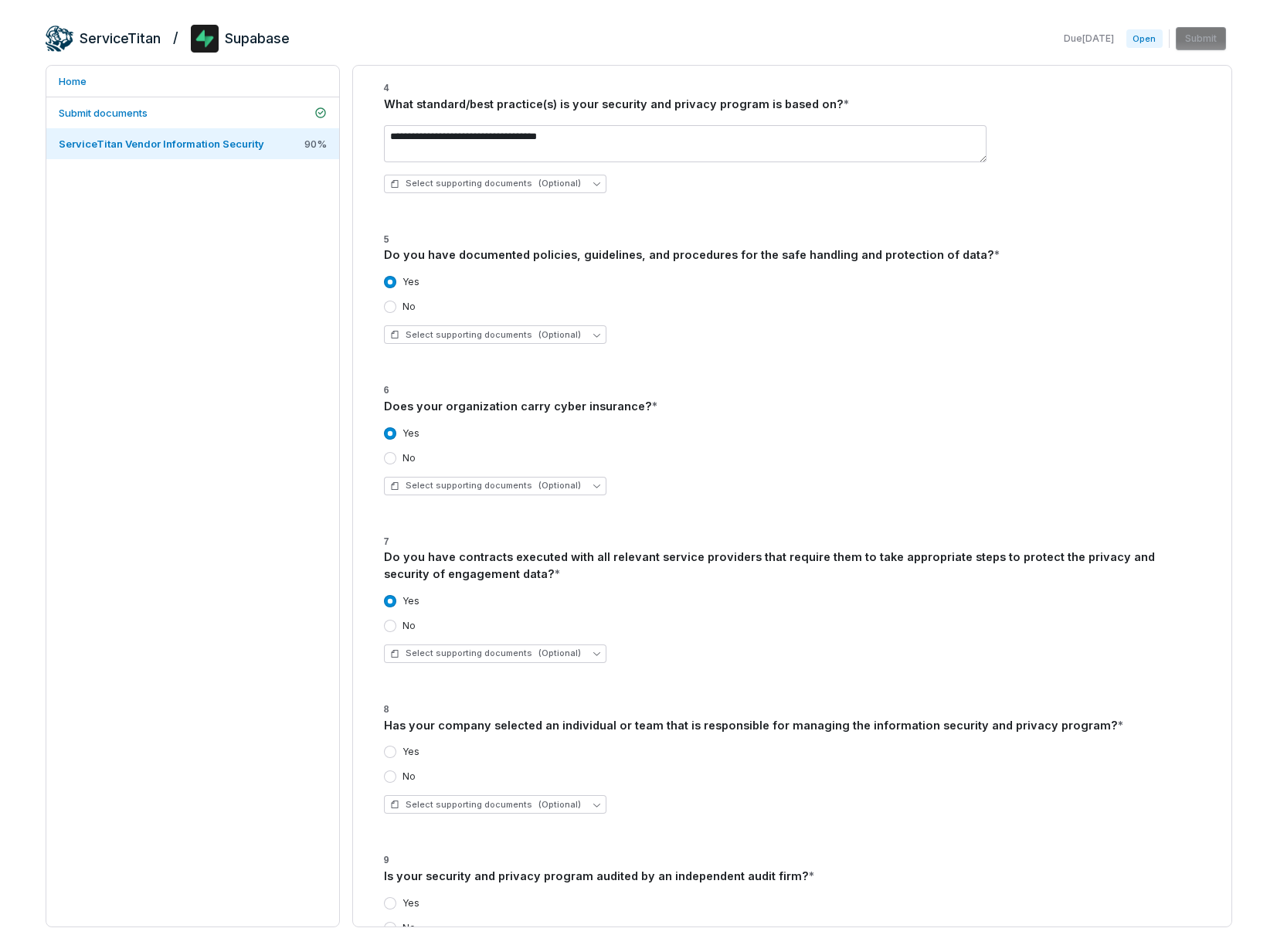
click at [418, 751] on div "Yes" at bounding box center [792, 752] width 817 height 13
click at [411, 752] on label "Yes" at bounding box center [411, 752] width 17 height 13
click at [396, 752] on button "Yes" at bounding box center [390, 752] width 13 height 13
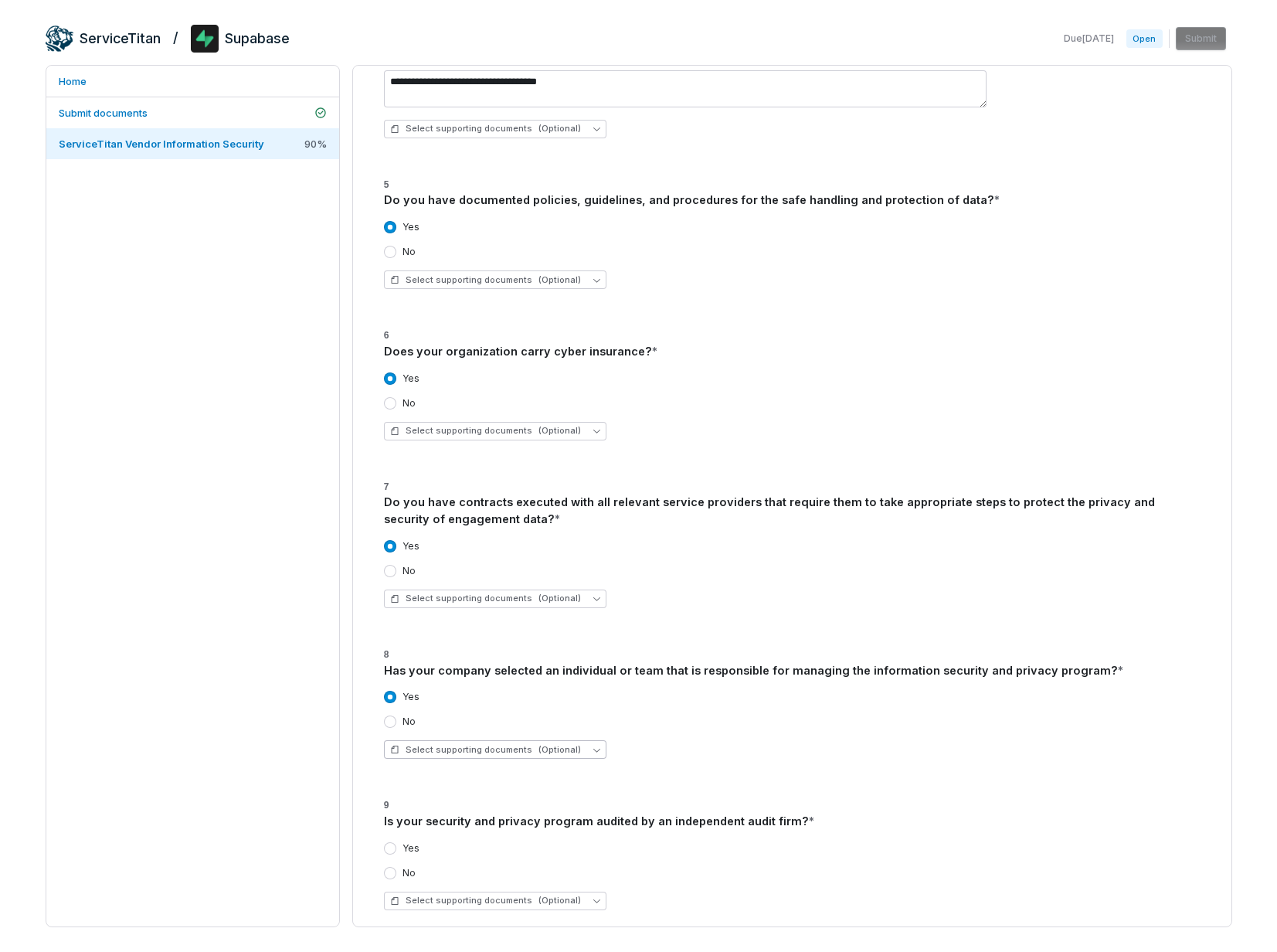
scroll to position [4270, 0]
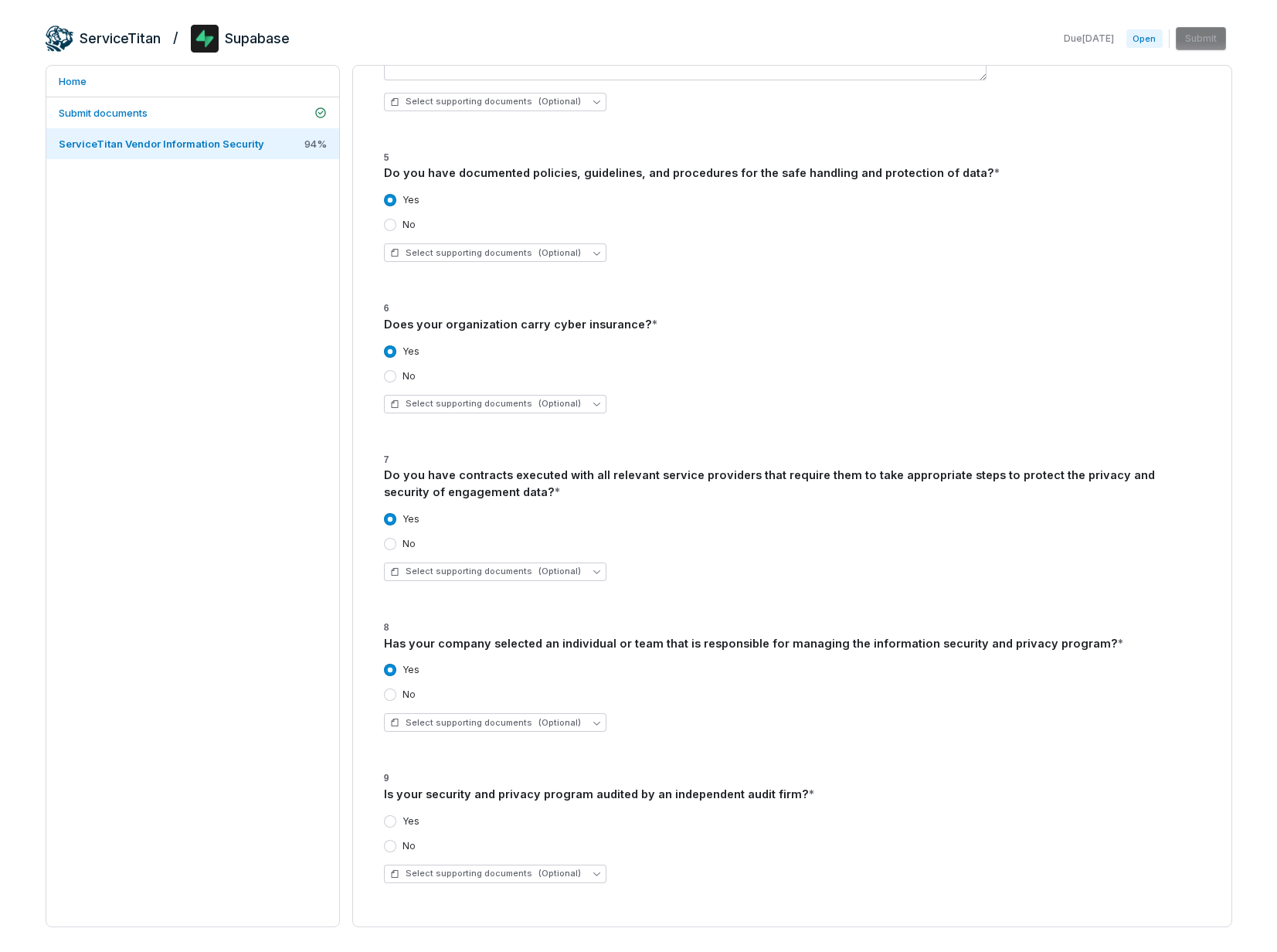
click at [399, 821] on div "Yes" at bounding box center [401, 821] width 35 height 13
click at [411, 820] on label "Yes" at bounding box center [411, 821] width 17 height 13
click at [396, 820] on button "Yes" at bounding box center [390, 821] width 13 height 13
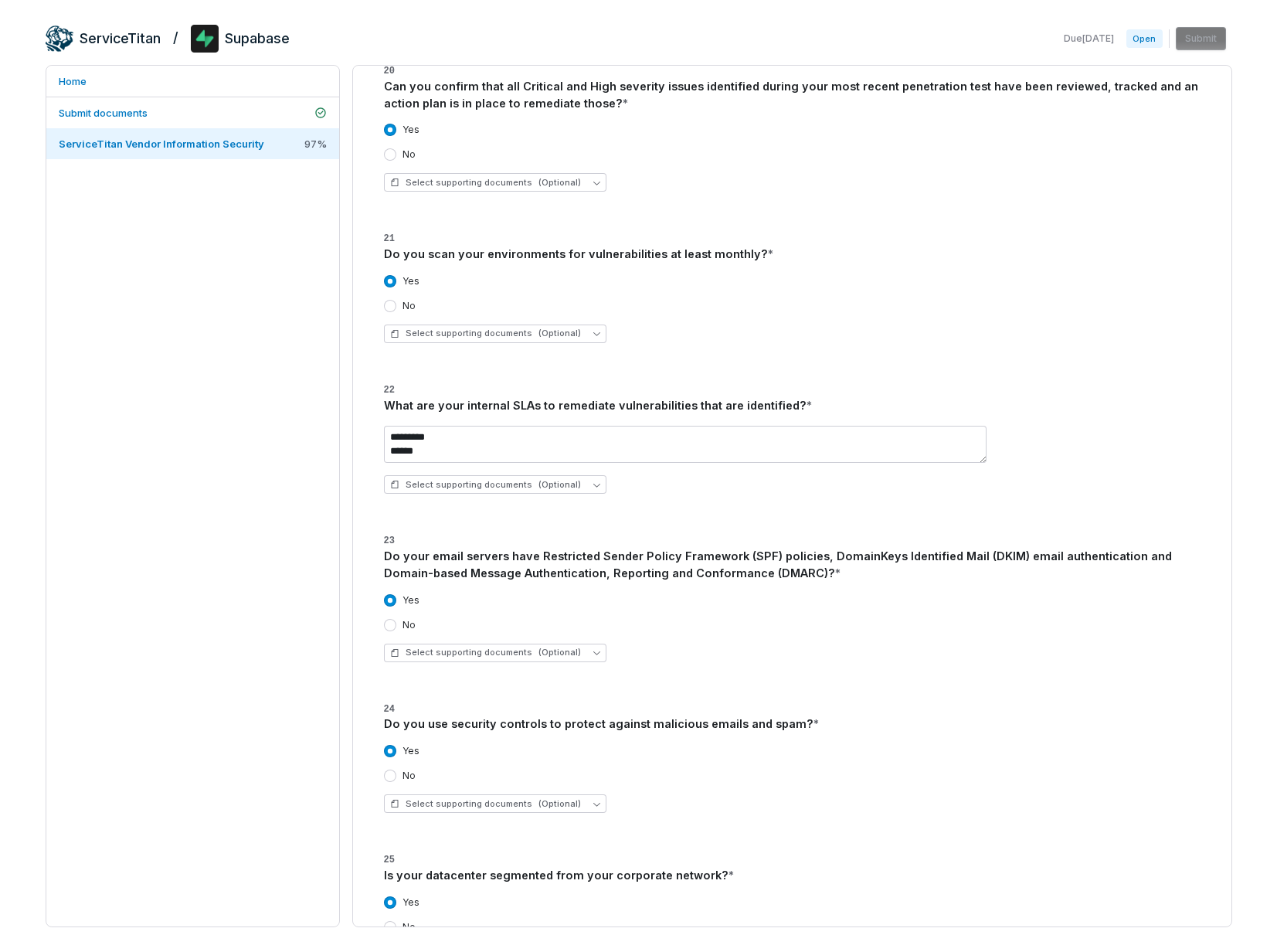
scroll to position [1572, 0]
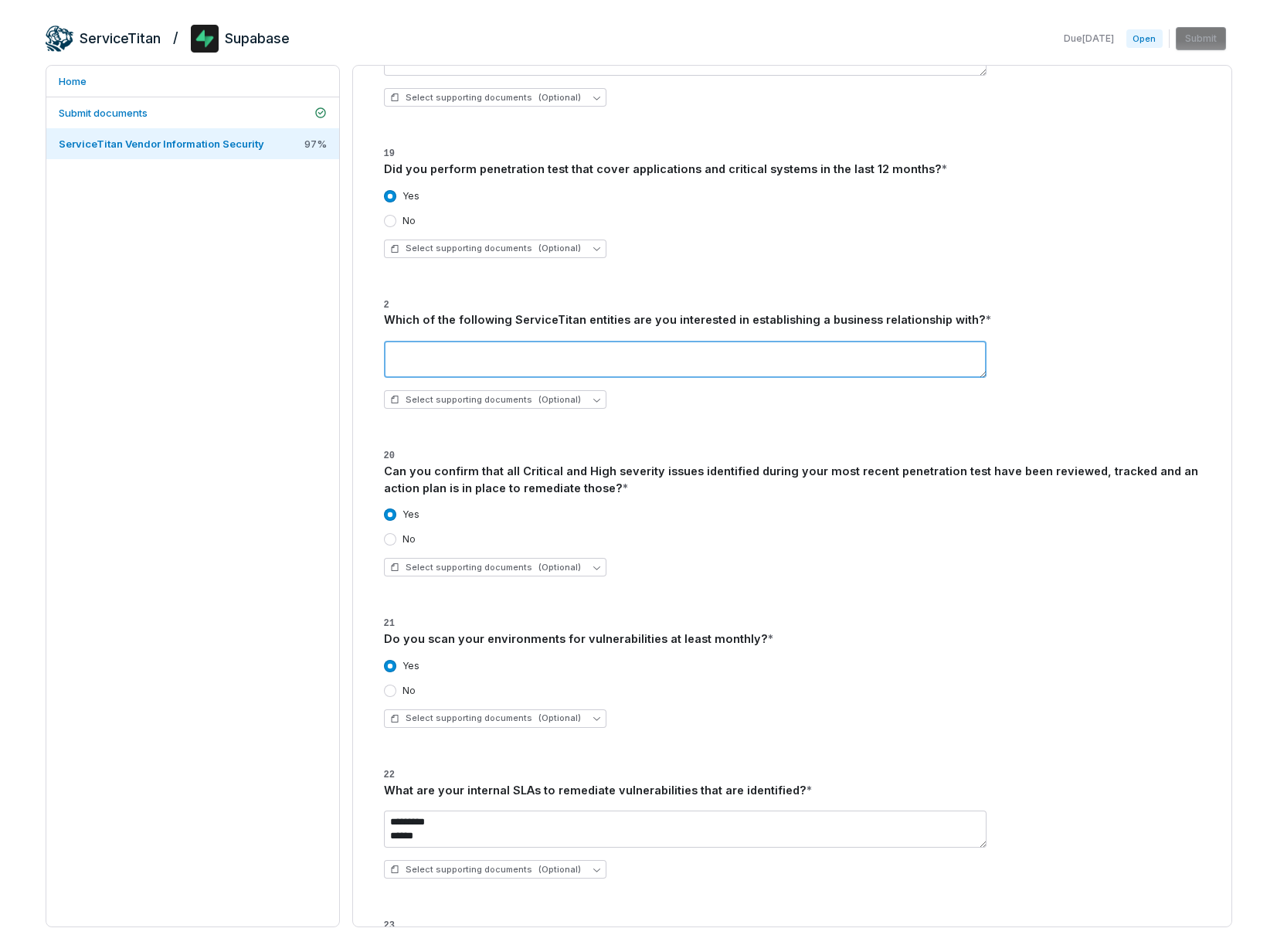
click at [601, 356] on textarea at bounding box center [685, 359] width 603 height 37
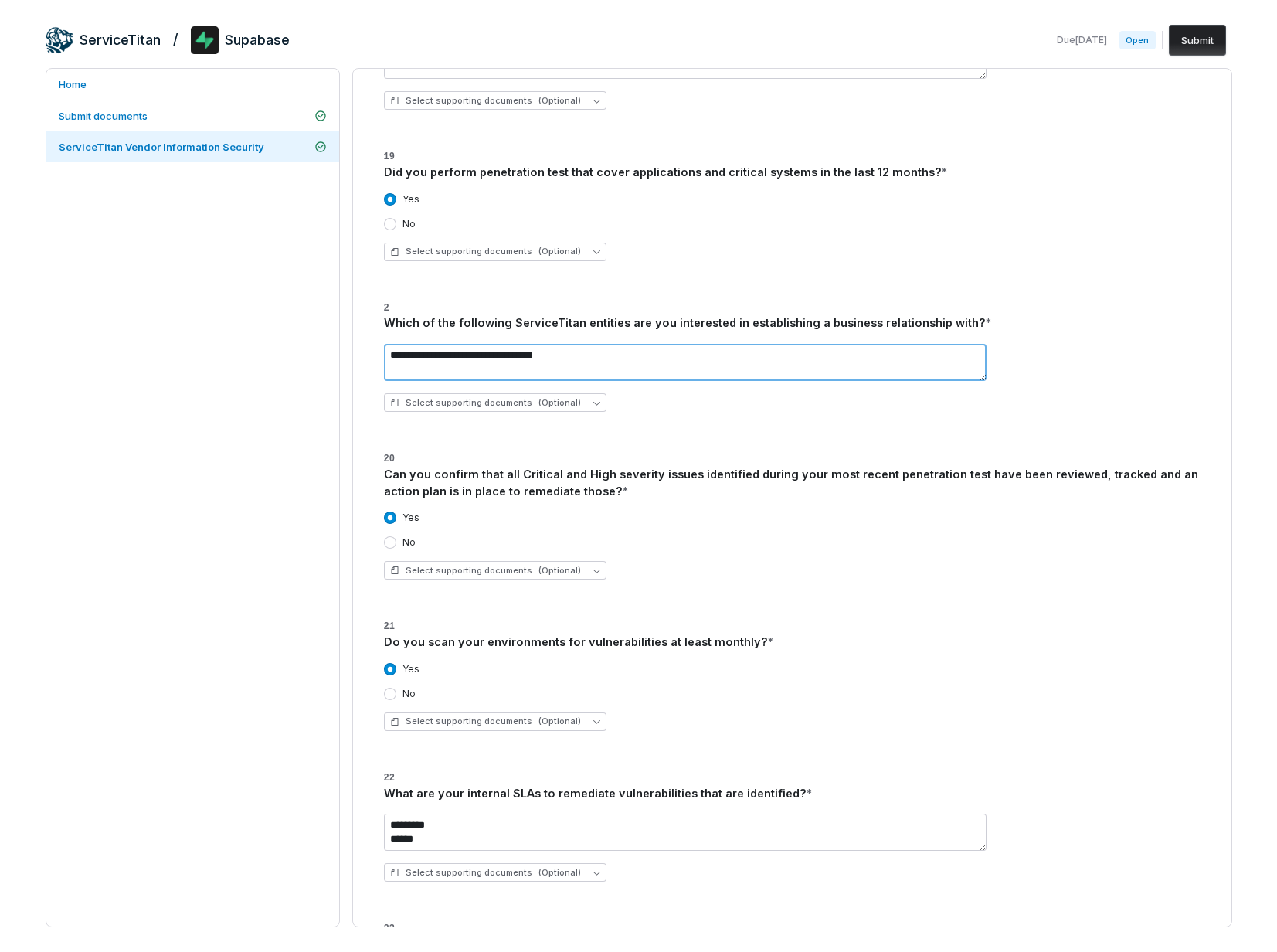
type textarea "**********"
click at [1200, 45] on button "Submit" at bounding box center [1197, 41] width 57 height 31
